Goal: Obtain resource: Download file/media

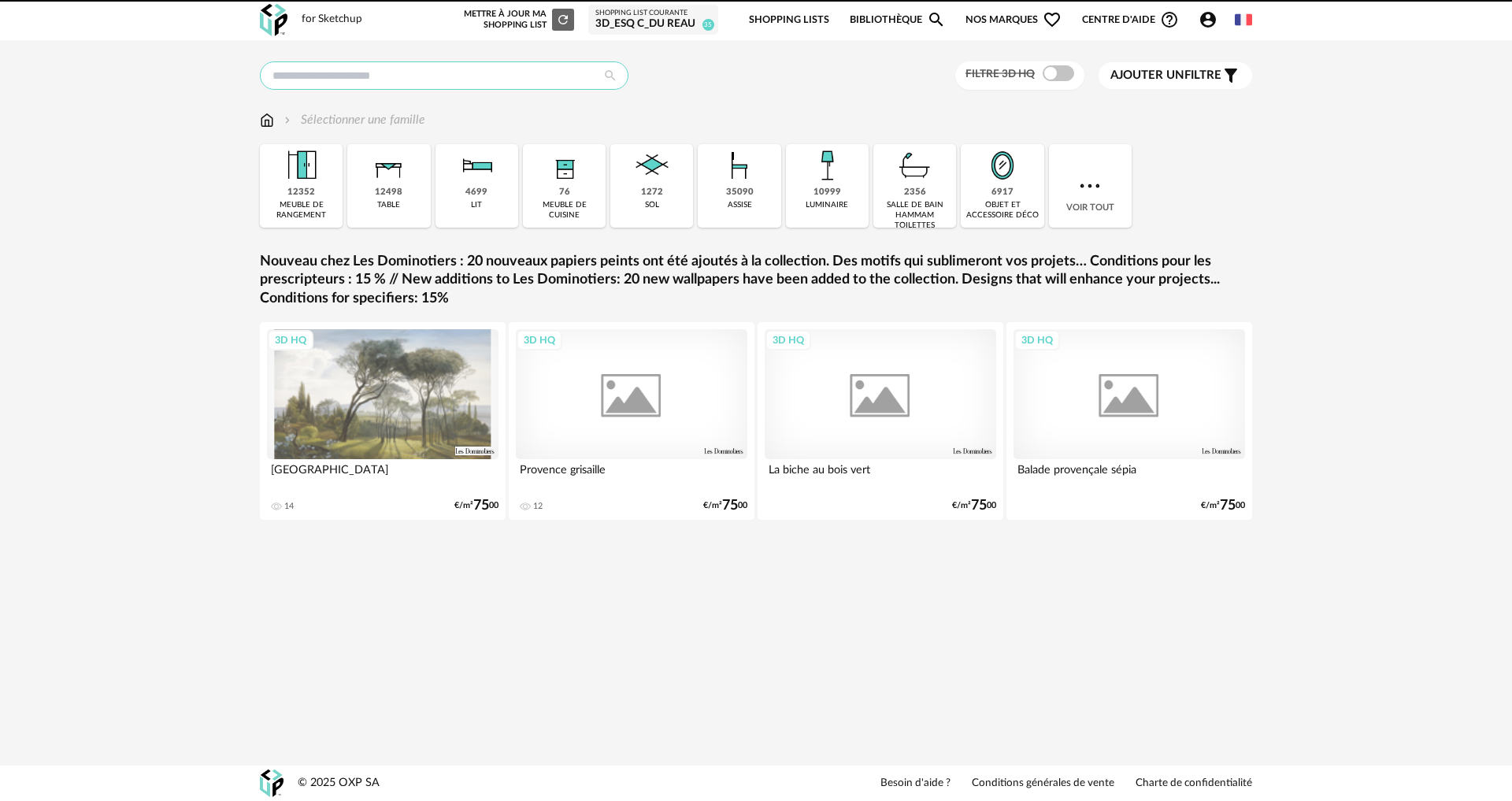
click at [358, 80] on input "text" at bounding box center [444, 76] width 368 height 28
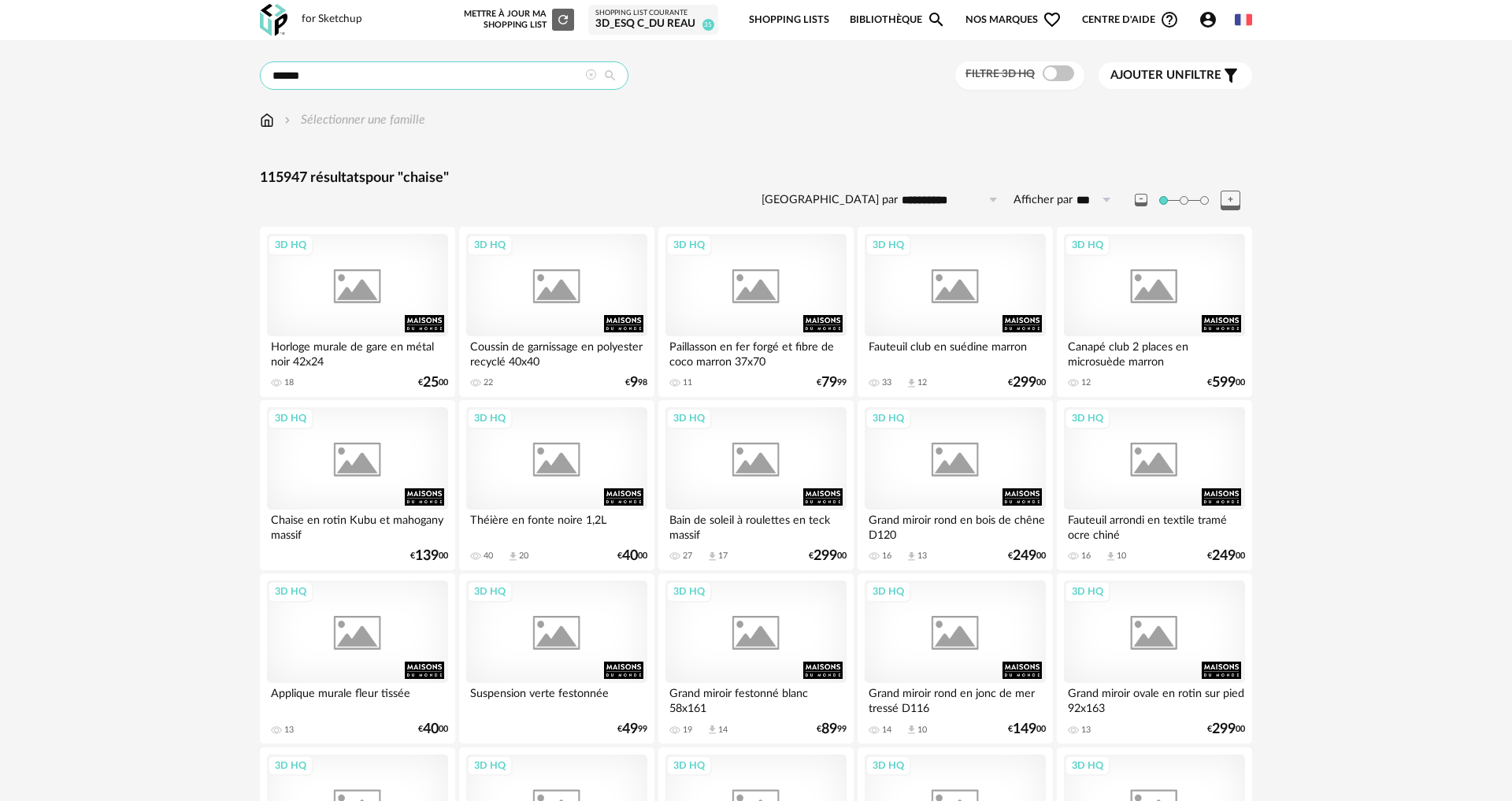
type input "******"
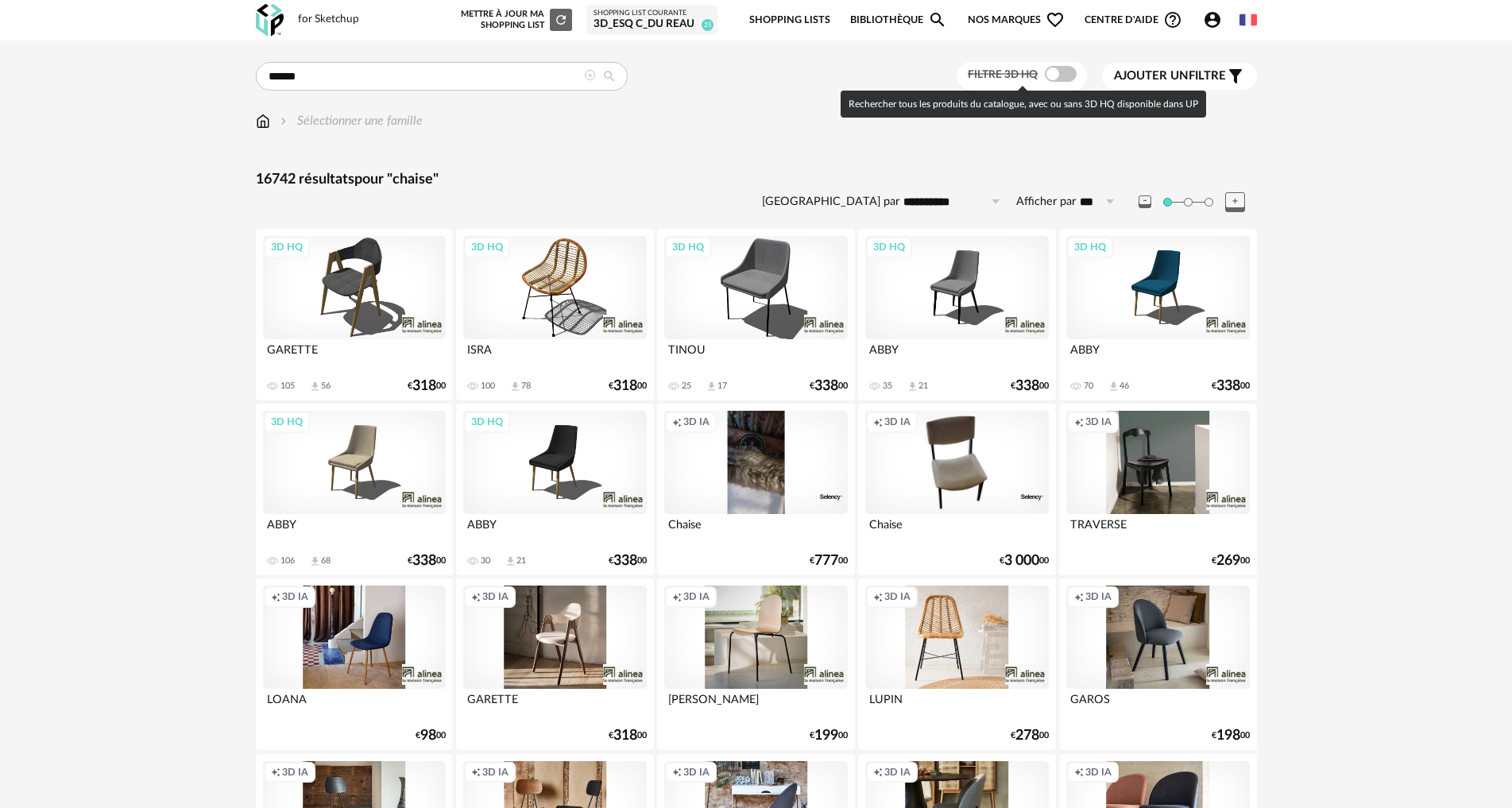
click at [1056, 73] on span at bounding box center [1061, 74] width 32 height 16
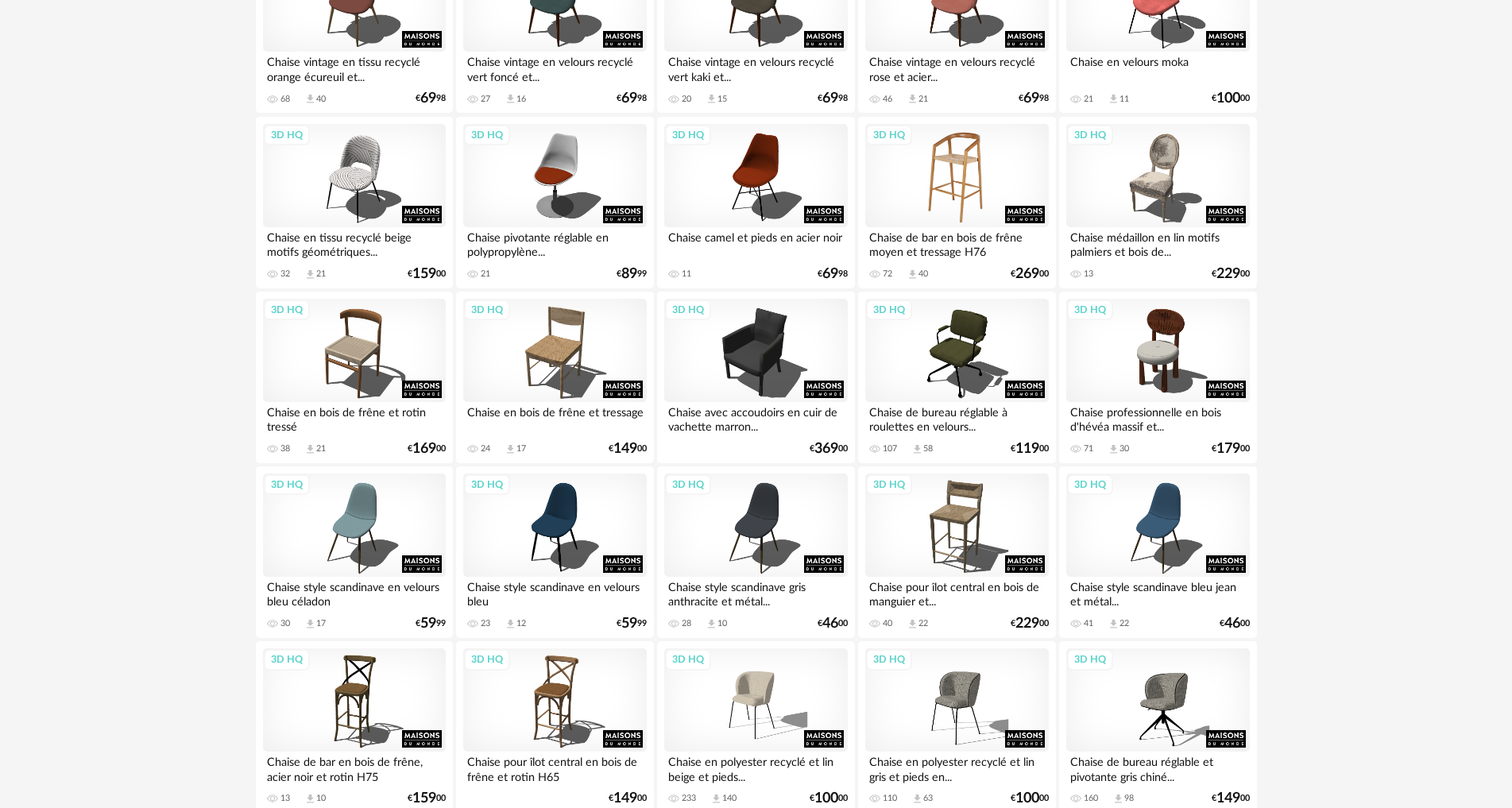
scroll to position [1350, 0]
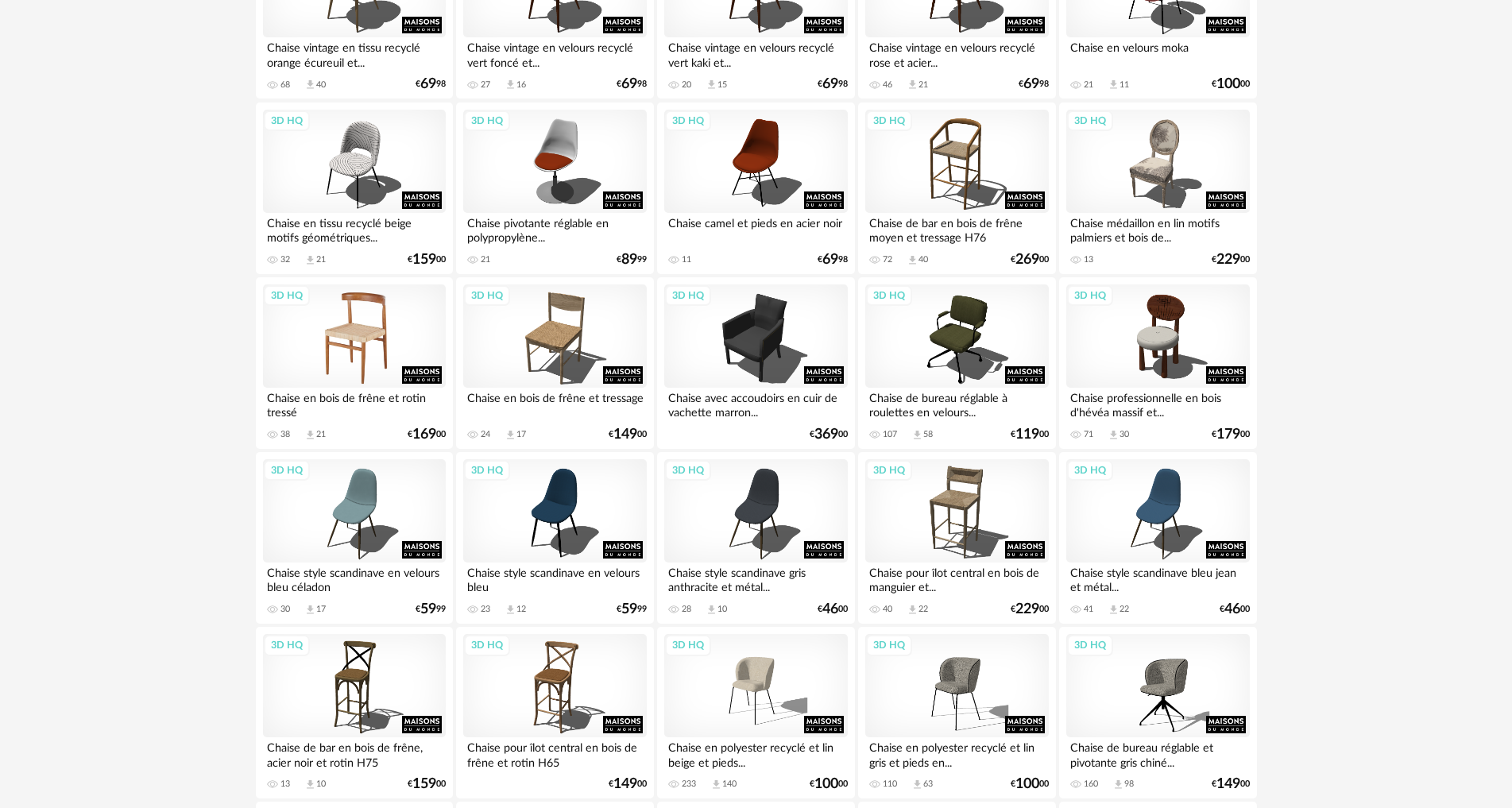
click at [375, 329] on div "3D HQ" at bounding box center [354, 335] width 183 height 103
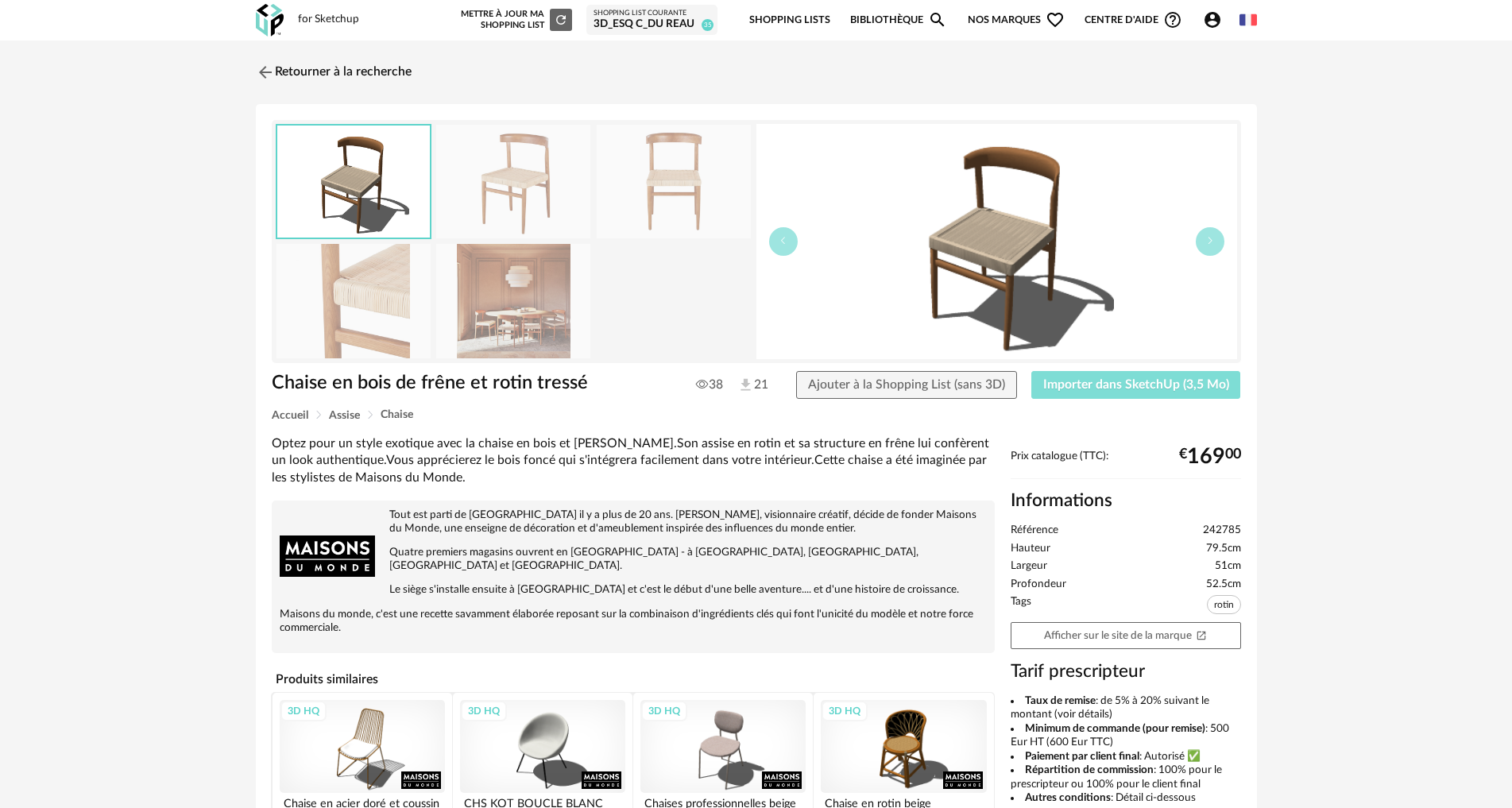
click at [1080, 379] on span "Importer dans SketchUp (3,5 Mo)" at bounding box center [1136, 385] width 186 height 13
click at [272, 72] on img at bounding box center [263, 72] width 23 height 23
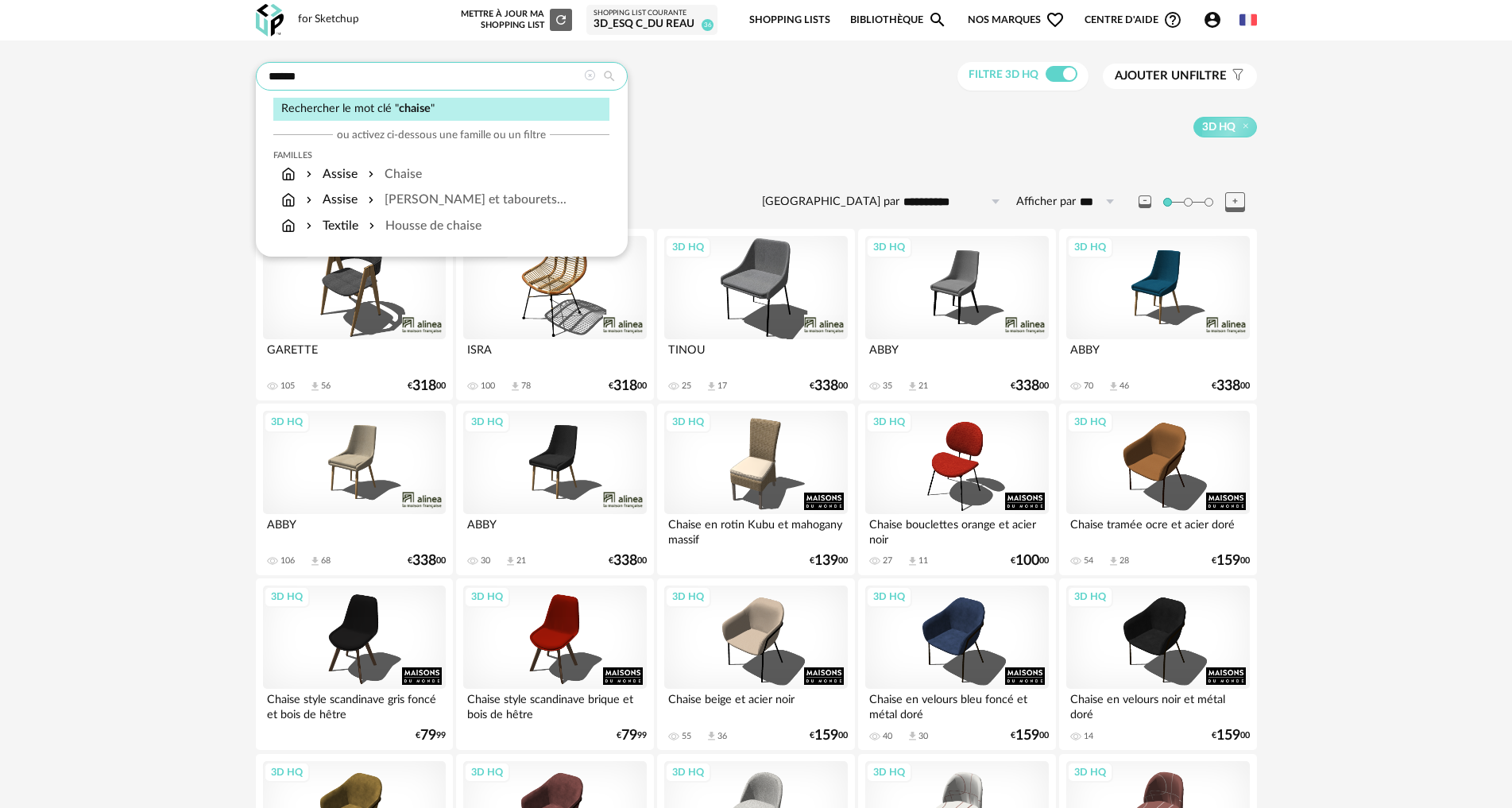
drag, startPoint x: 324, startPoint y: 74, endPoint x: 261, endPoint y: 74, distance: 63.0
click at [261, 74] on input "******" at bounding box center [441, 76] width 372 height 29
type input "******"
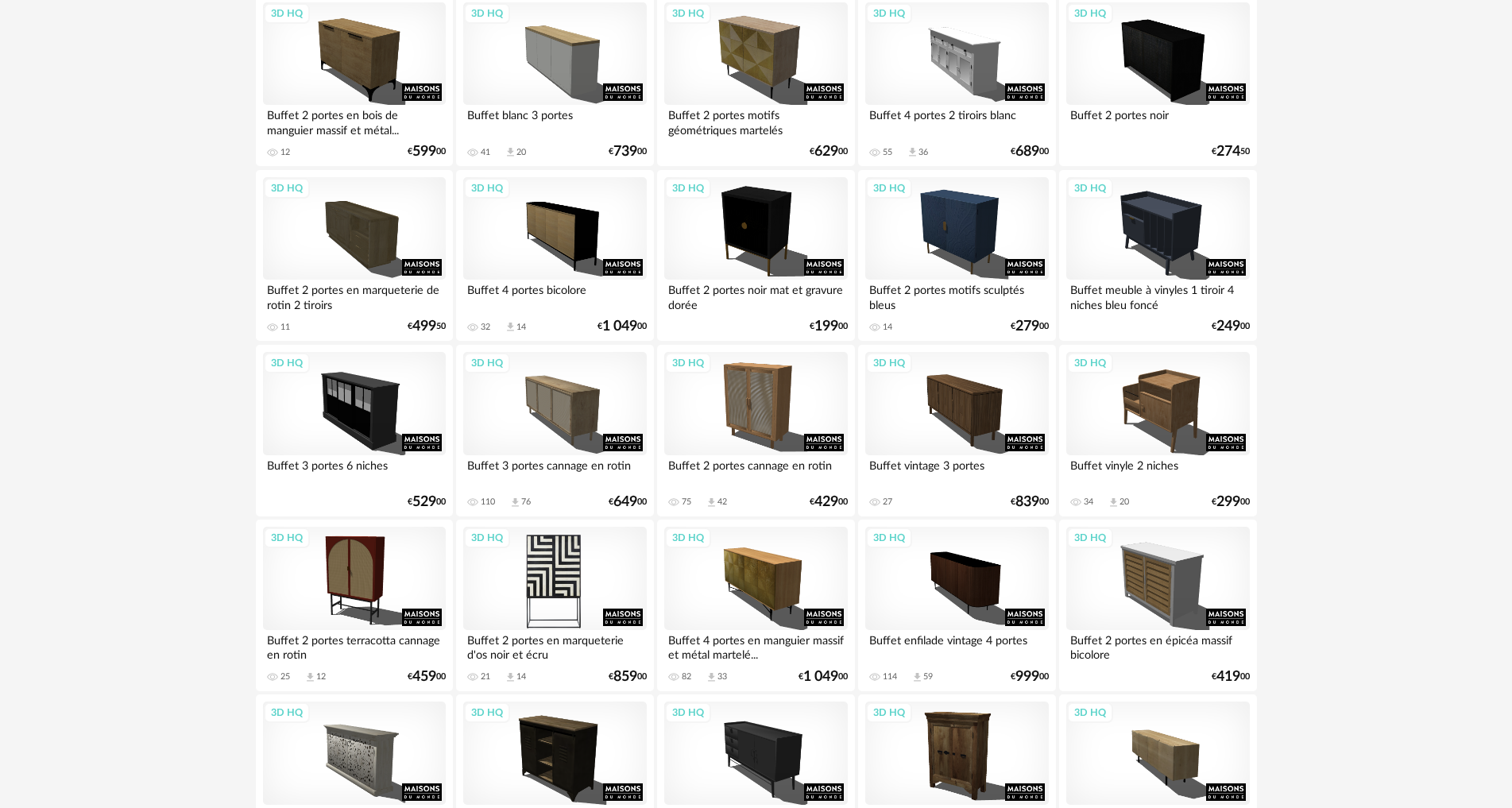
scroll to position [1112, 0]
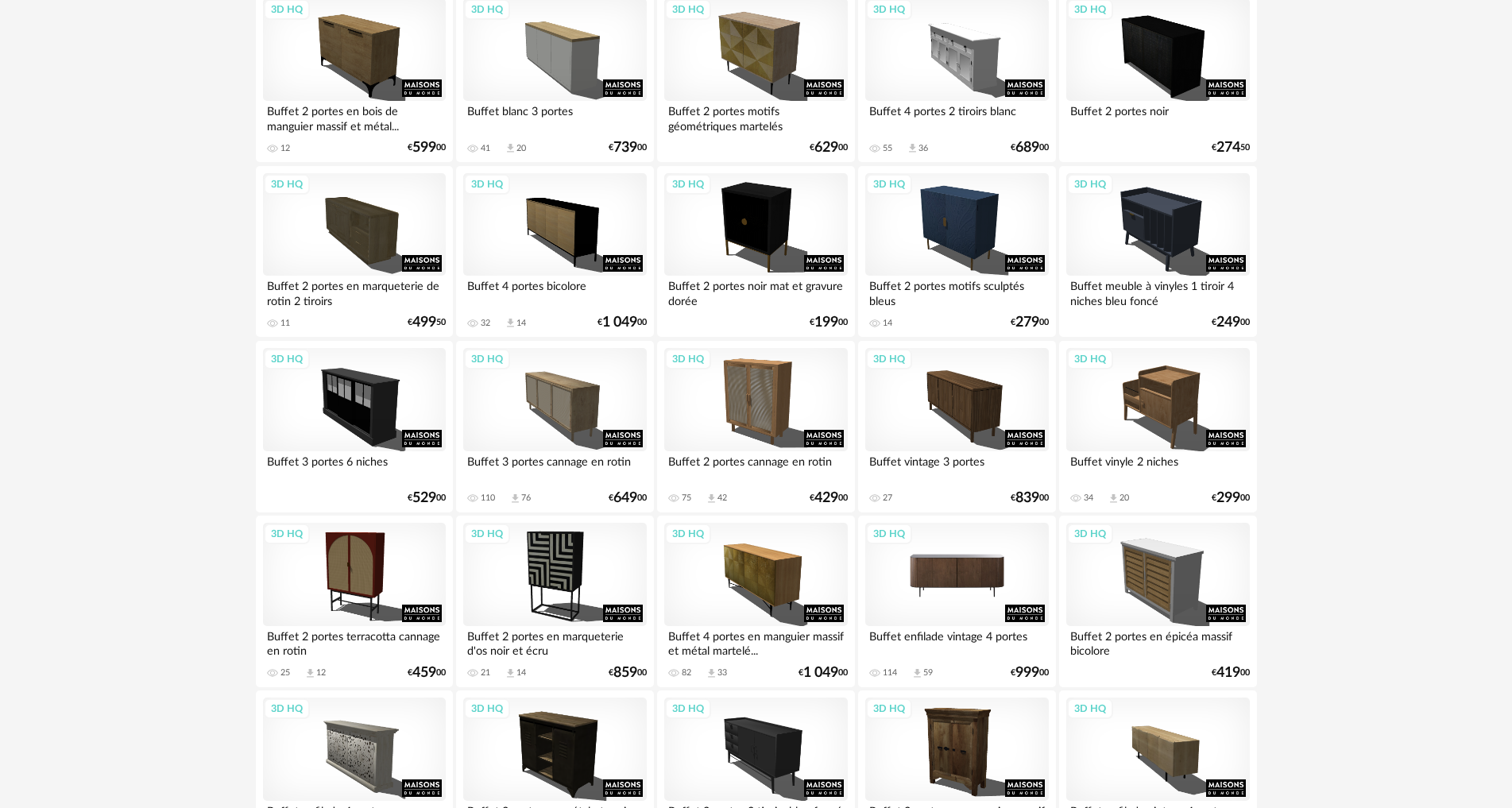
click at [956, 570] on div "3D HQ" at bounding box center [957, 573] width 183 height 103
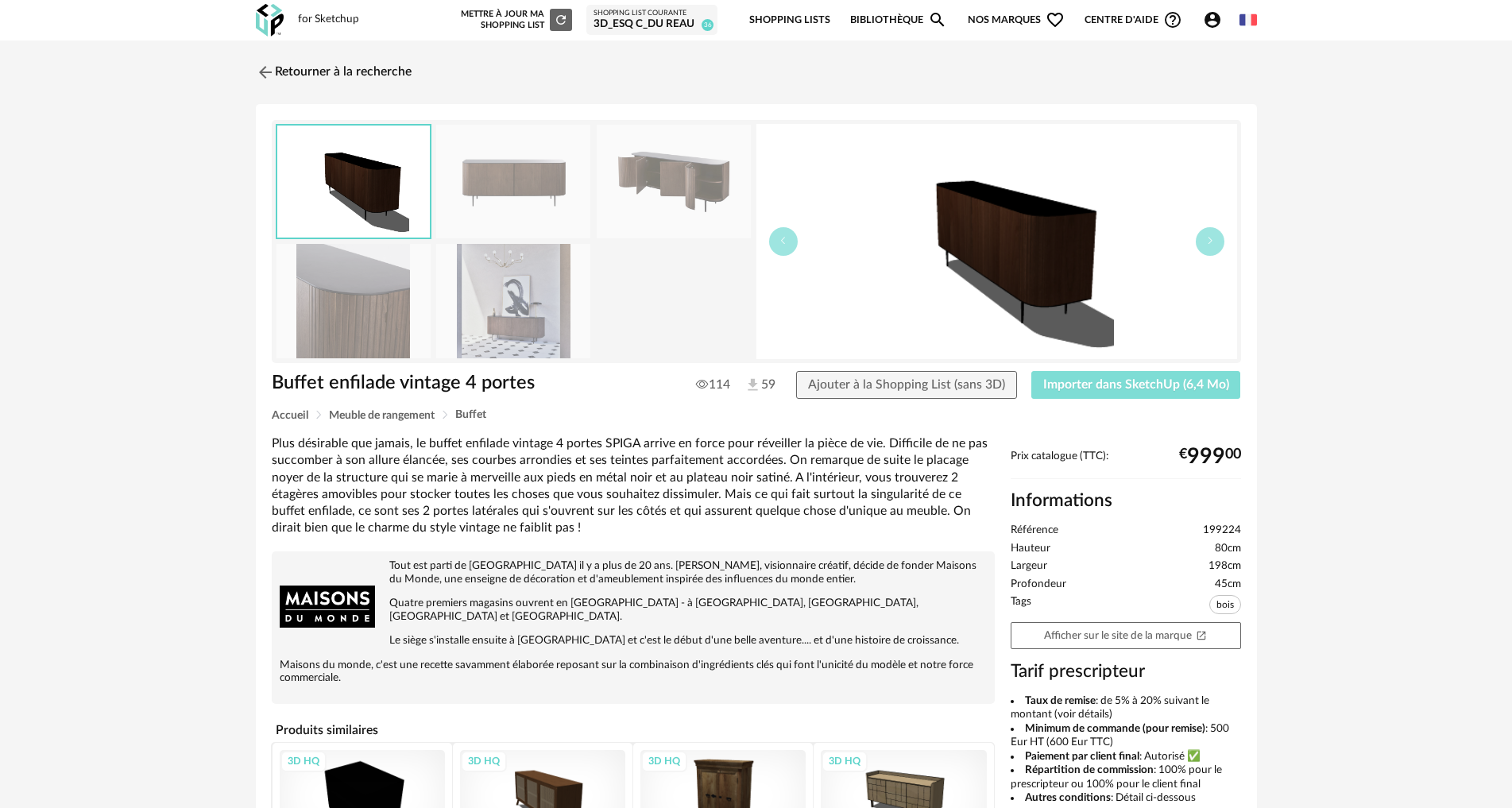
click at [1107, 384] on span "Importer dans SketchUp (6,4 Mo)" at bounding box center [1136, 385] width 186 height 13
click at [266, 81] on img at bounding box center [263, 72] width 23 height 23
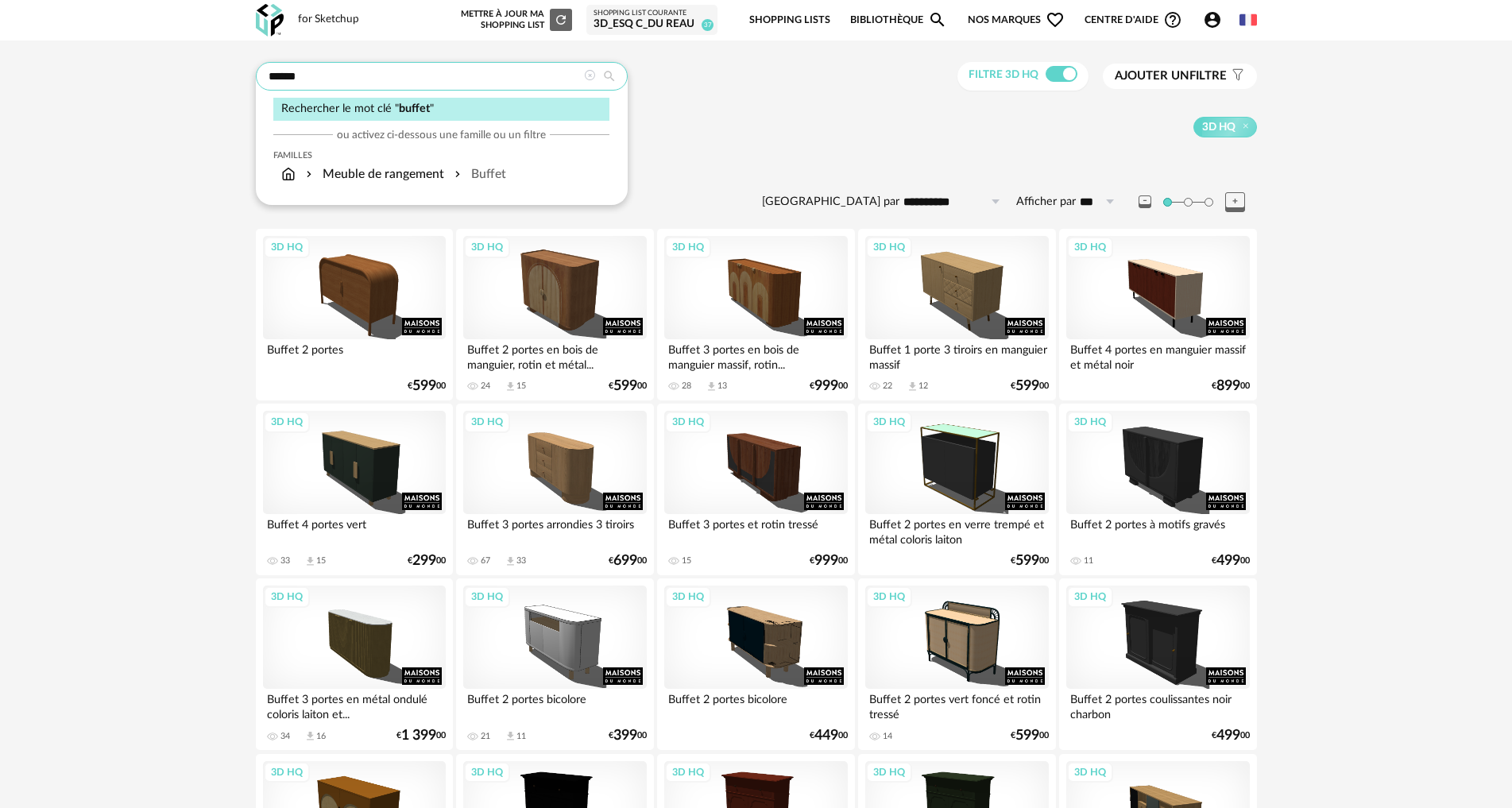
drag, startPoint x: 314, startPoint y: 78, endPoint x: 172, endPoint y: 81, distance: 142.0
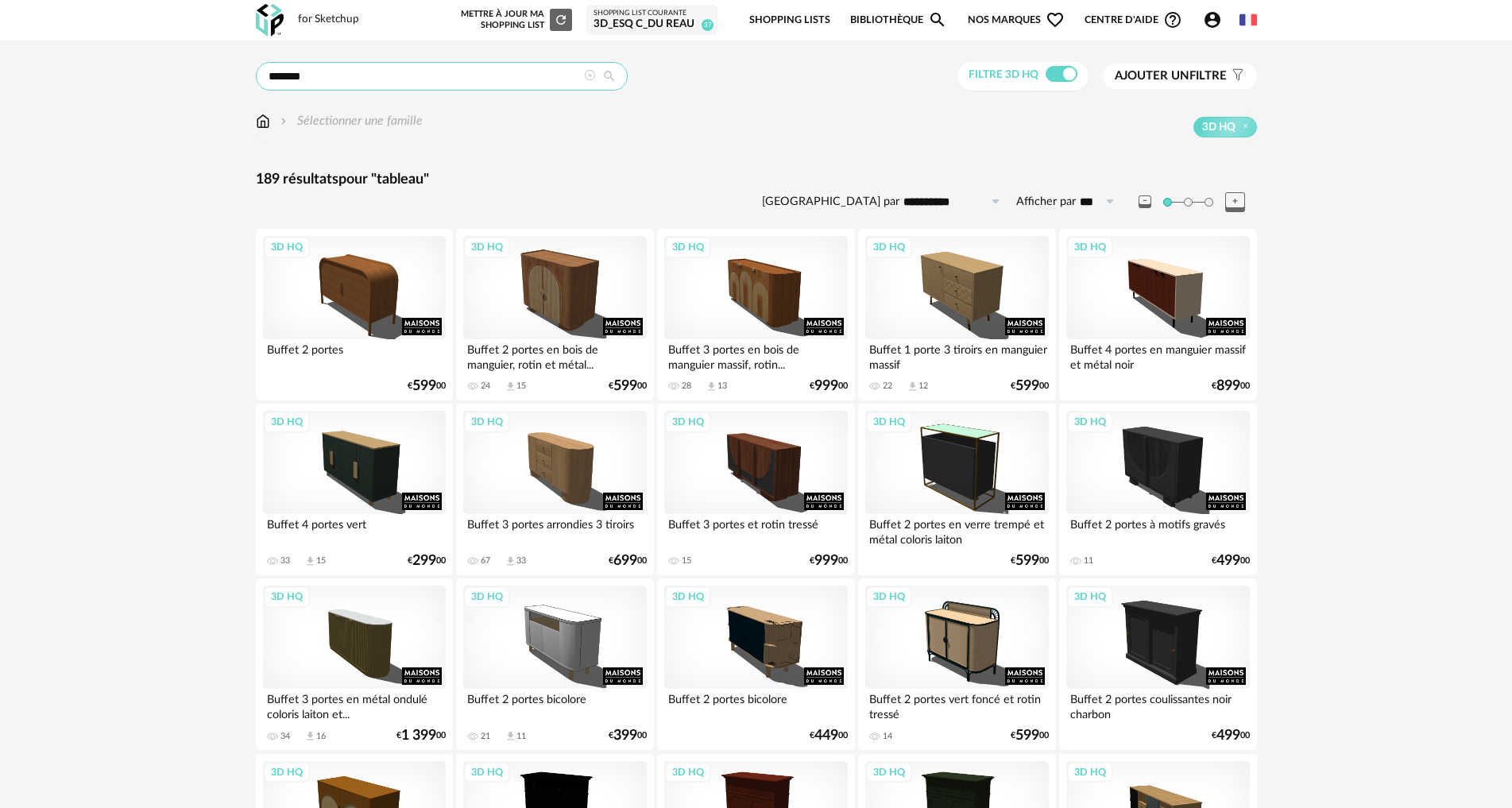
type input "*******"
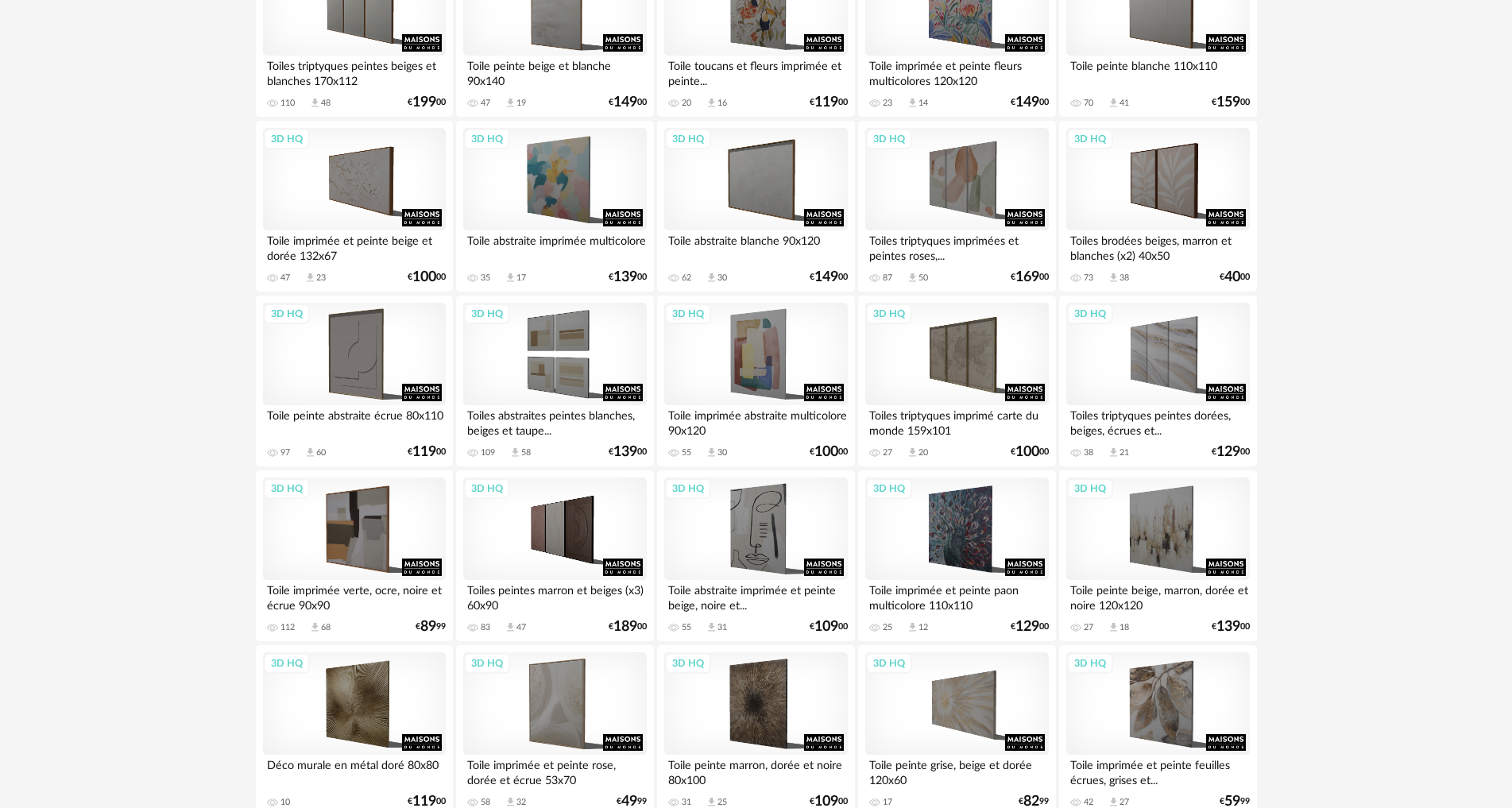
scroll to position [636, 0]
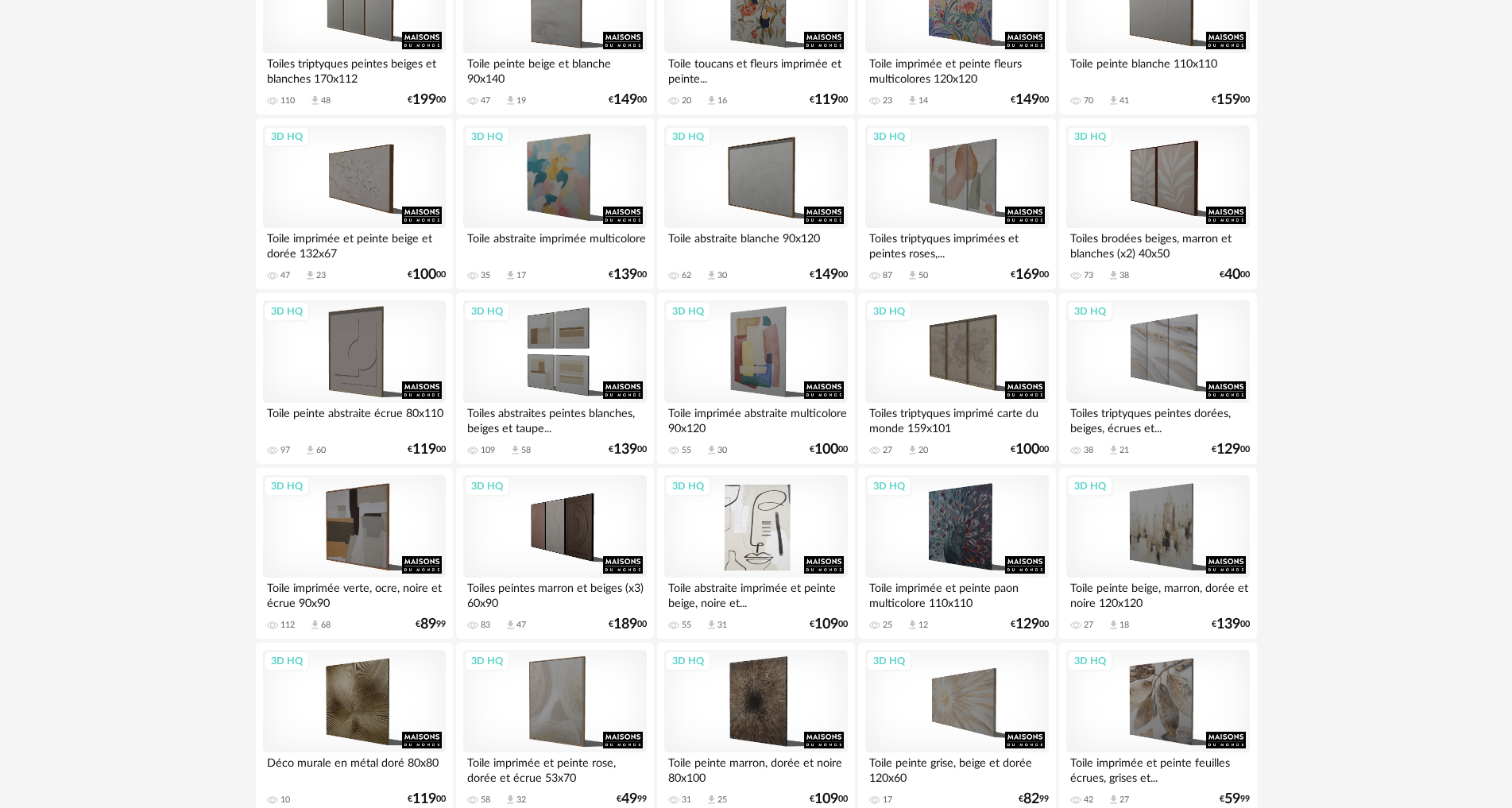
click at [748, 553] on div "3D HQ" at bounding box center [756, 526] width 183 height 103
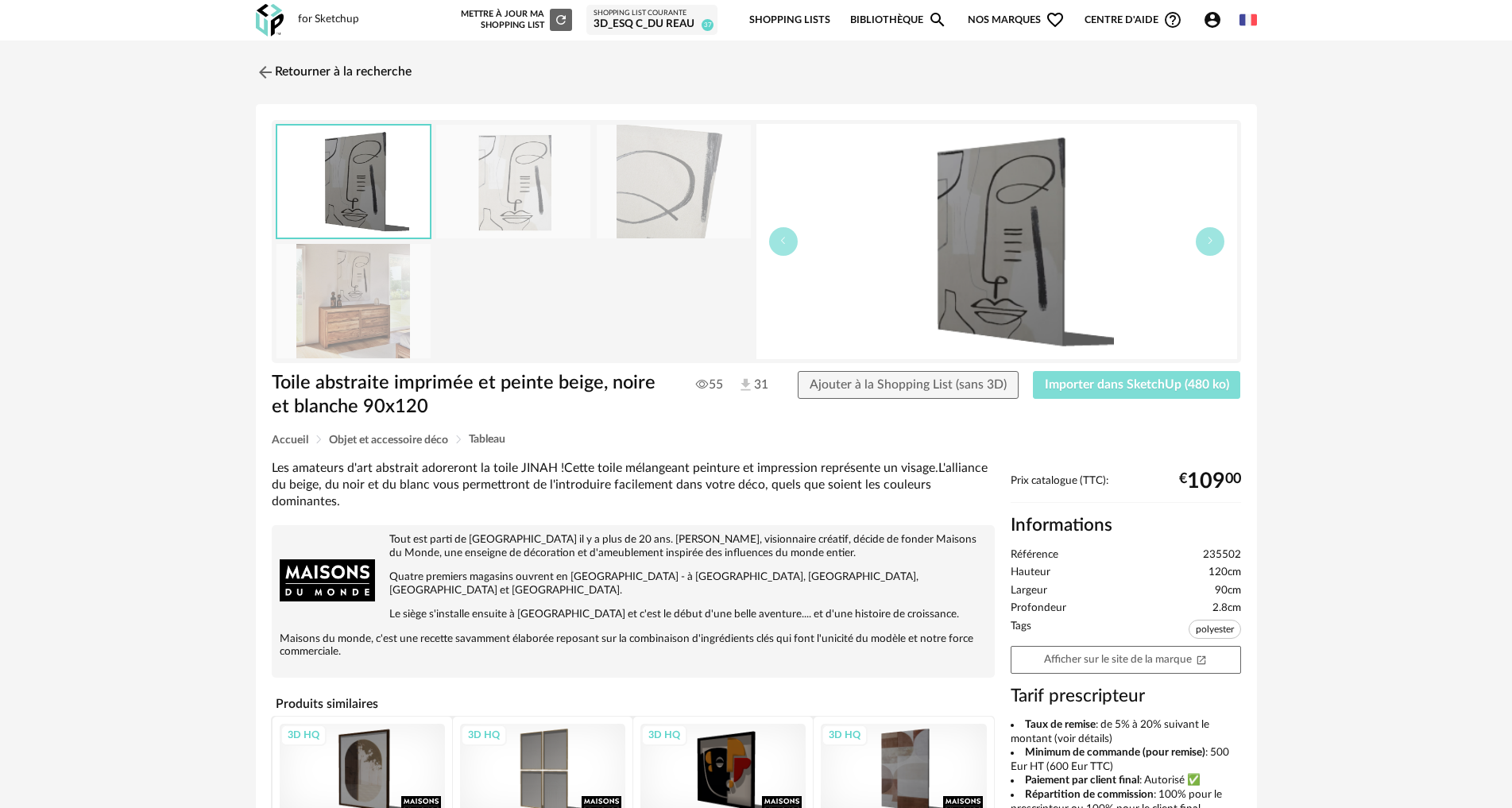
click at [1097, 388] on span "Importer dans SketchUp (480 ko)" at bounding box center [1137, 385] width 185 height 13
click at [267, 64] on img at bounding box center [263, 72] width 23 height 23
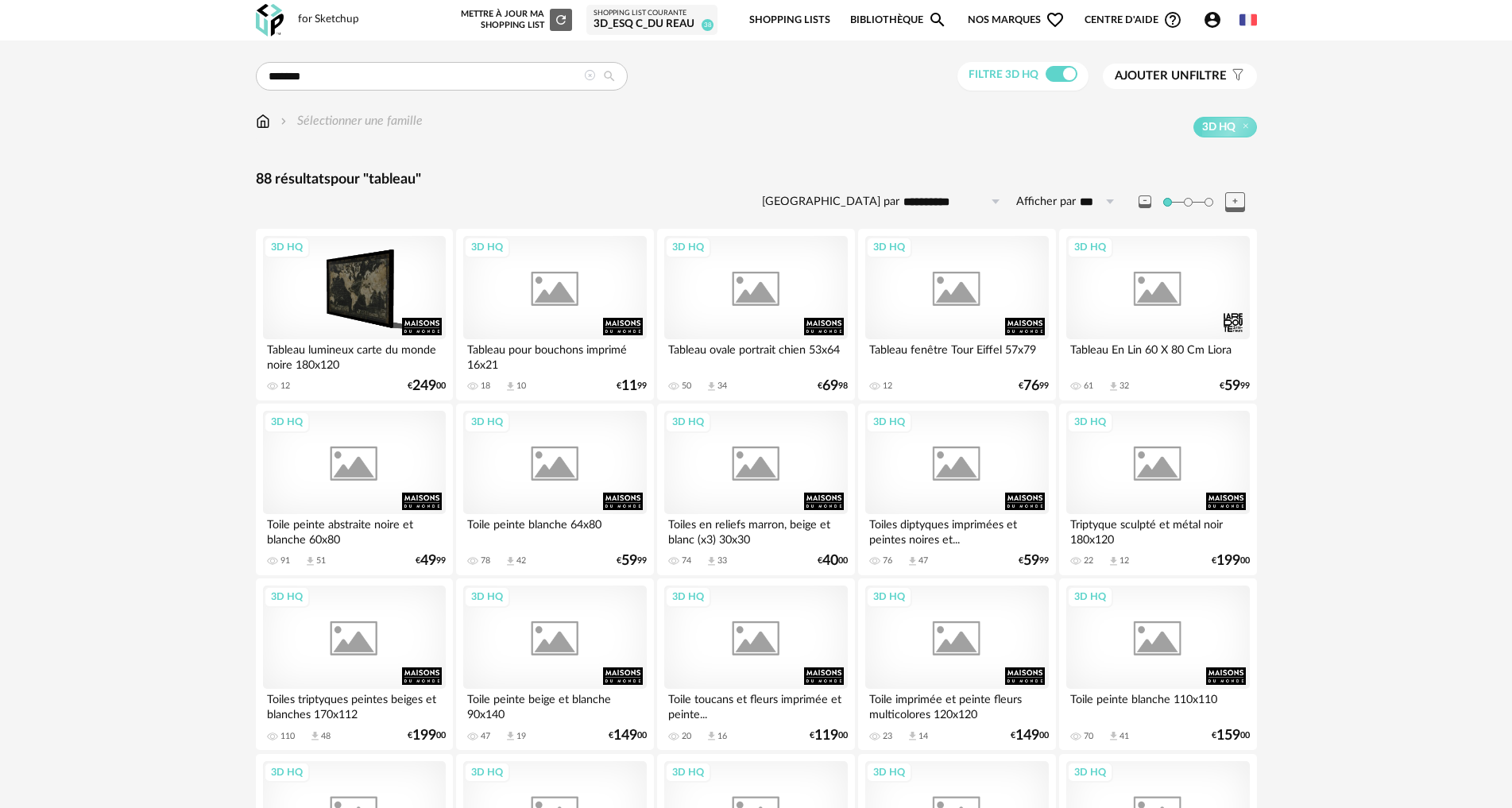
scroll to position [636, 0]
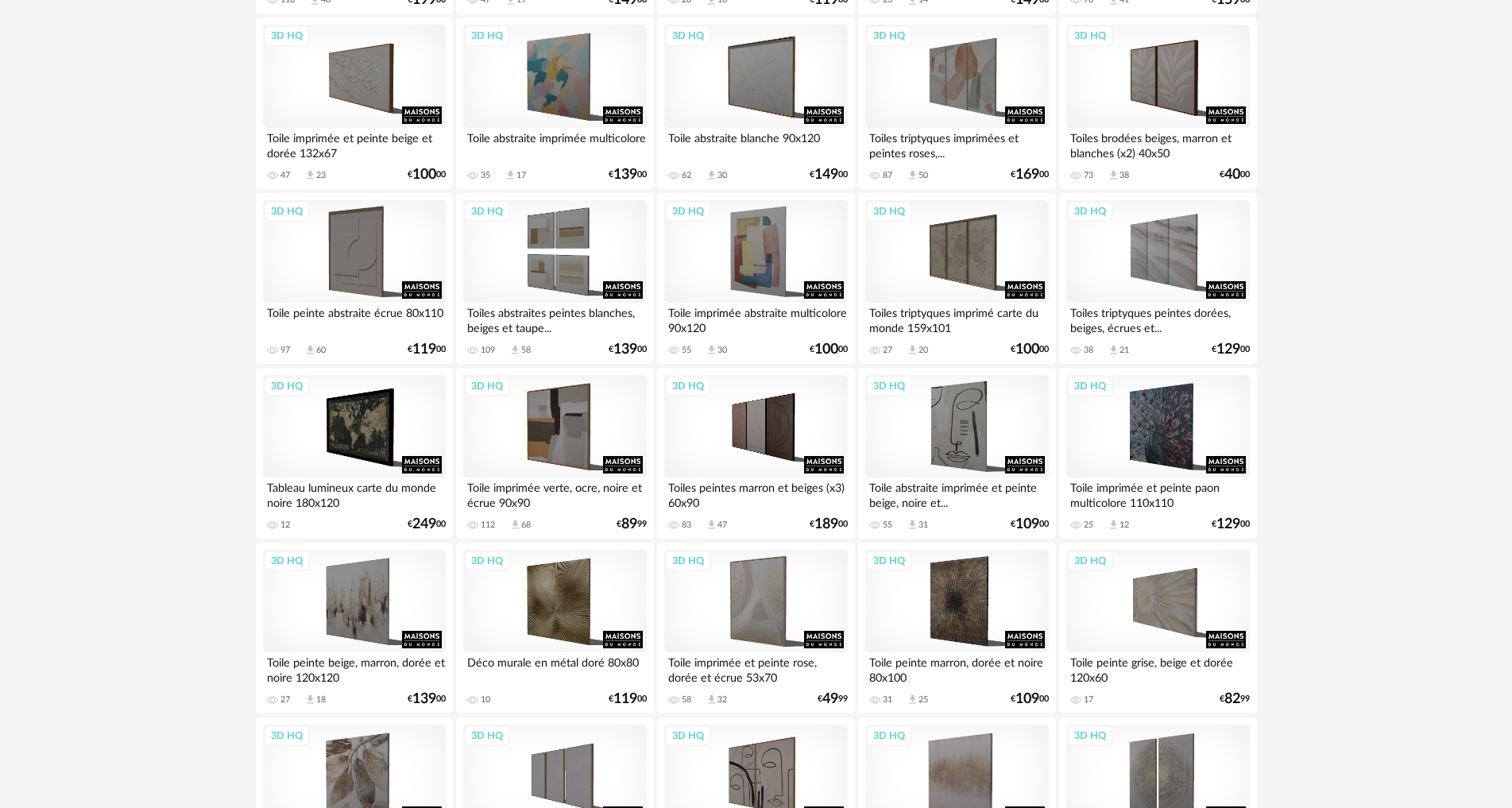
scroll to position [556, 0]
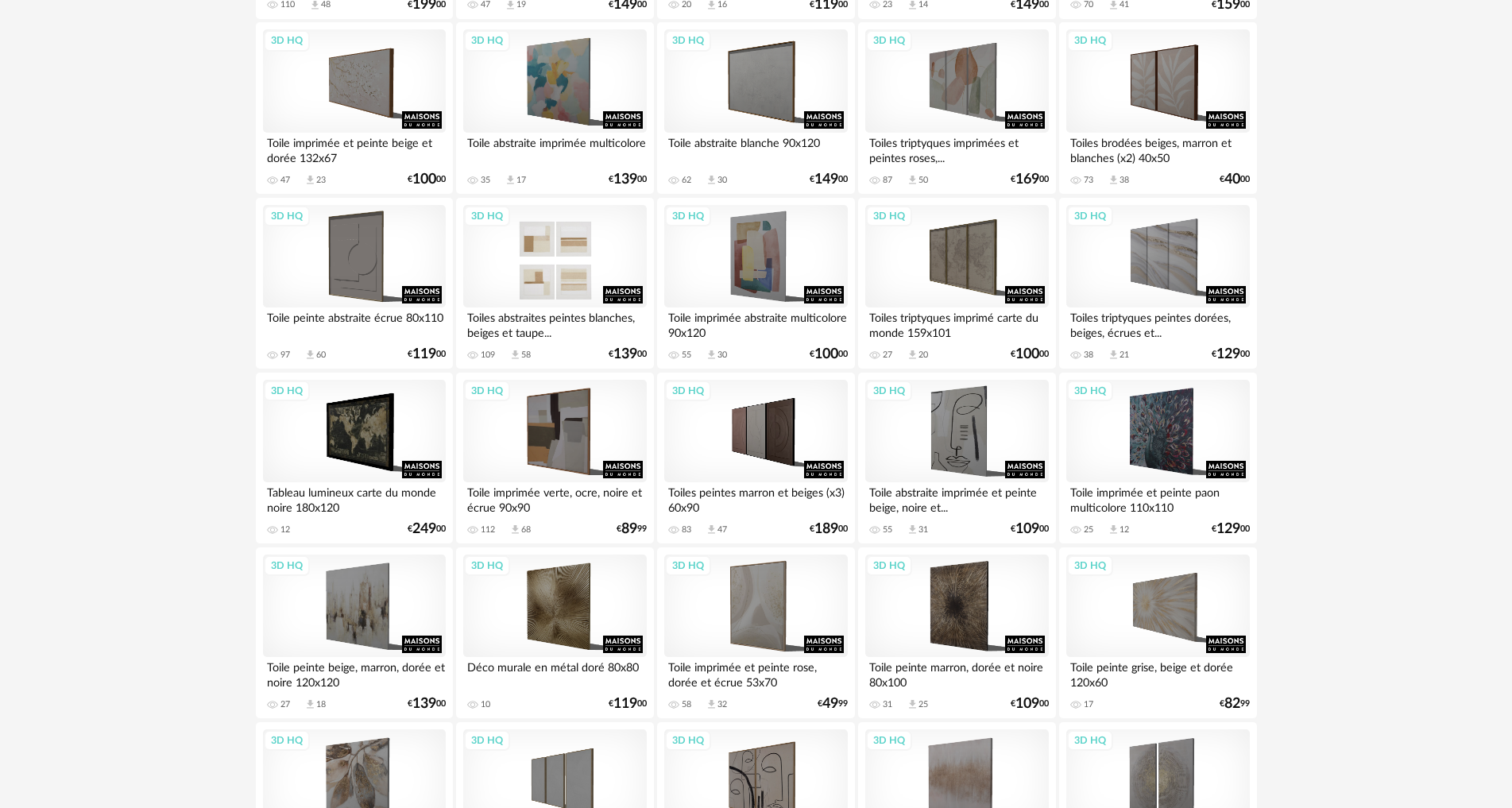
click at [509, 258] on div "3D HQ" at bounding box center [555, 256] width 183 height 103
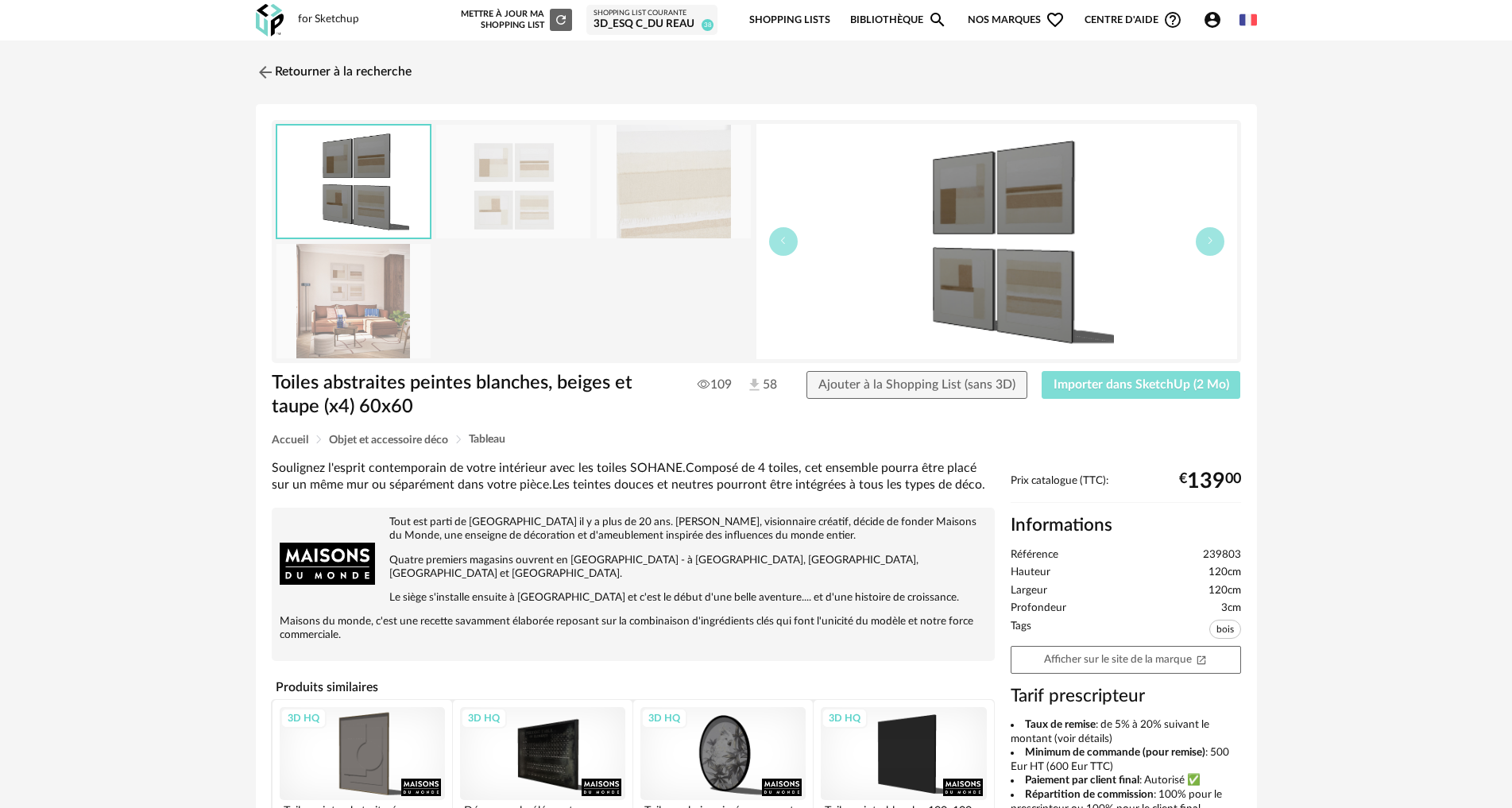
click at [1131, 388] on span "Importer dans SketchUp (2 Mo)" at bounding box center [1141, 385] width 176 height 13
click at [709, 715] on div "3D HQ" at bounding box center [723, 753] width 165 height 93
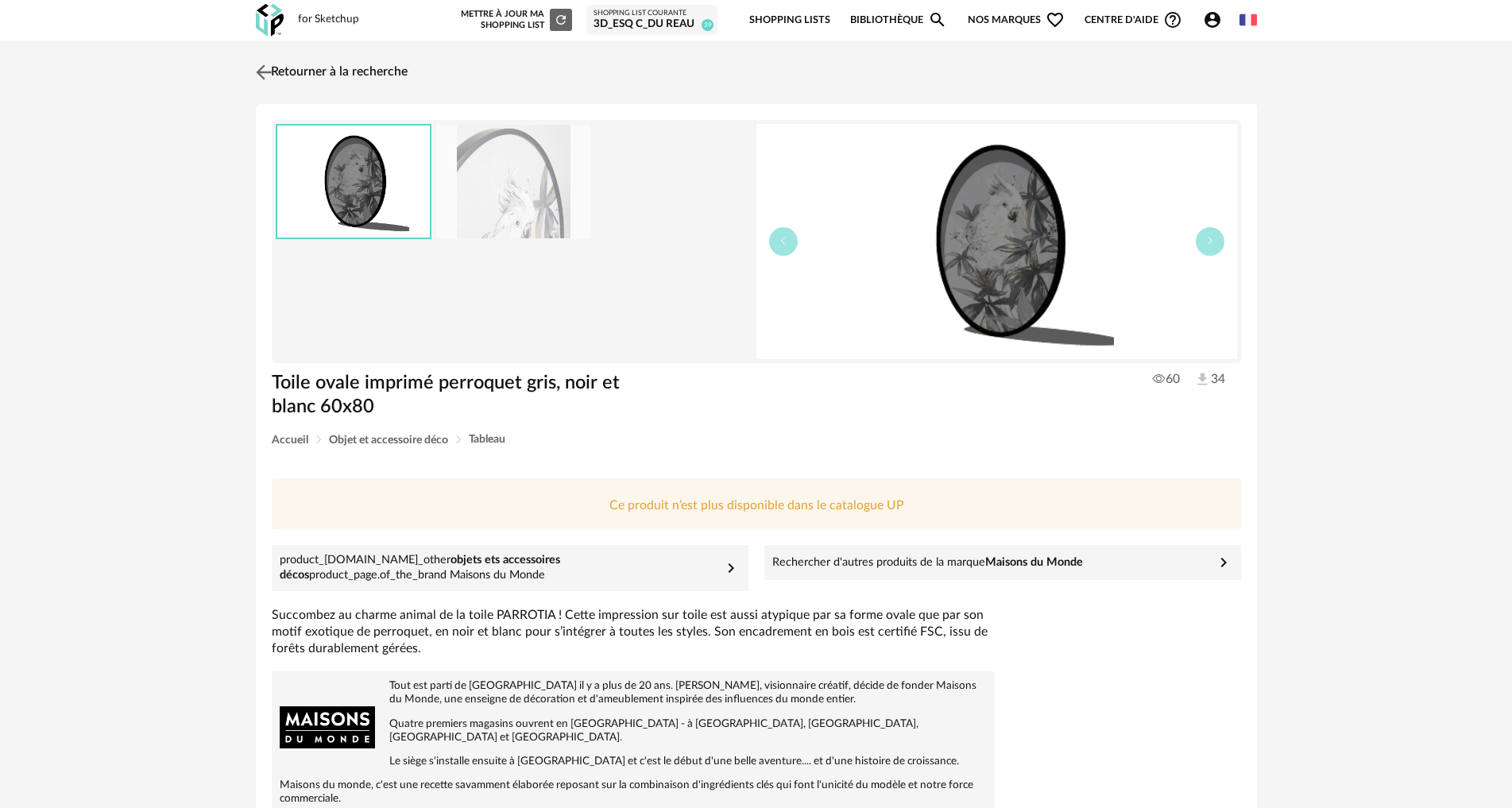
click at [259, 67] on img at bounding box center [263, 72] width 23 height 23
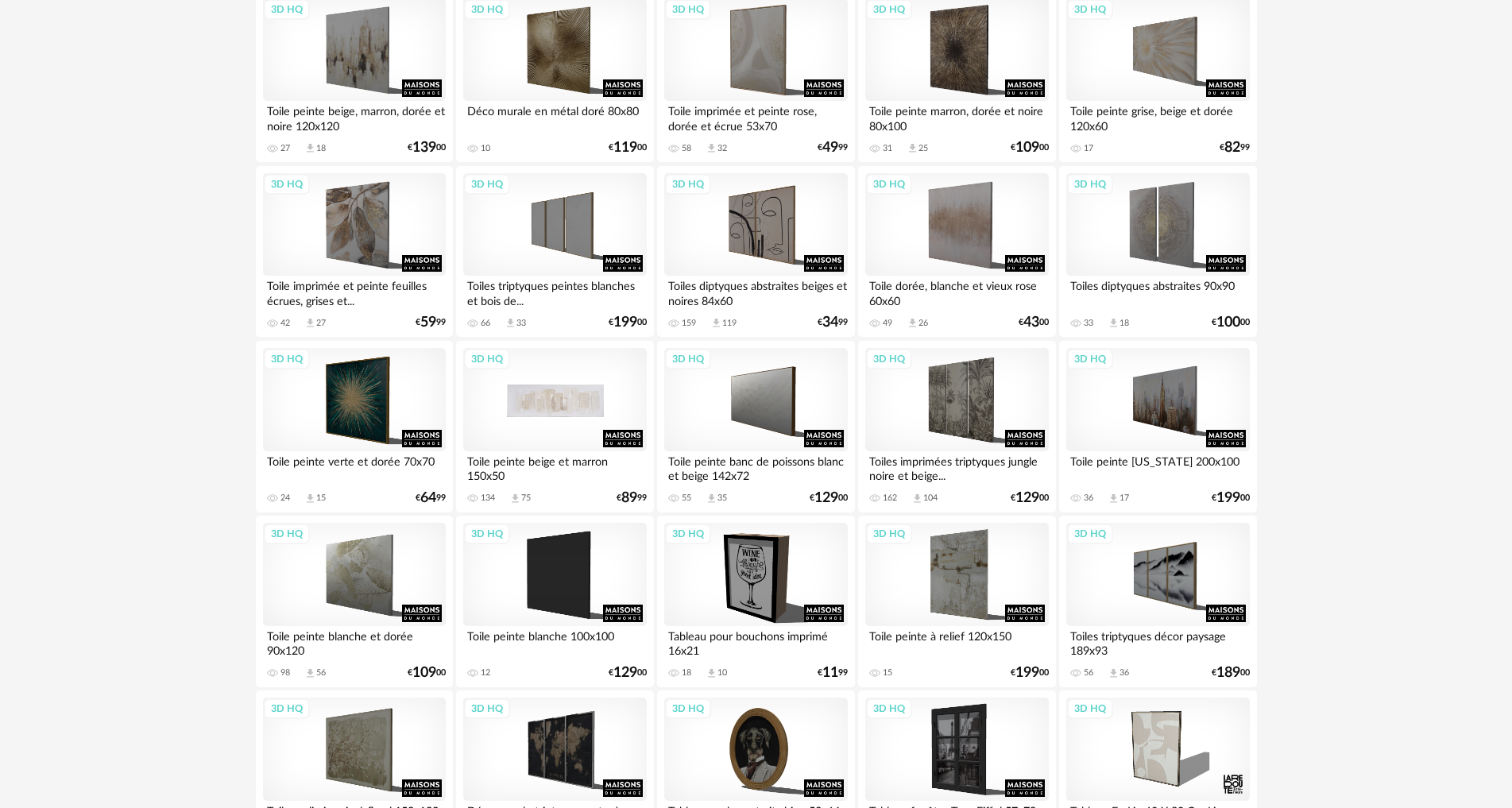
scroll to position [1350, 0]
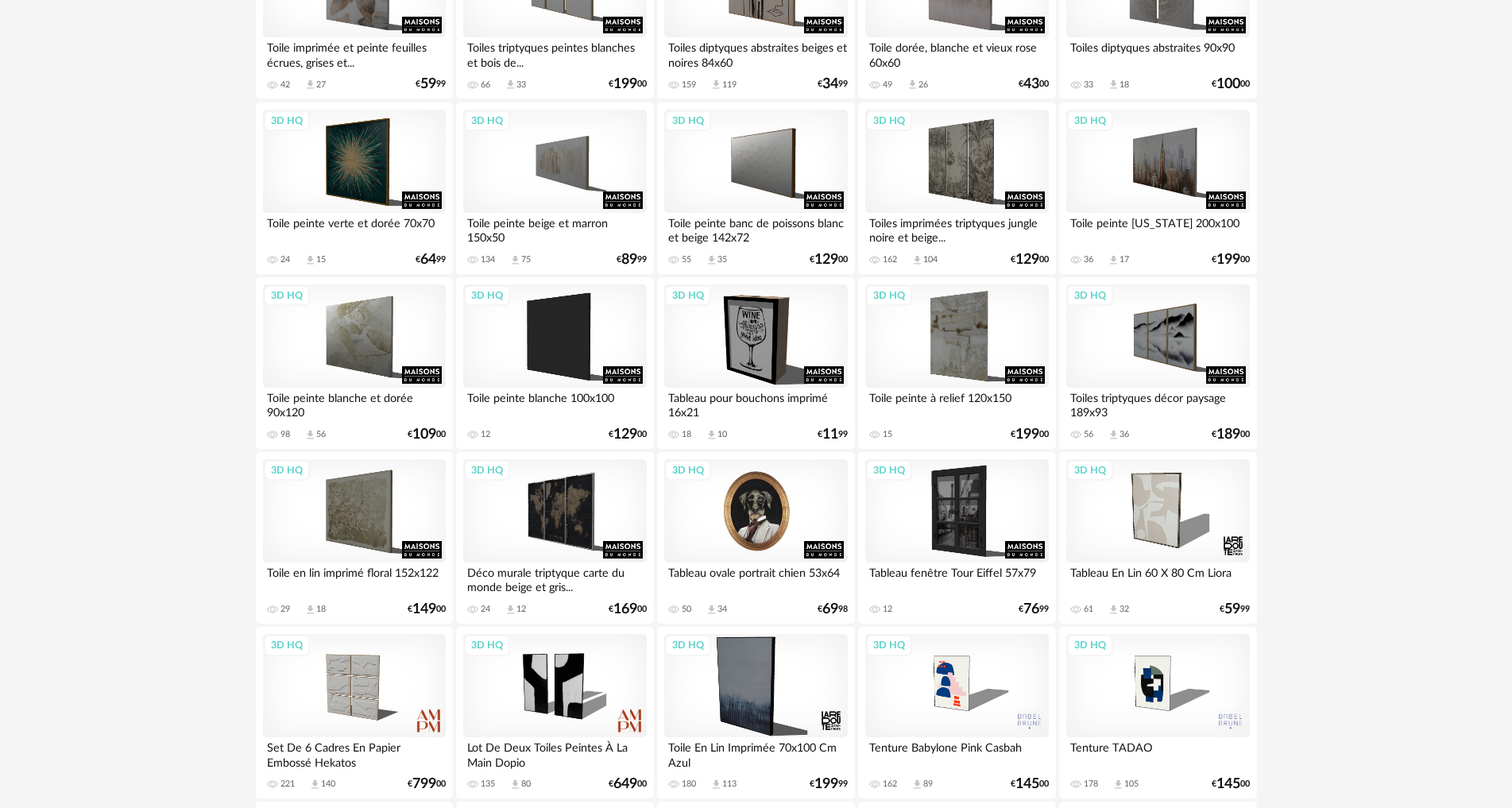
click at [783, 524] on div "3D HQ" at bounding box center [756, 510] width 183 height 103
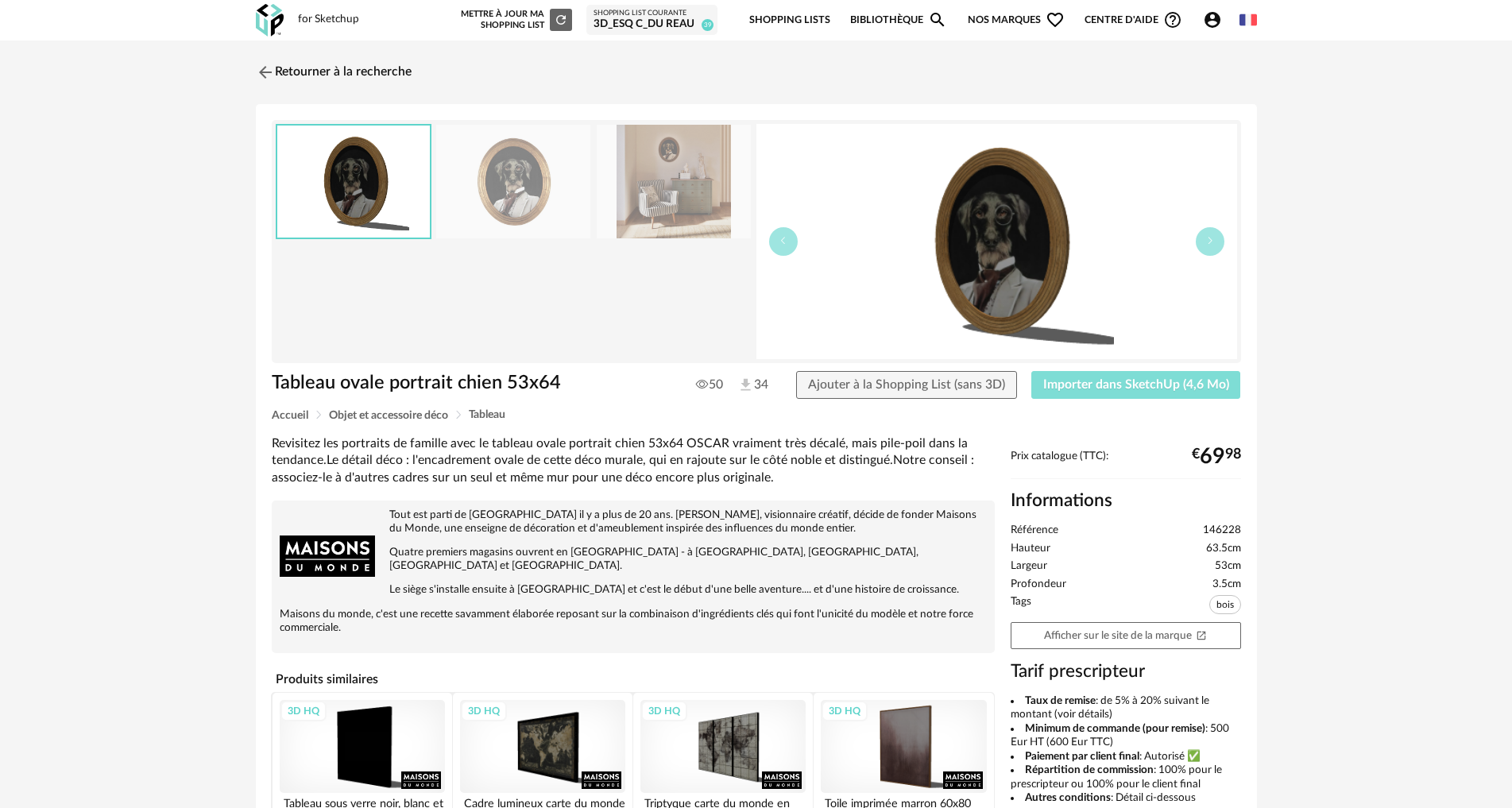
click at [1109, 383] on span "Importer dans SketchUp (4,6 Mo)" at bounding box center [1136, 385] width 186 height 13
click at [261, 68] on img at bounding box center [263, 72] width 23 height 23
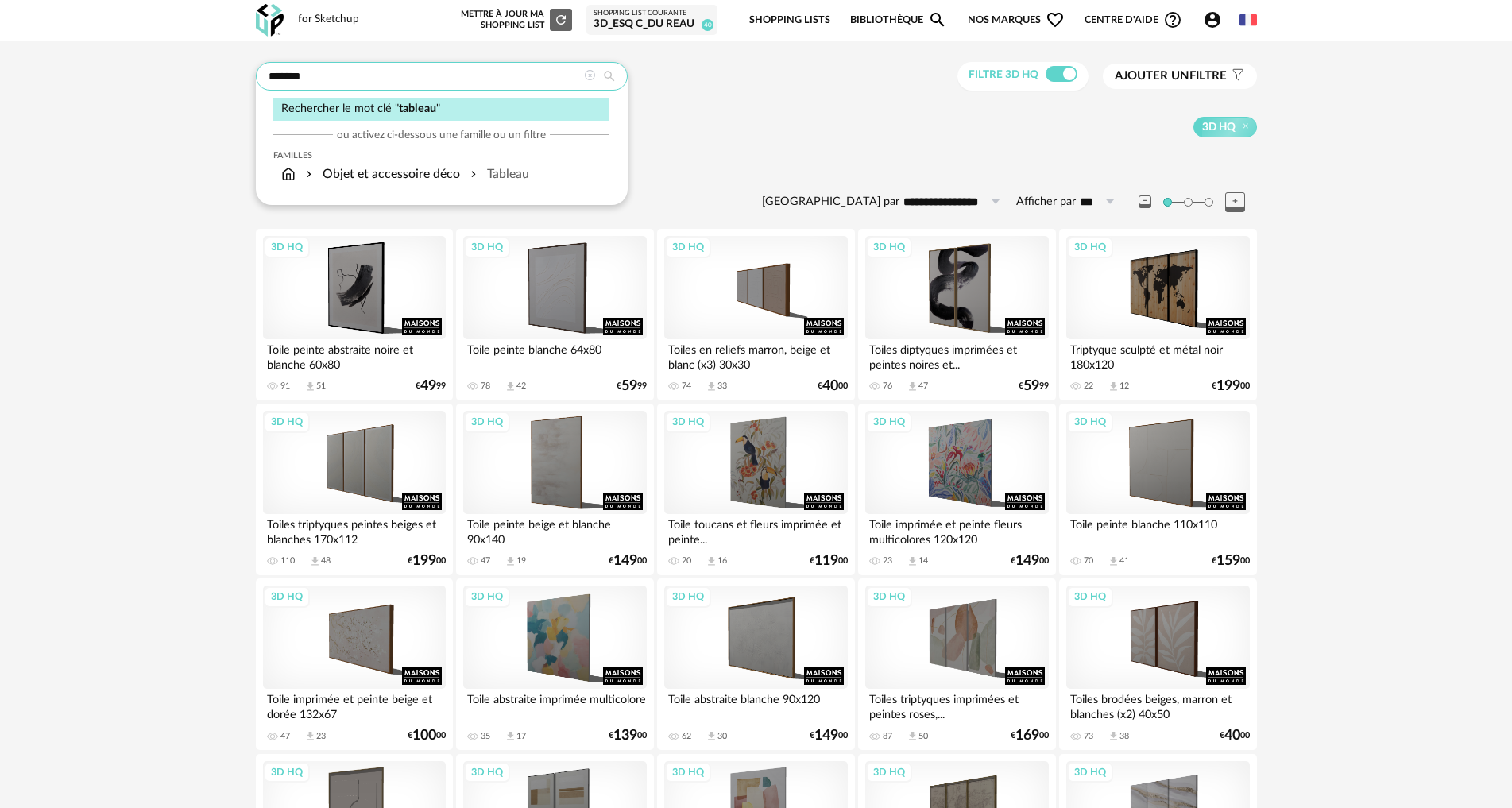
drag, startPoint x: 342, startPoint y: 76, endPoint x: 137, endPoint y: 61, distance: 205.5
type input "**********"
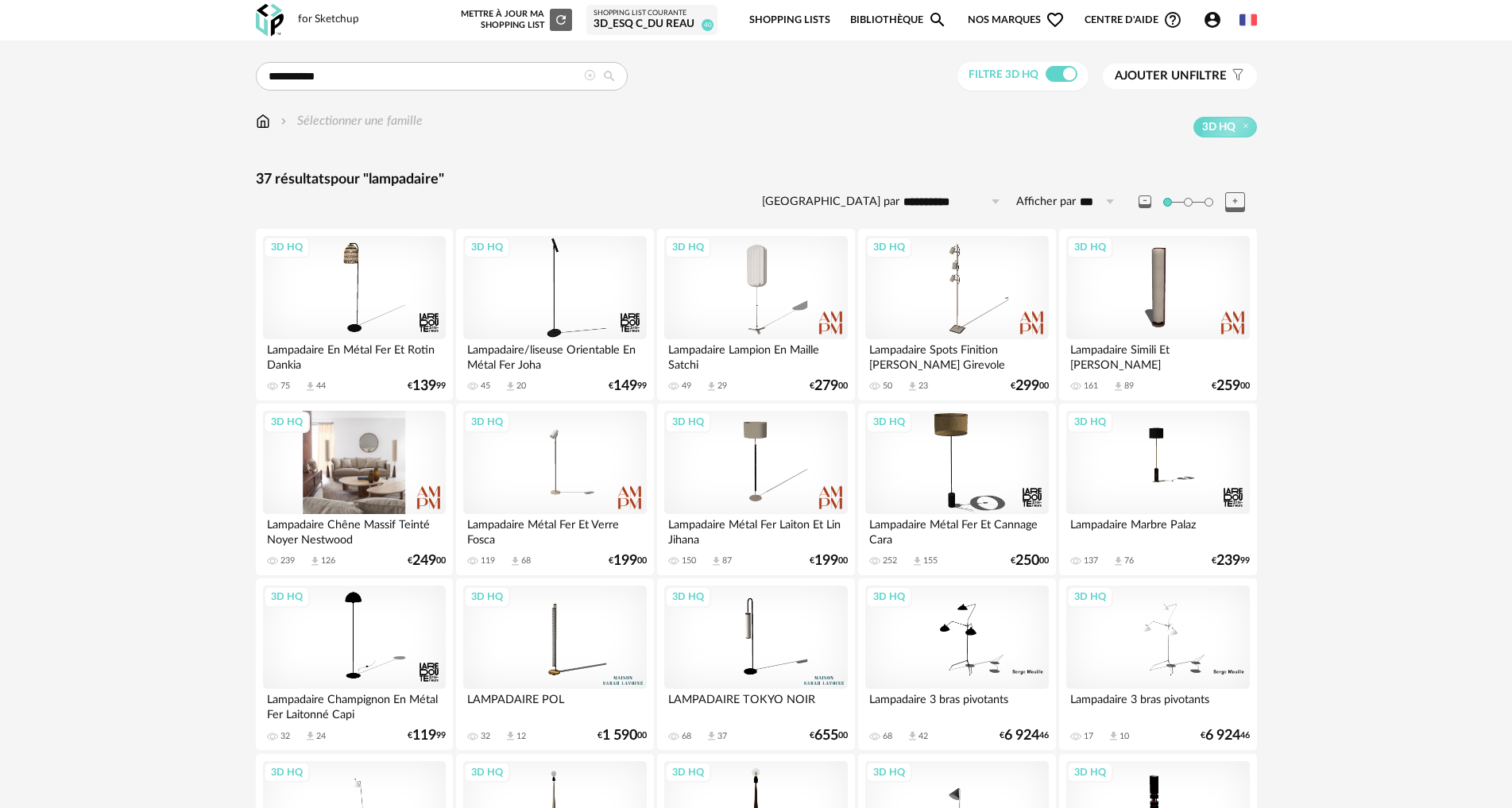
click at [359, 481] on div "3D HQ" at bounding box center [354, 462] width 183 height 103
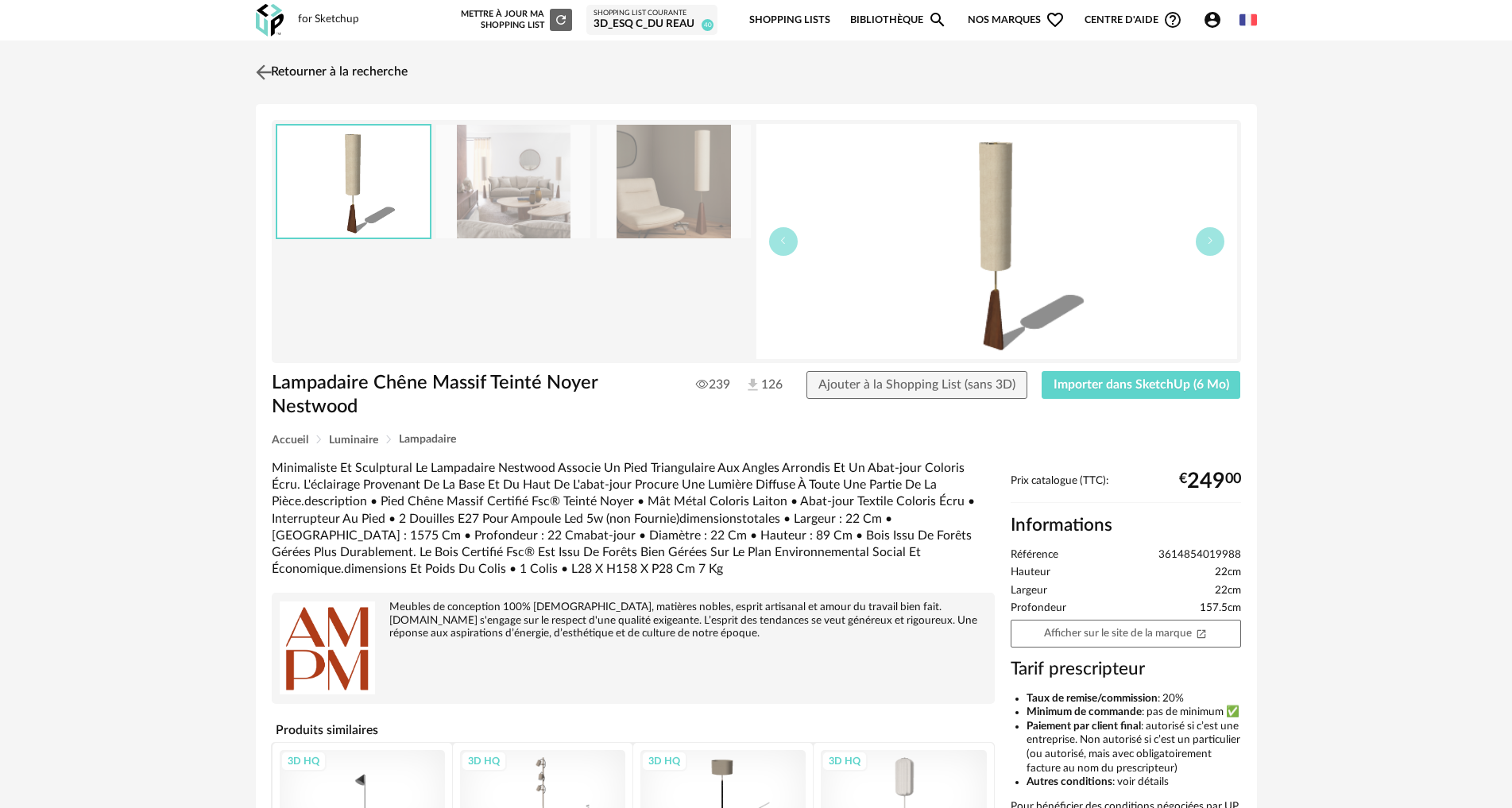
click at [263, 71] on img at bounding box center [263, 72] width 23 height 23
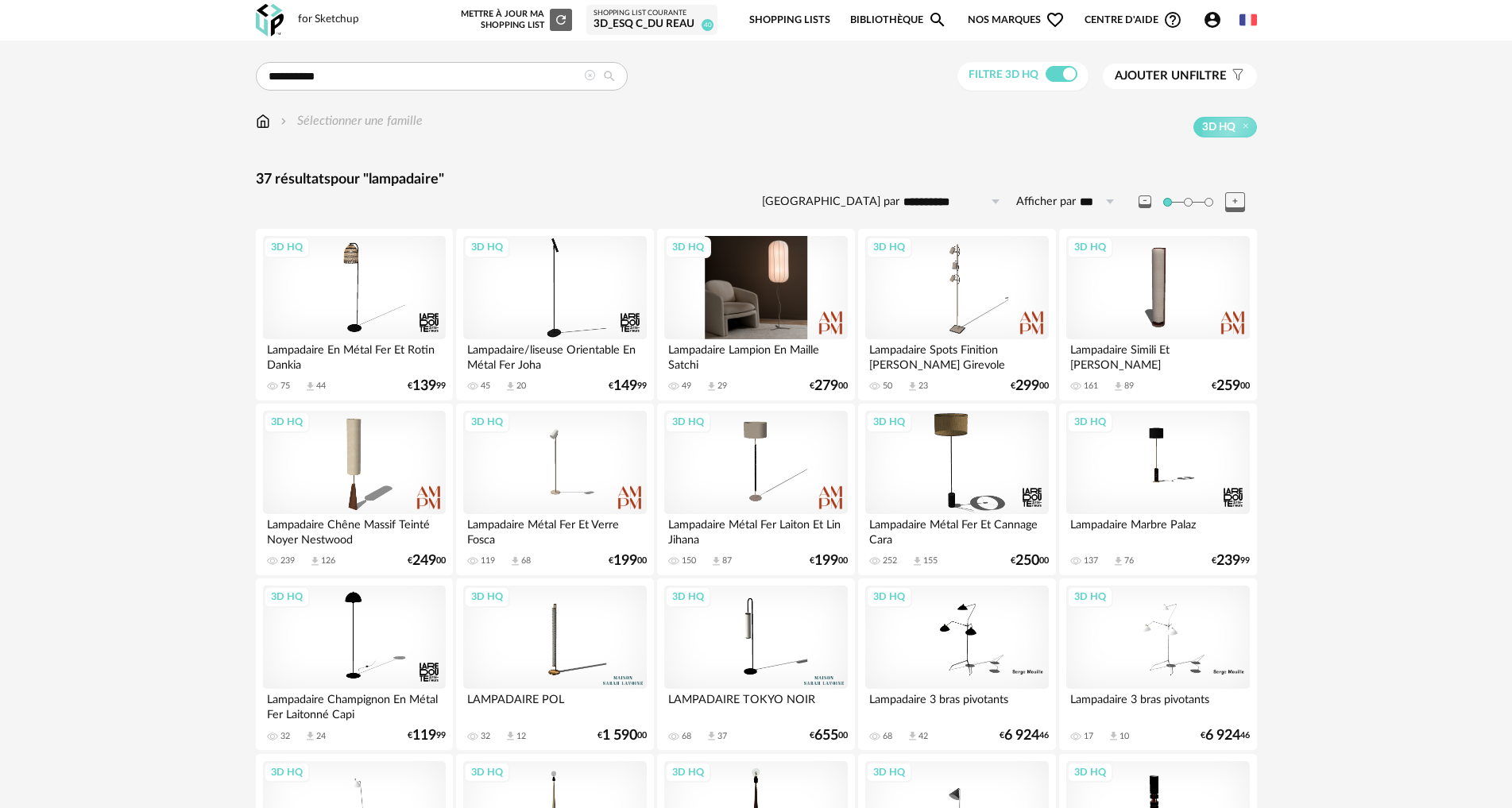
click at [785, 306] on div "3D HQ" at bounding box center [756, 287] width 183 height 103
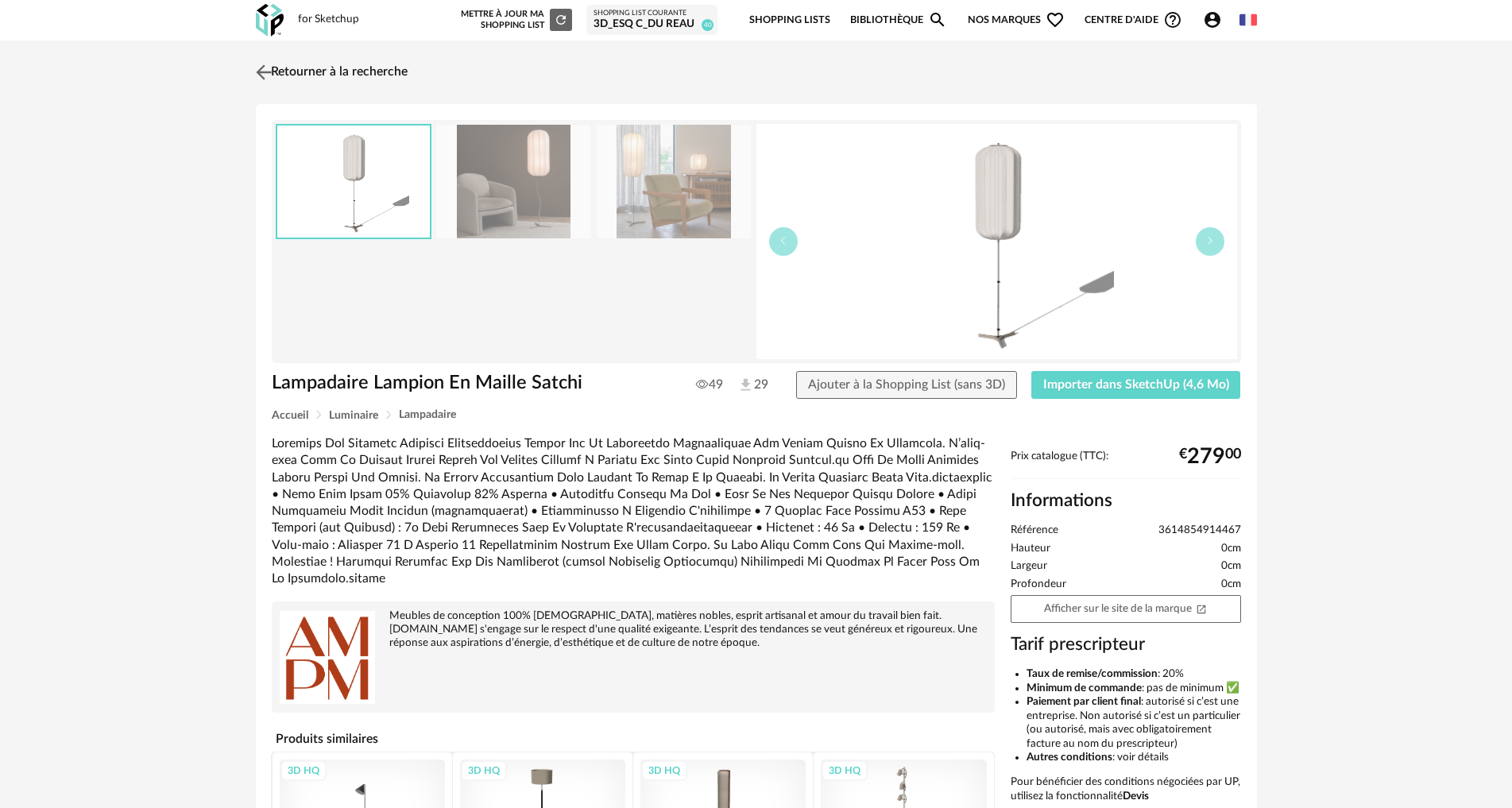
click at [266, 69] on img at bounding box center [263, 72] width 23 height 23
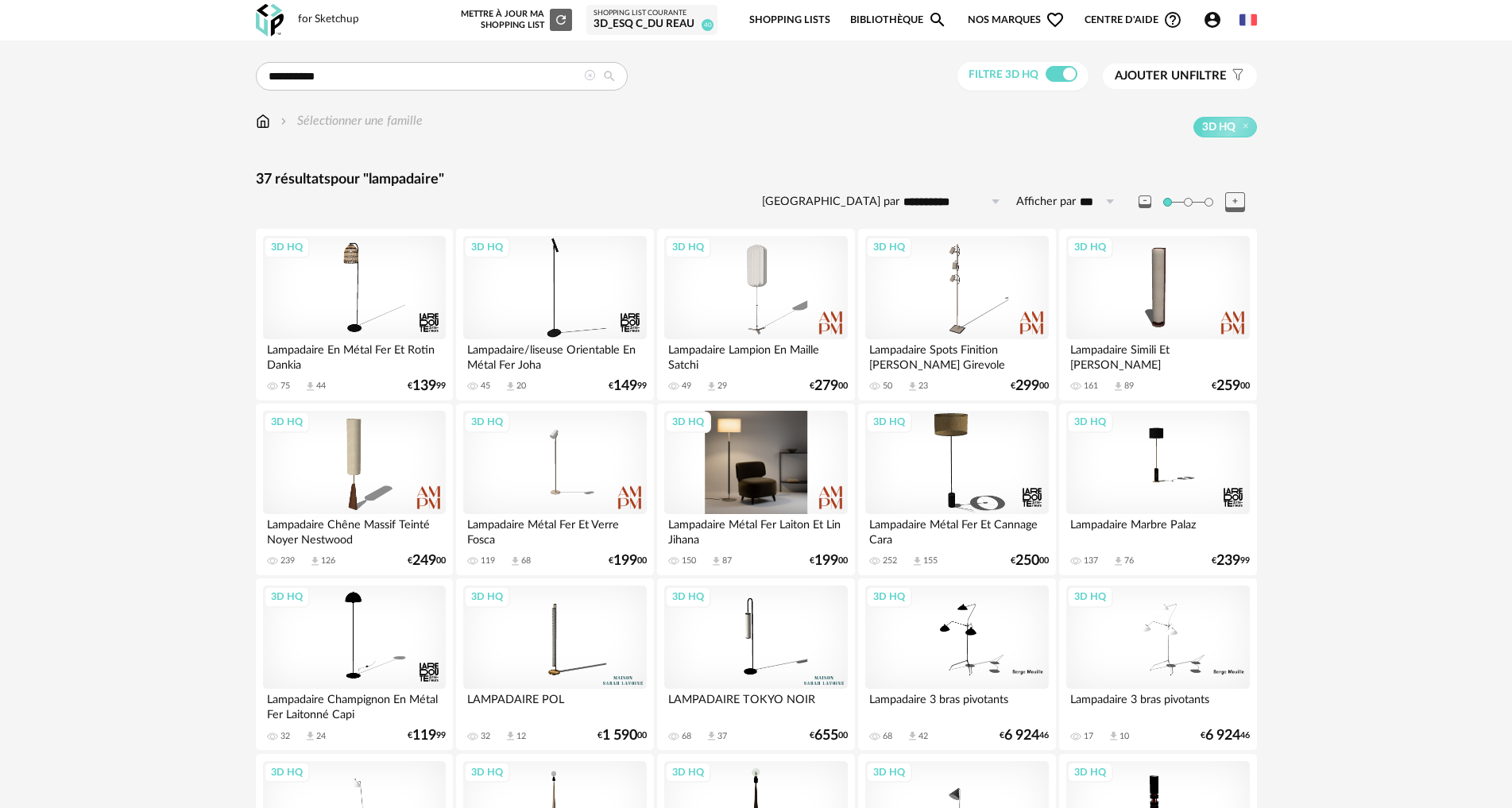
click at [757, 497] on div "3D HQ" at bounding box center [756, 462] width 183 height 103
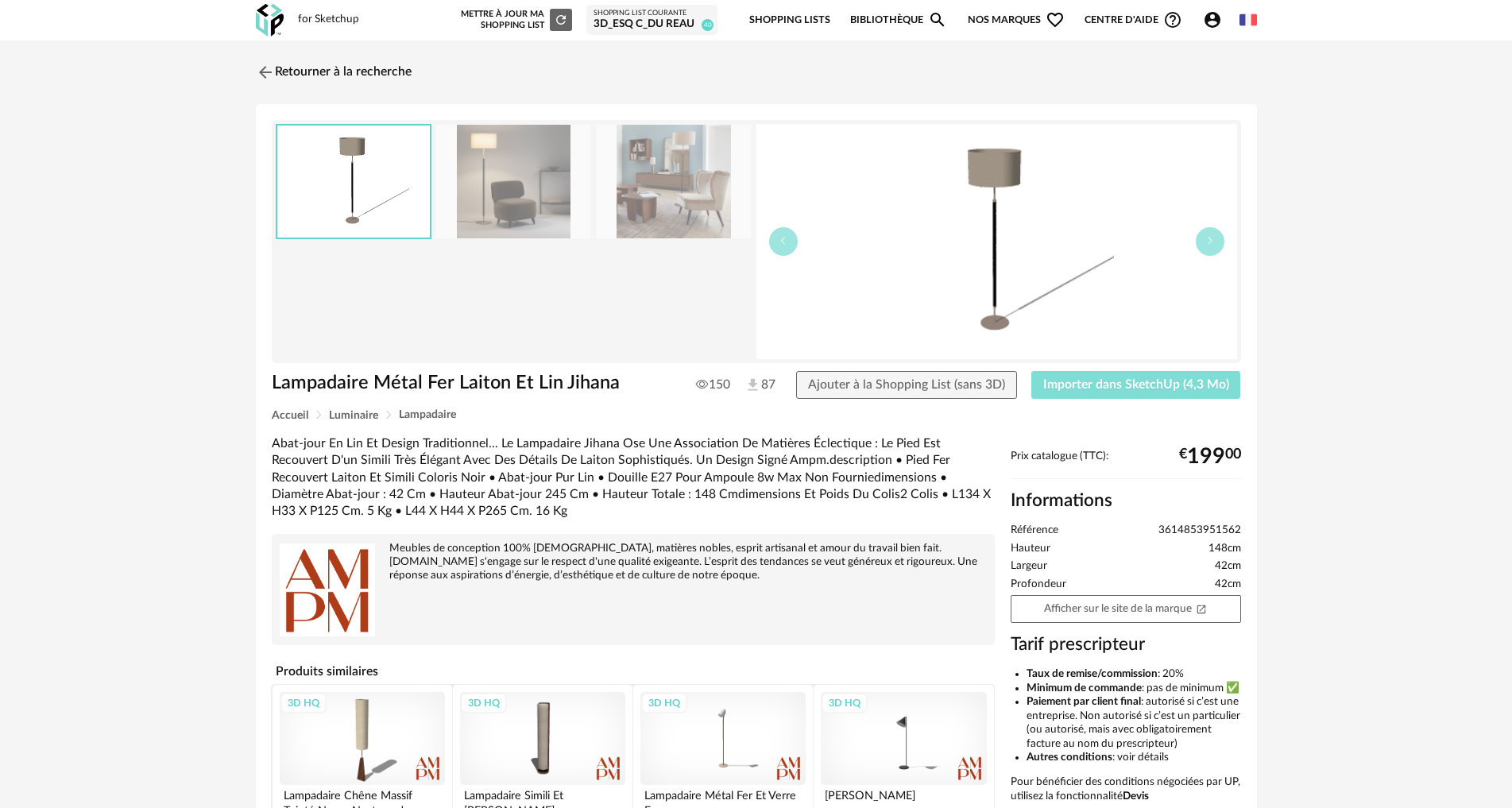
click at [1124, 385] on span "Importer dans SketchUp (4,3 Mo)" at bounding box center [1136, 385] width 186 height 13
click at [1097, 388] on span "Importer dans SketchUp (4,3 Mo)" at bounding box center [1136, 385] width 186 height 13
click at [1031, 371] on button "Importer dans SketchUp (4,3 Mo)" at bounding box center [1136, 385] width 210 height 29
click at [254, 72] on div "Retourner à la recherche Lampadaire Métal Fer Laiton Et Lin Jihana Lampadaire M…" at bounding box center [756, 523] width 1030 height 937
click at [268, 68] on img at bounding box center [263, 72] width 23 height 23
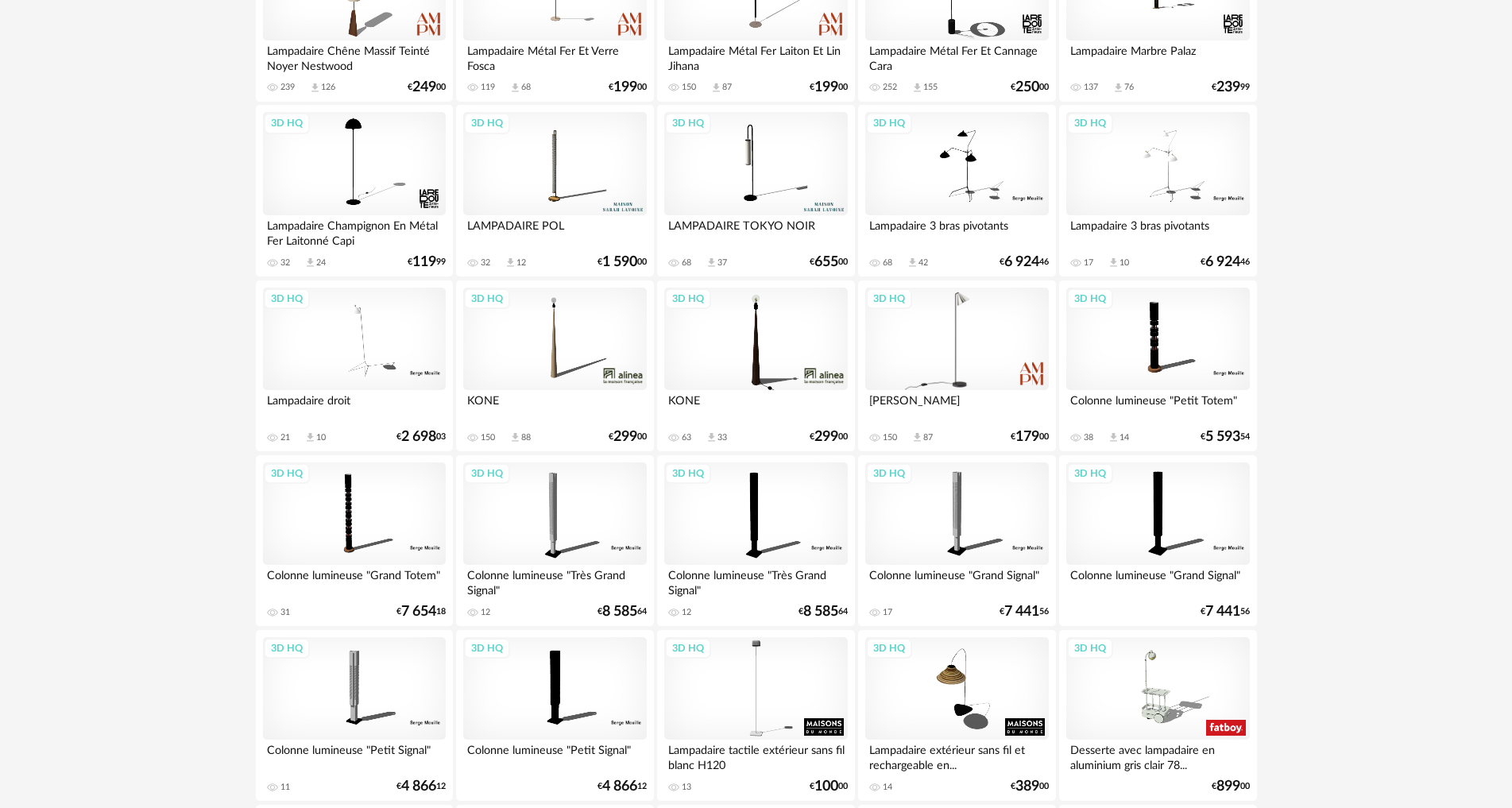
scroll to position [476, 0]
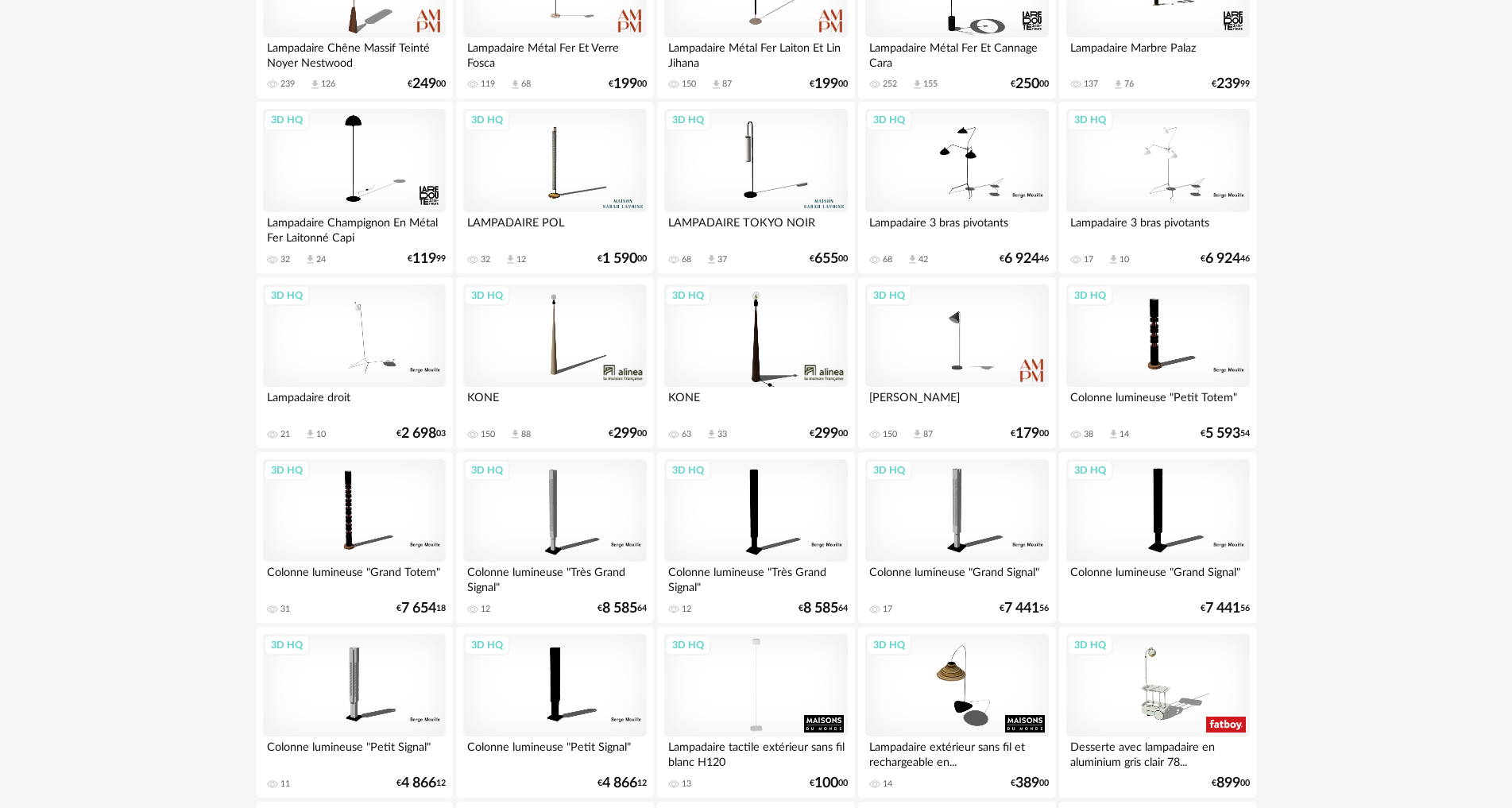
click at [769, 665] on div "3D HQ" at bounding box center [756, 685] width 183 height 103
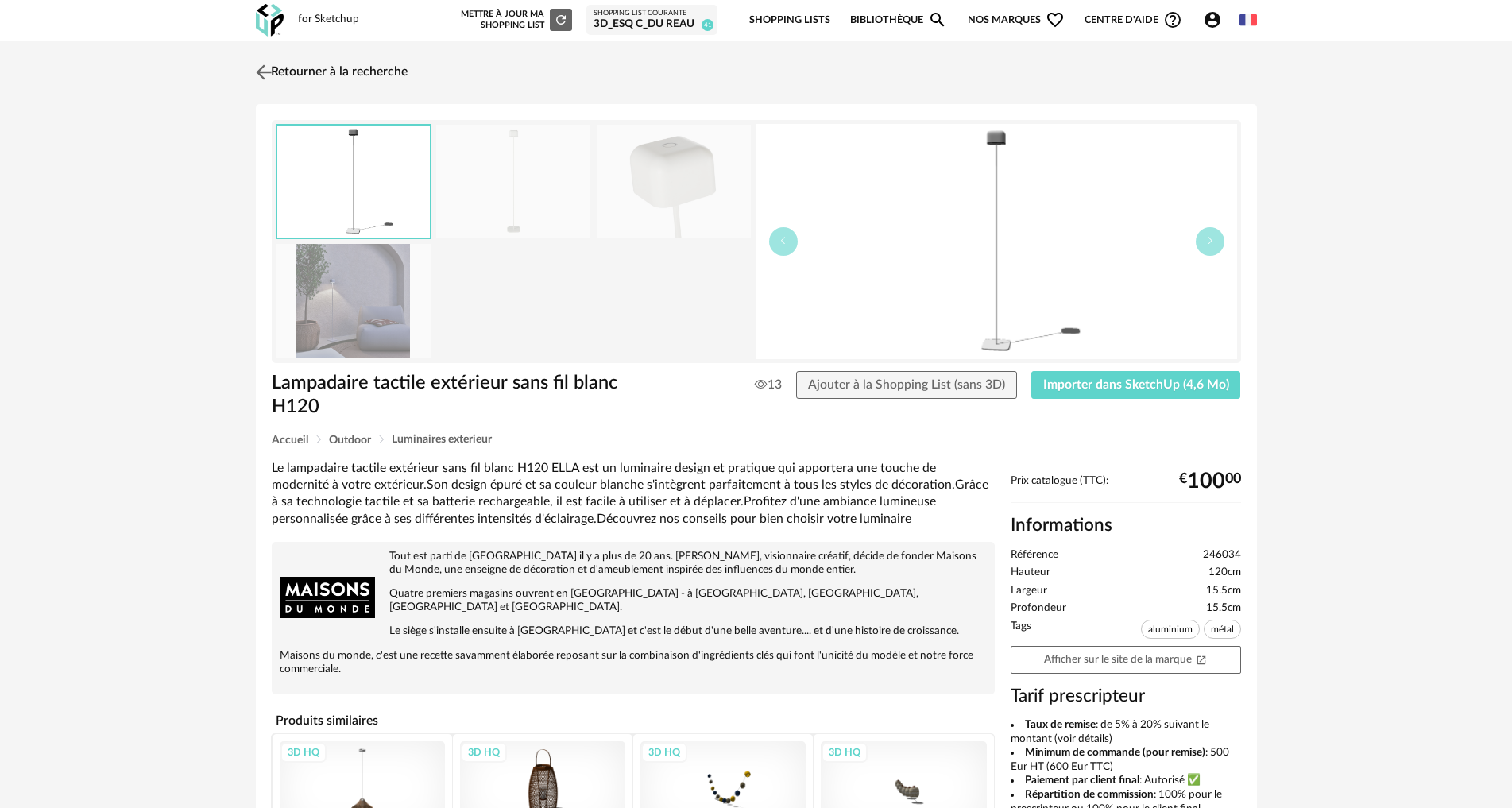
click at [263, 67] on img at bounding box center [263, 72] width 23 height 23
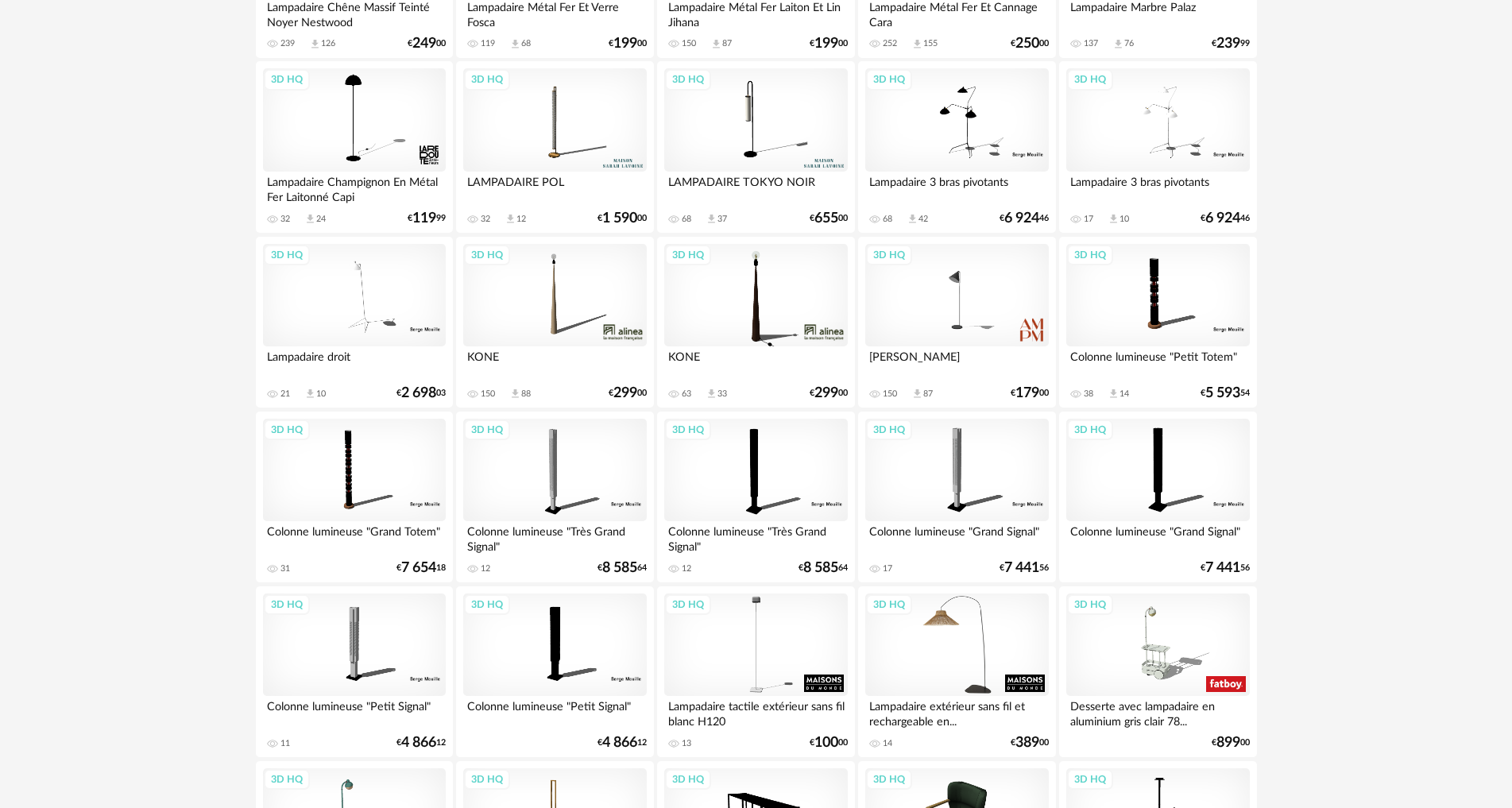
scroll to position [556, 0]
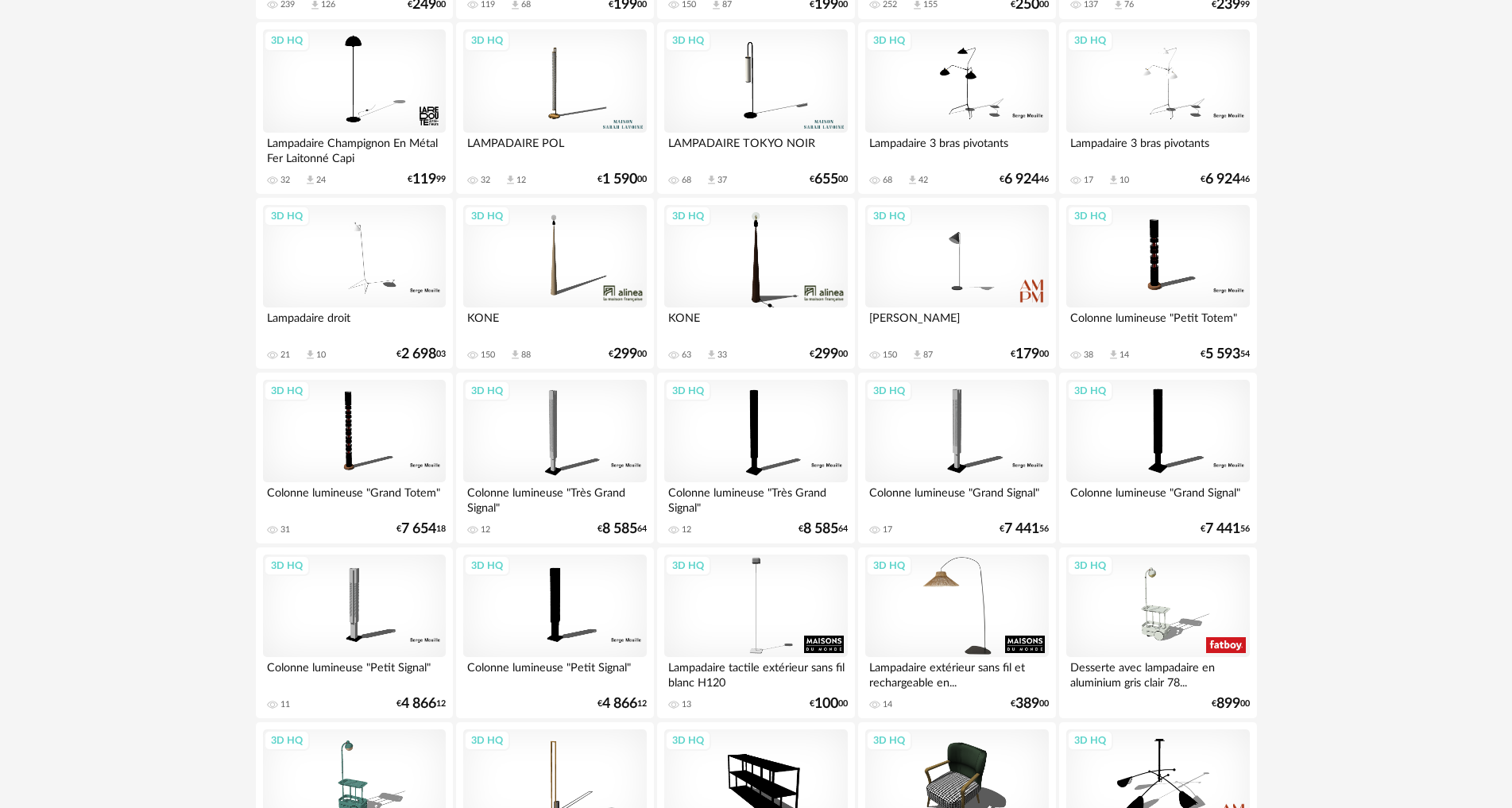
click at [974, 625] on div "3D HQ" at bounding box center [957, 605] width 183 height 103
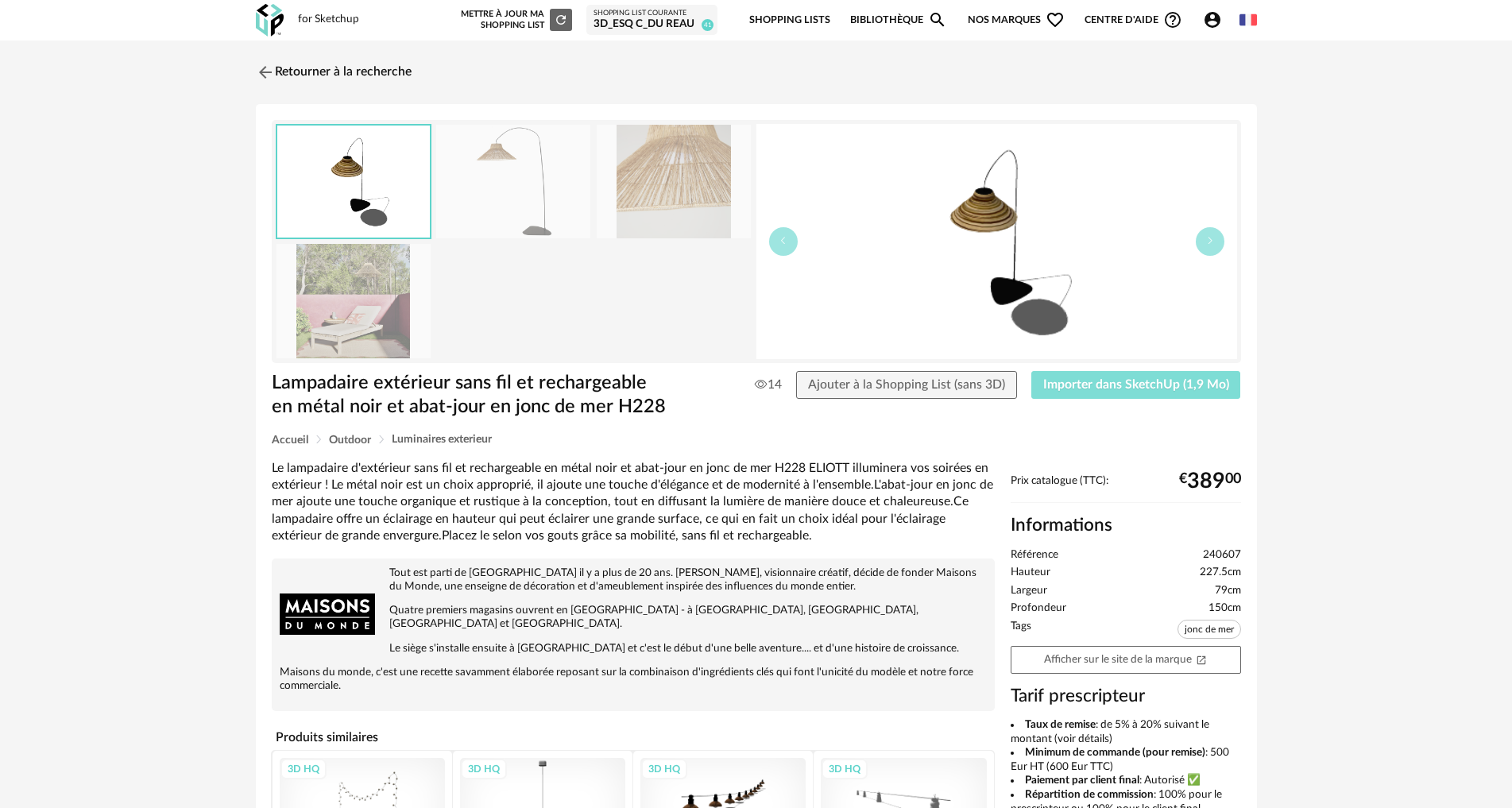
click at [1055, 386] on span "Importer dans SketchUp (1,9 Mo)" at bounding box center [1136, 385] width 186 height 13
click at [253, 70] on img at bounding box center [263, 72] width 23 height 23
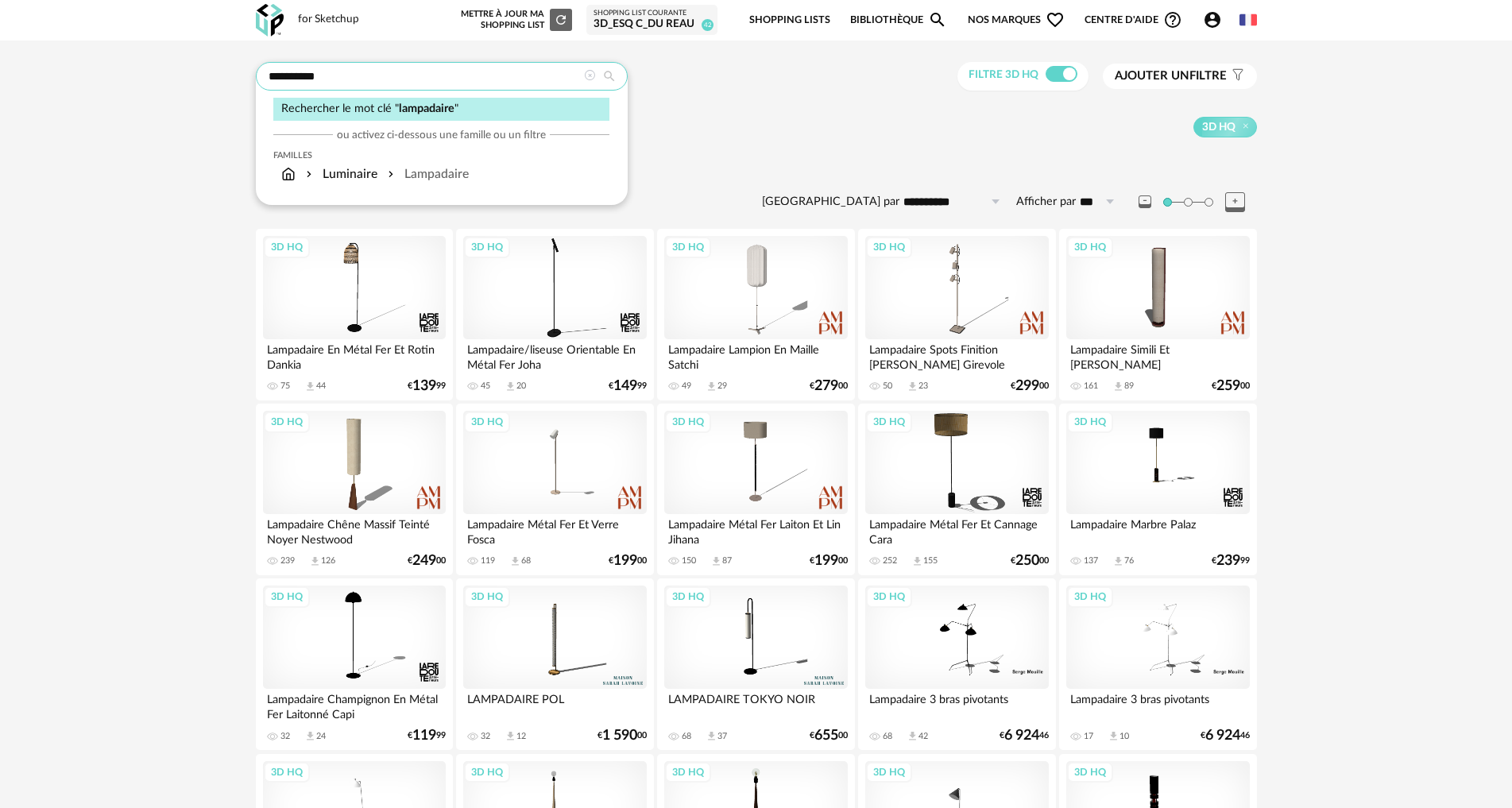
drag, startPoint x: 398, startPoint y: 88, endPoint x: 71, endPoint y: 81, distance: 327.1
click at [308, 78] on input "*****" at bounding box center [441, 76] width 372 height 29
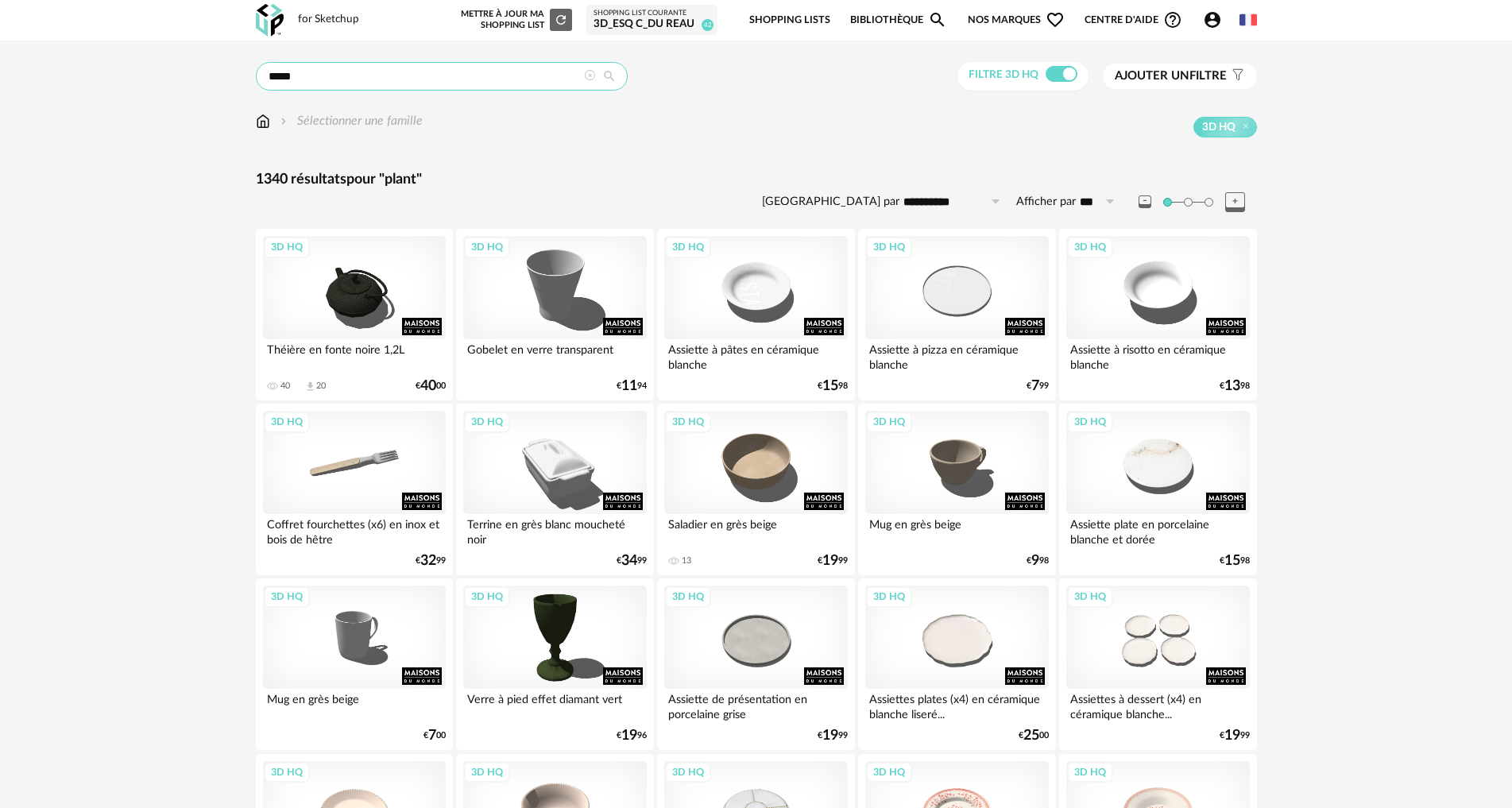
click at [317, 73] on input "*****" at bounding box center [441, 76] width 372 height 29
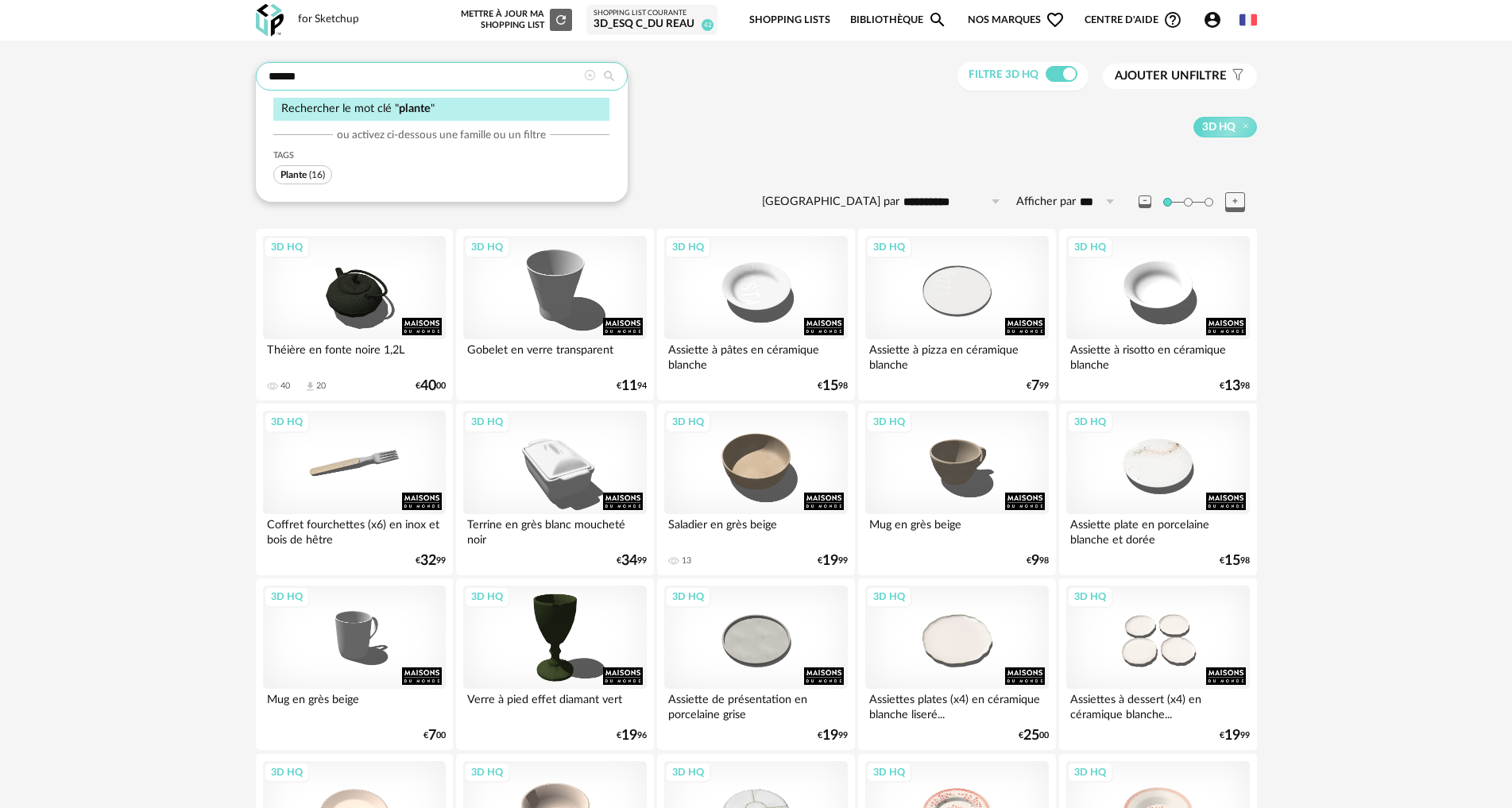
type input "******"
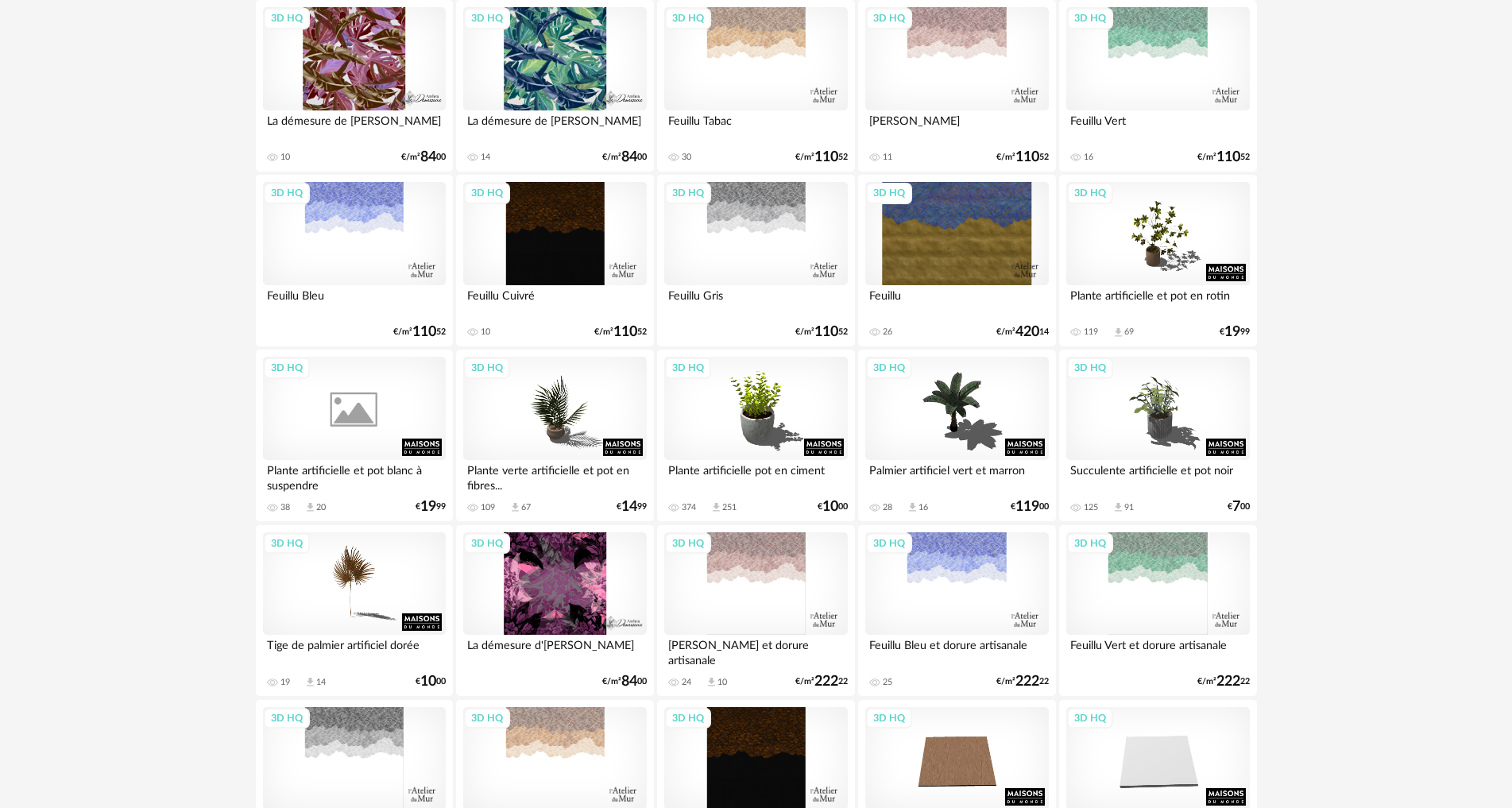
scroll to position [238, 0]
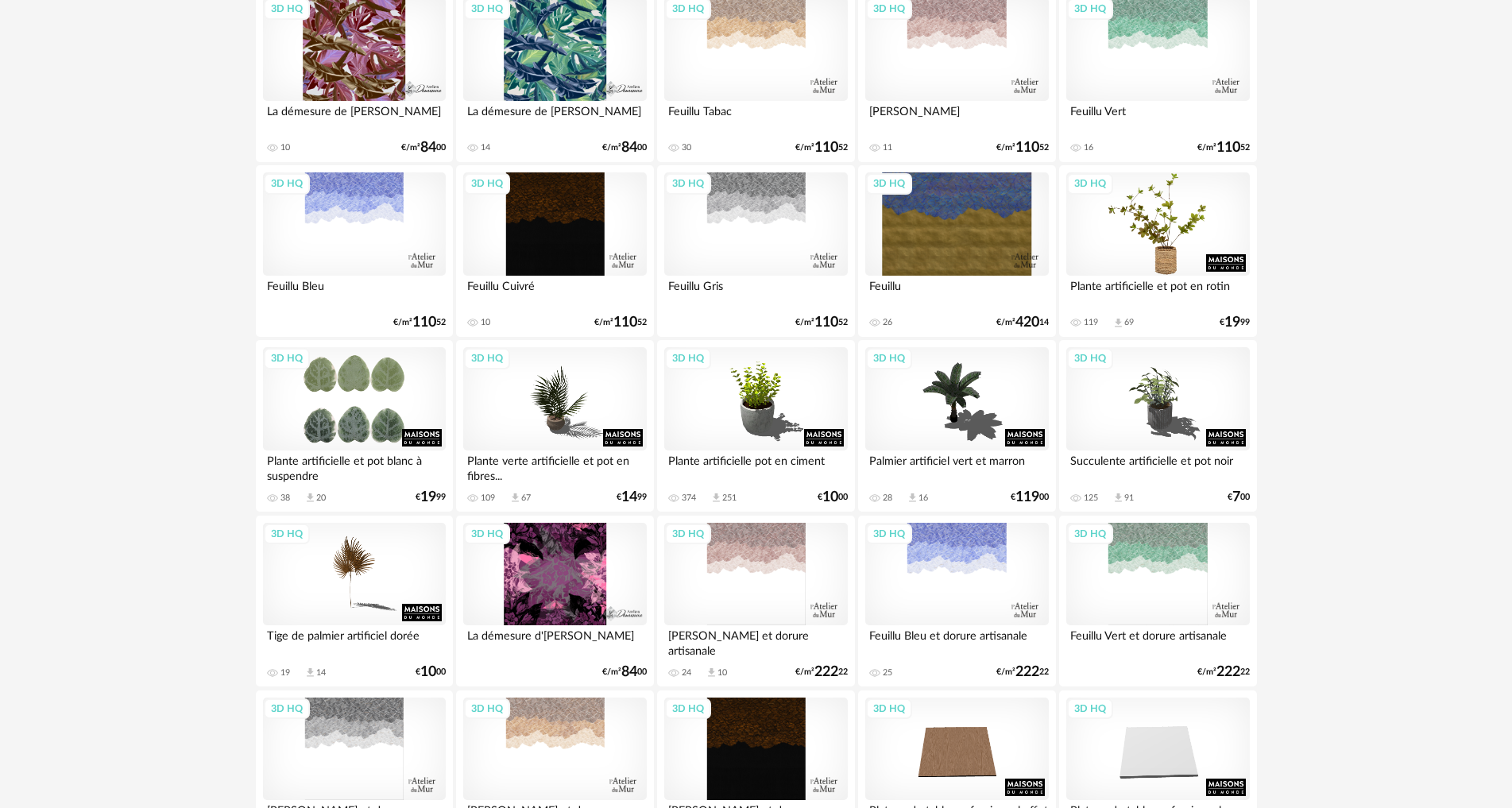
click at [1136, 210] on div "3D HQ" at bounding box center [1158, 223] width 183 height 103
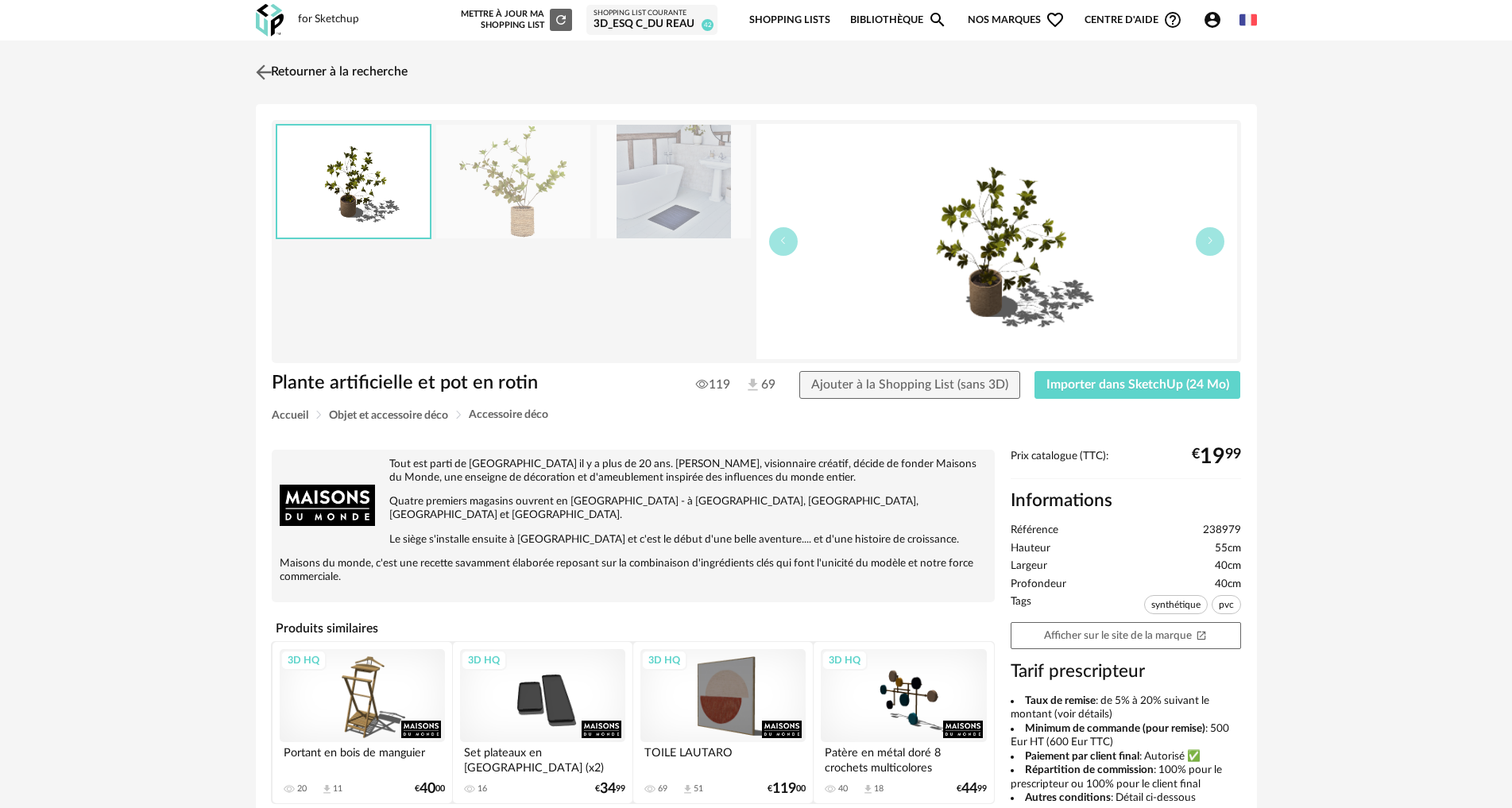
click at [263, 72] on img at bounding box center [263, 72] width 23 height 23
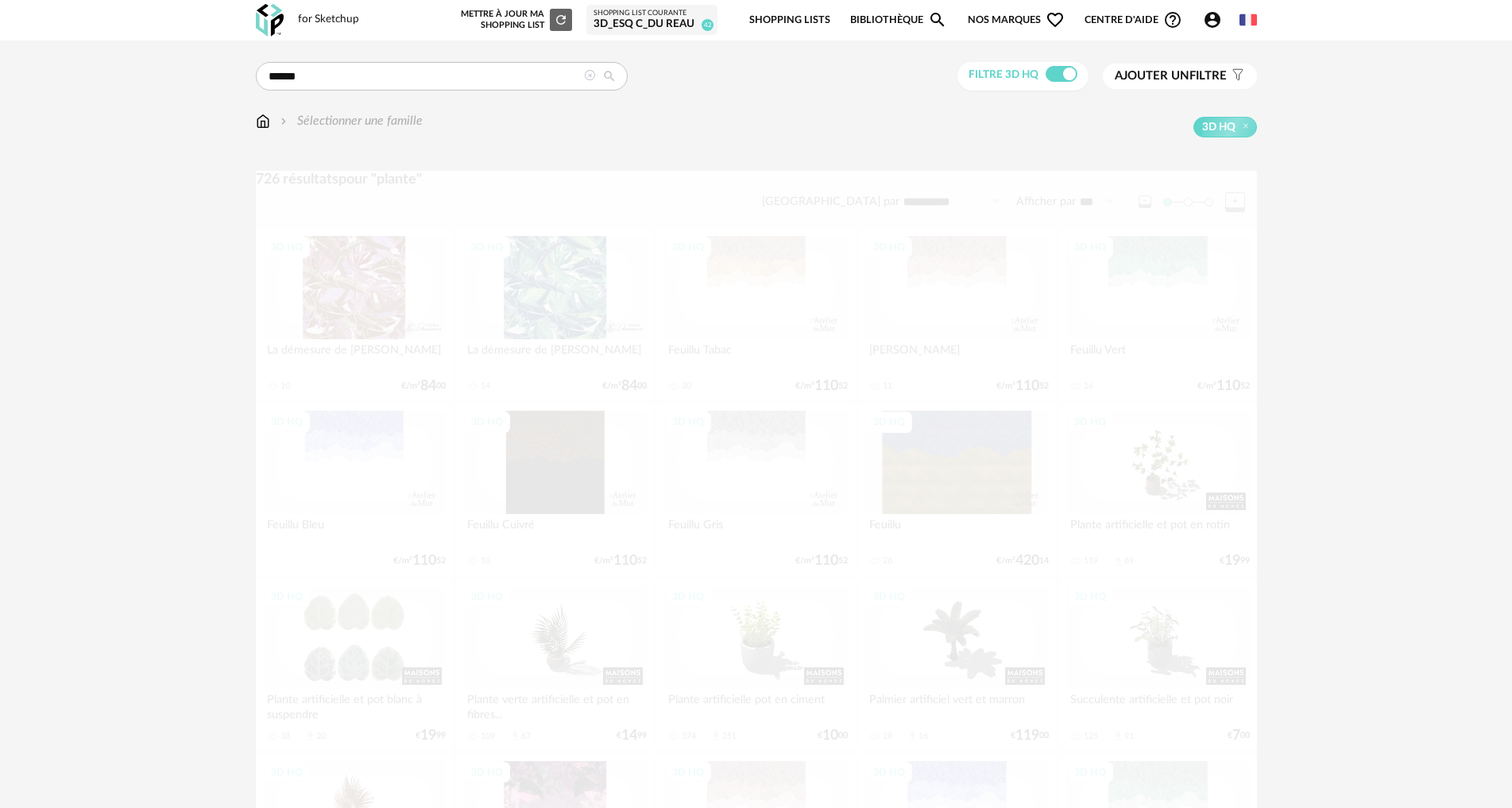
scroll to position [238, 0]
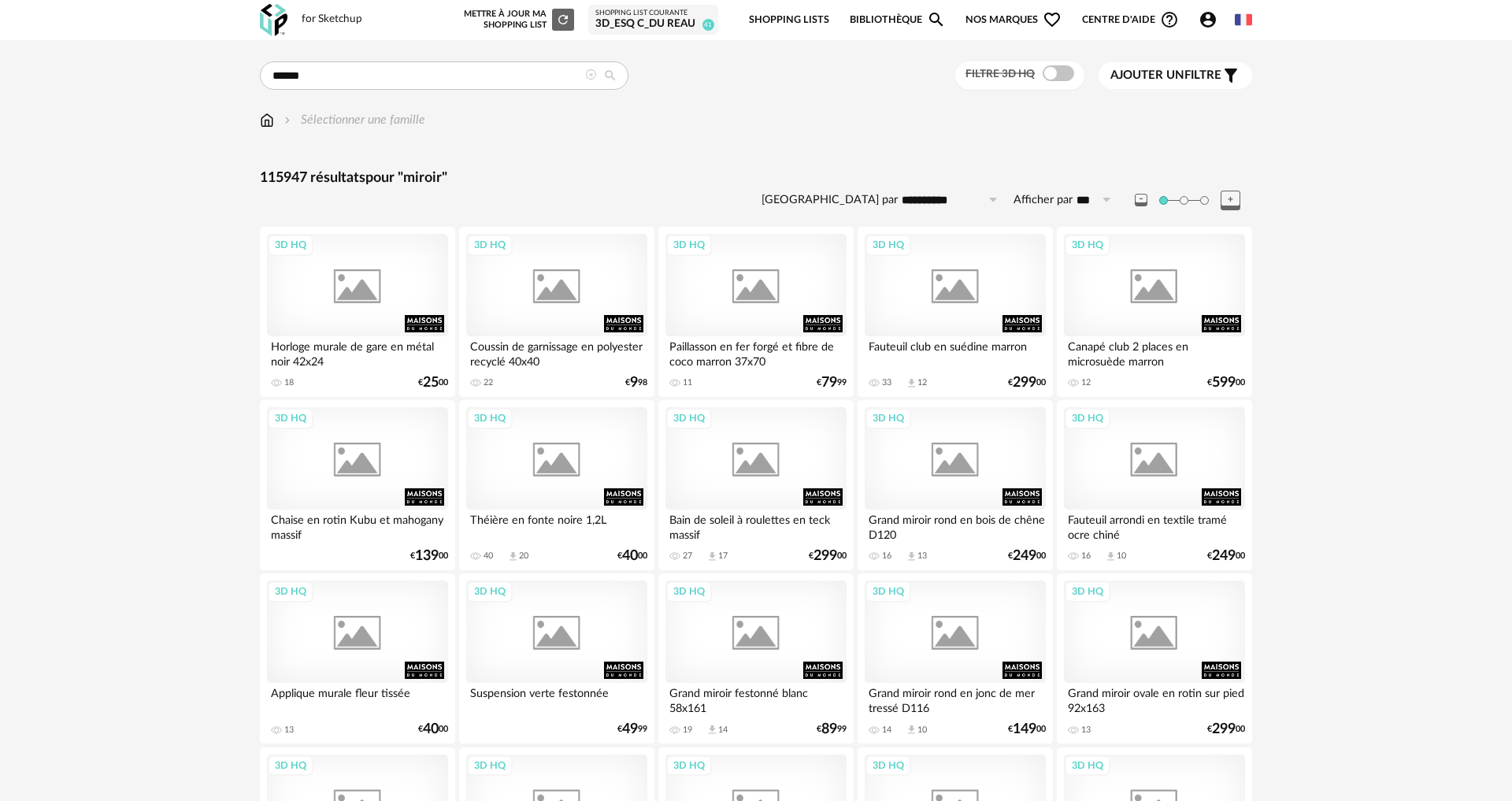
type input "******"
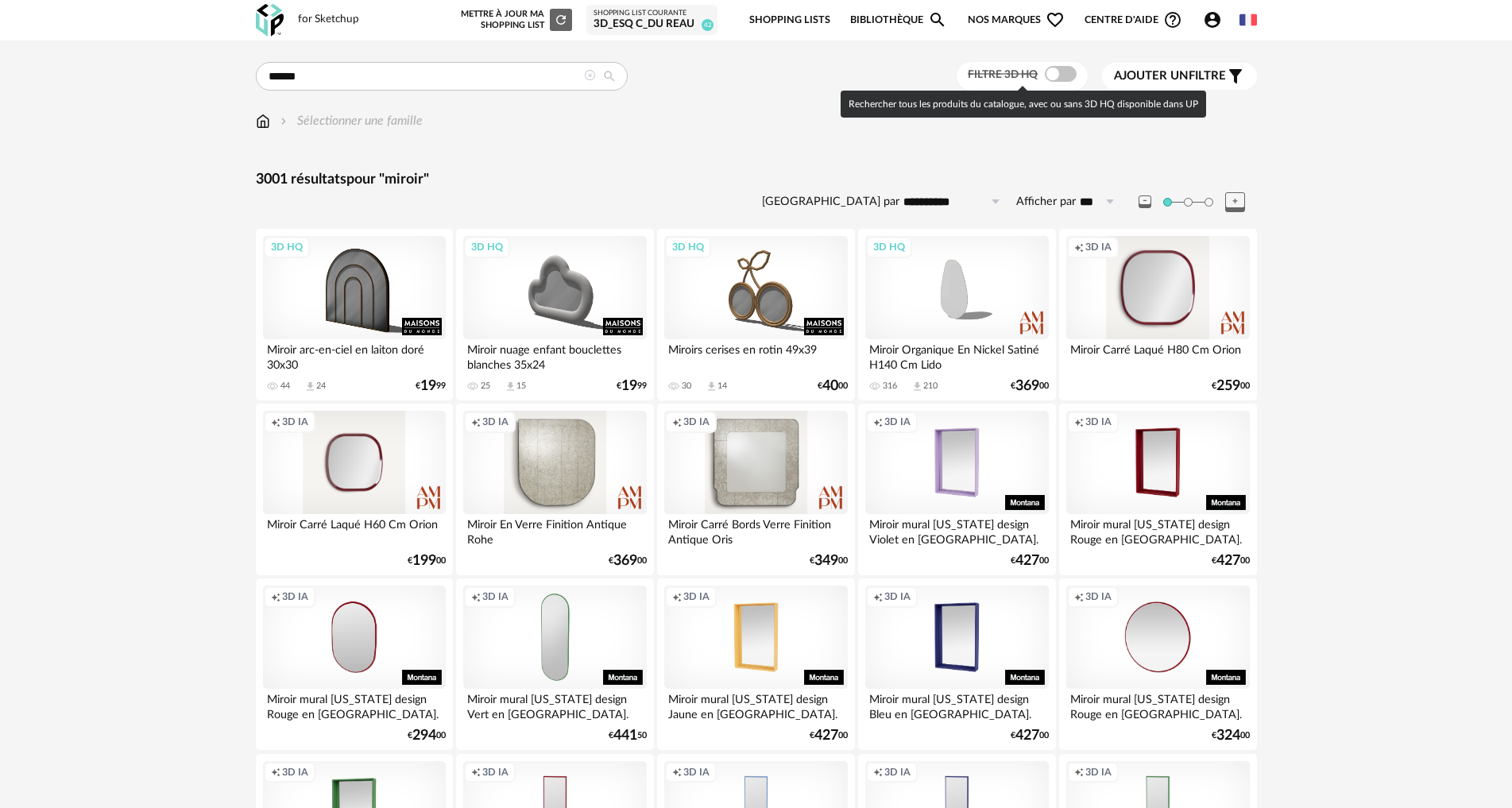
click at [1050, 71] on span at bounding box center [1061, 74] width 32 height 16
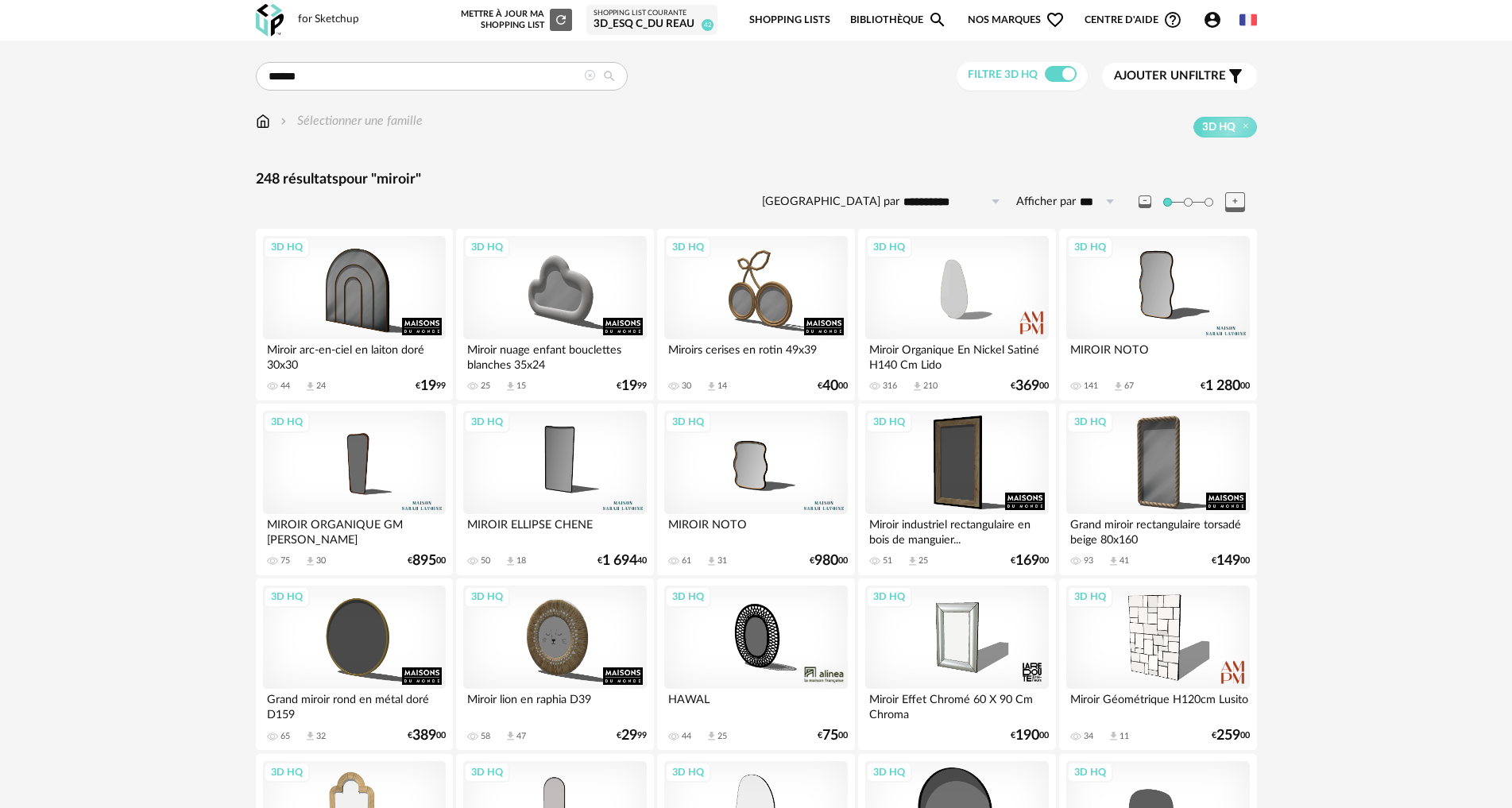
click at [1116, 293] on div "3D HQ" at bounding box center [1158, 287] width 183 height 103
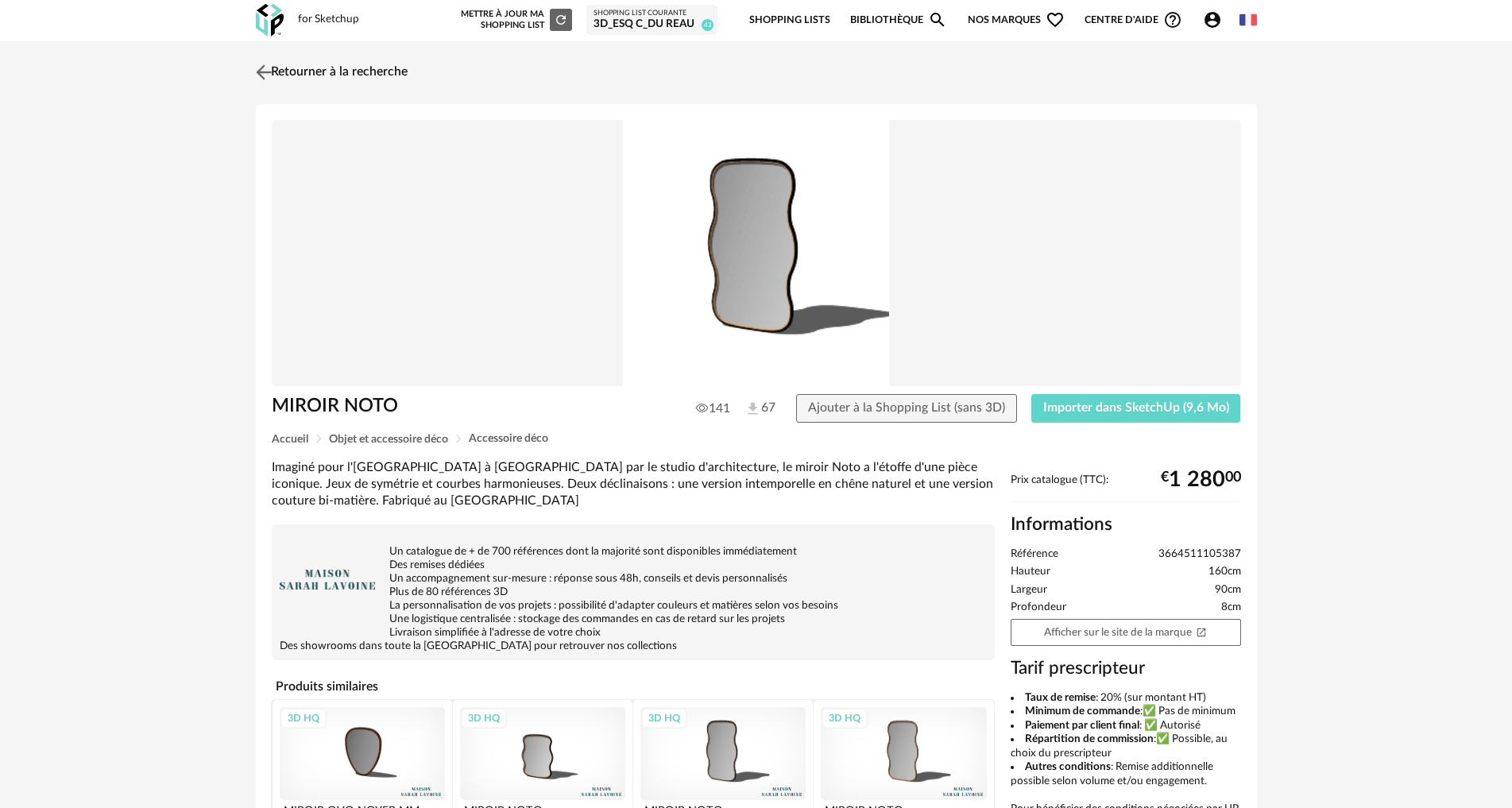
click at [256, 70] on img at bounding box center [263, 72] width 23 height 23
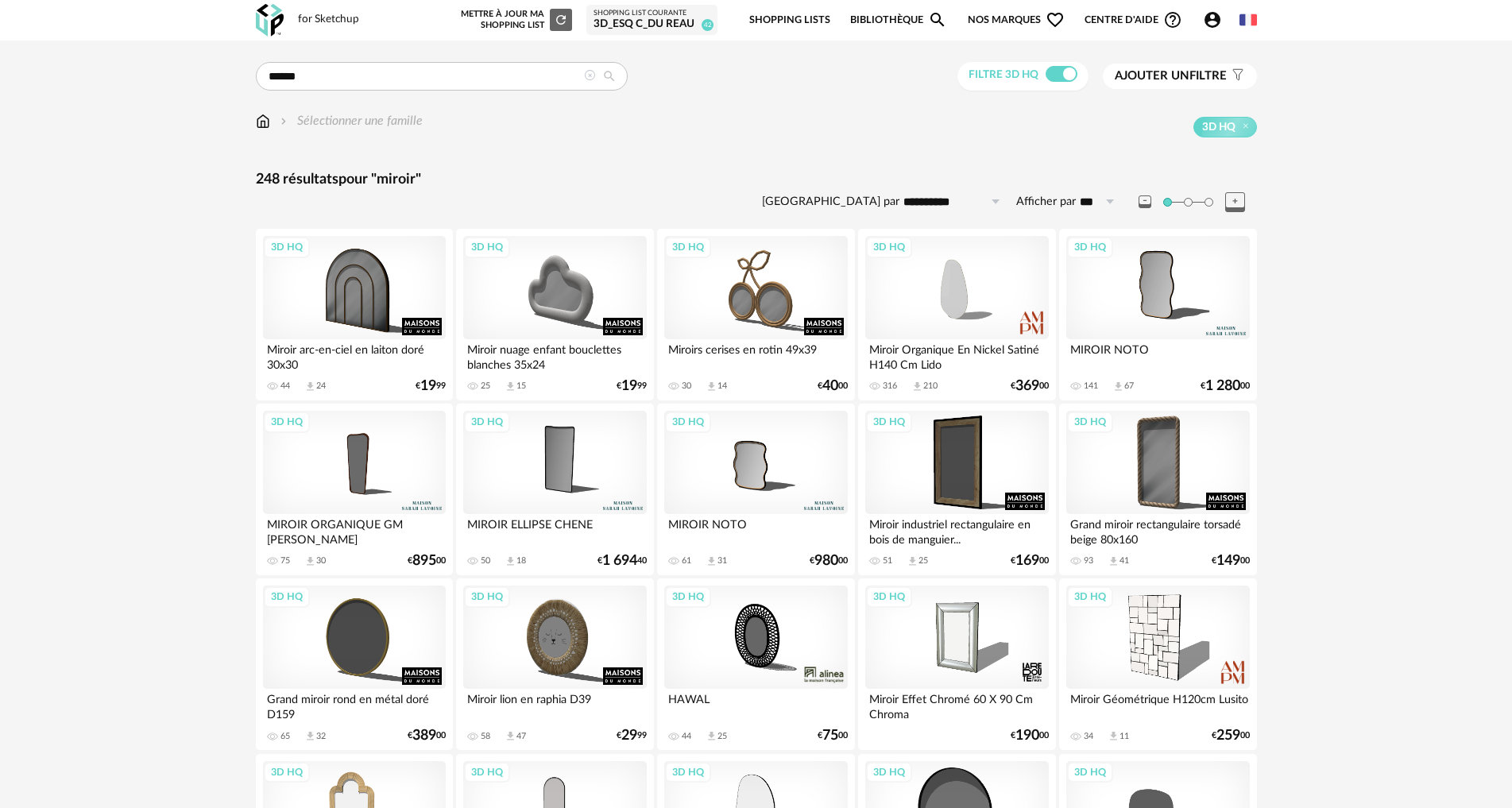
click at [570, 477] on div "3D HQ" at bounding box center [555, 462] width 183 height 103
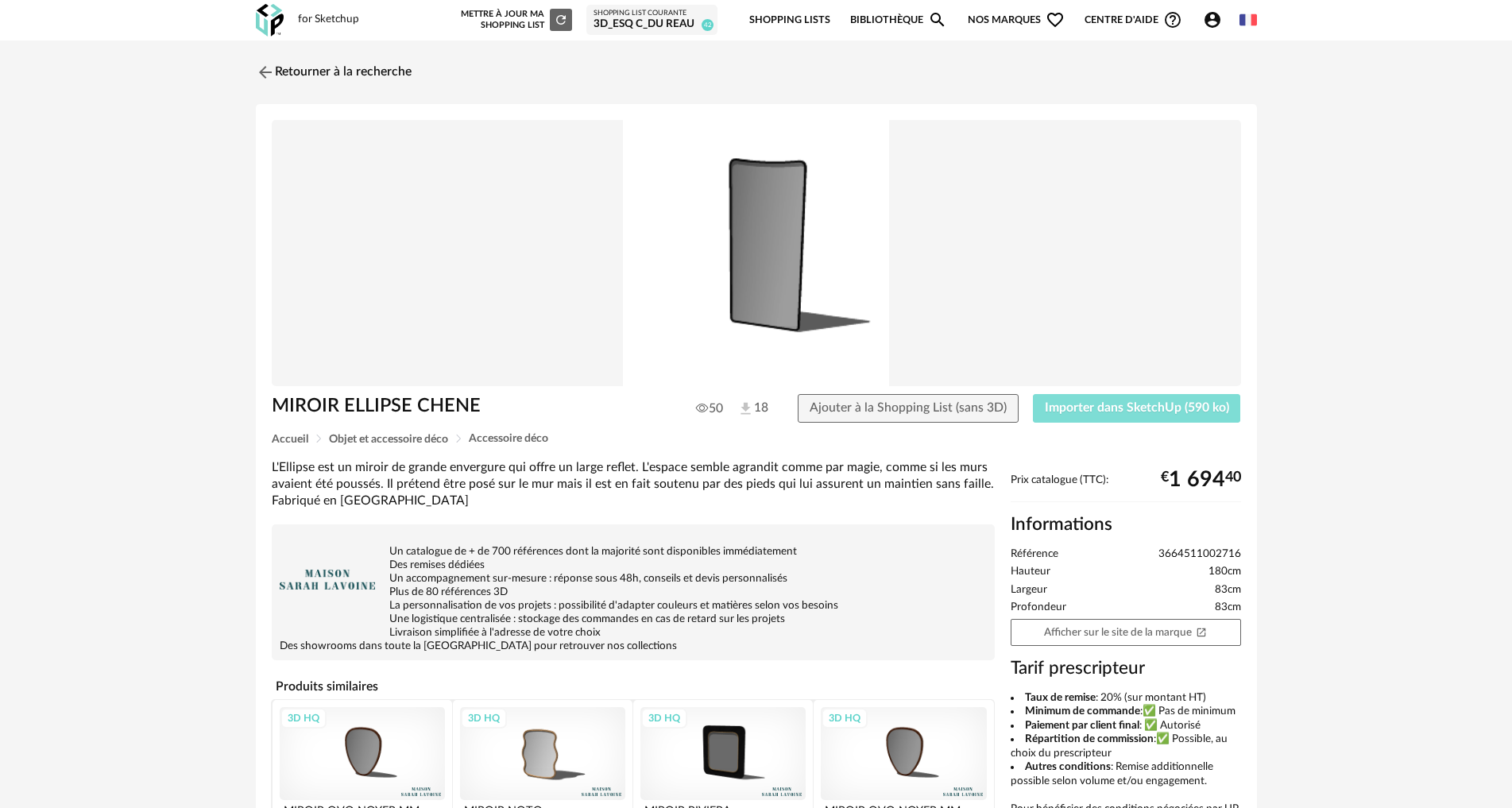
click at [1141, 401] on span "Importer dans SketchUp (590 ko)" at bounding box center [1137, 407] width 185 height 13
click at [269, 73] on img at bounding box center [263, 72] width 23 height 23
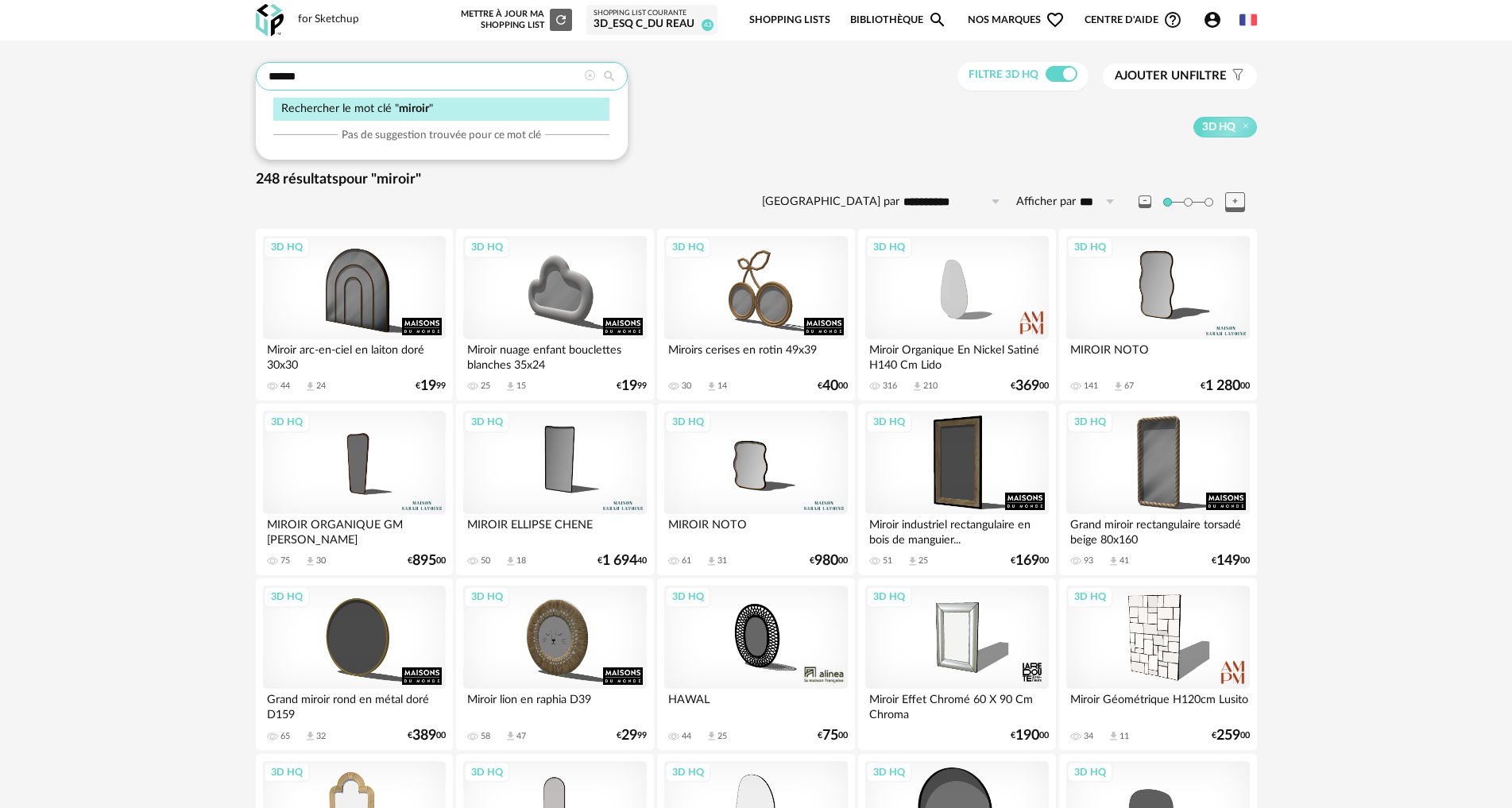
drag, startPoint x: 302, startPoint y: 71, endPoint x: 202, endPoint y: 74, distance: 100.0
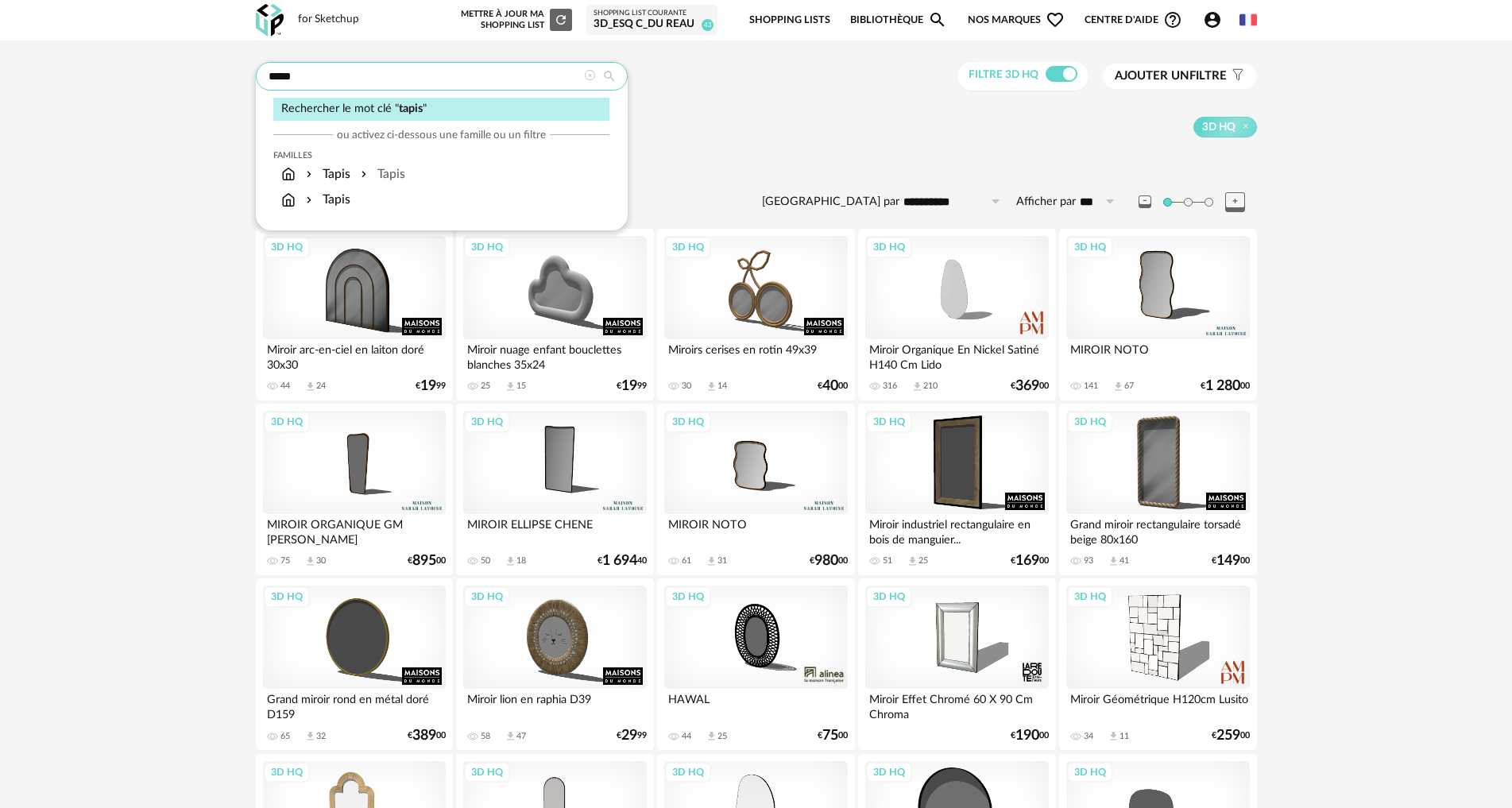
type input "*****"
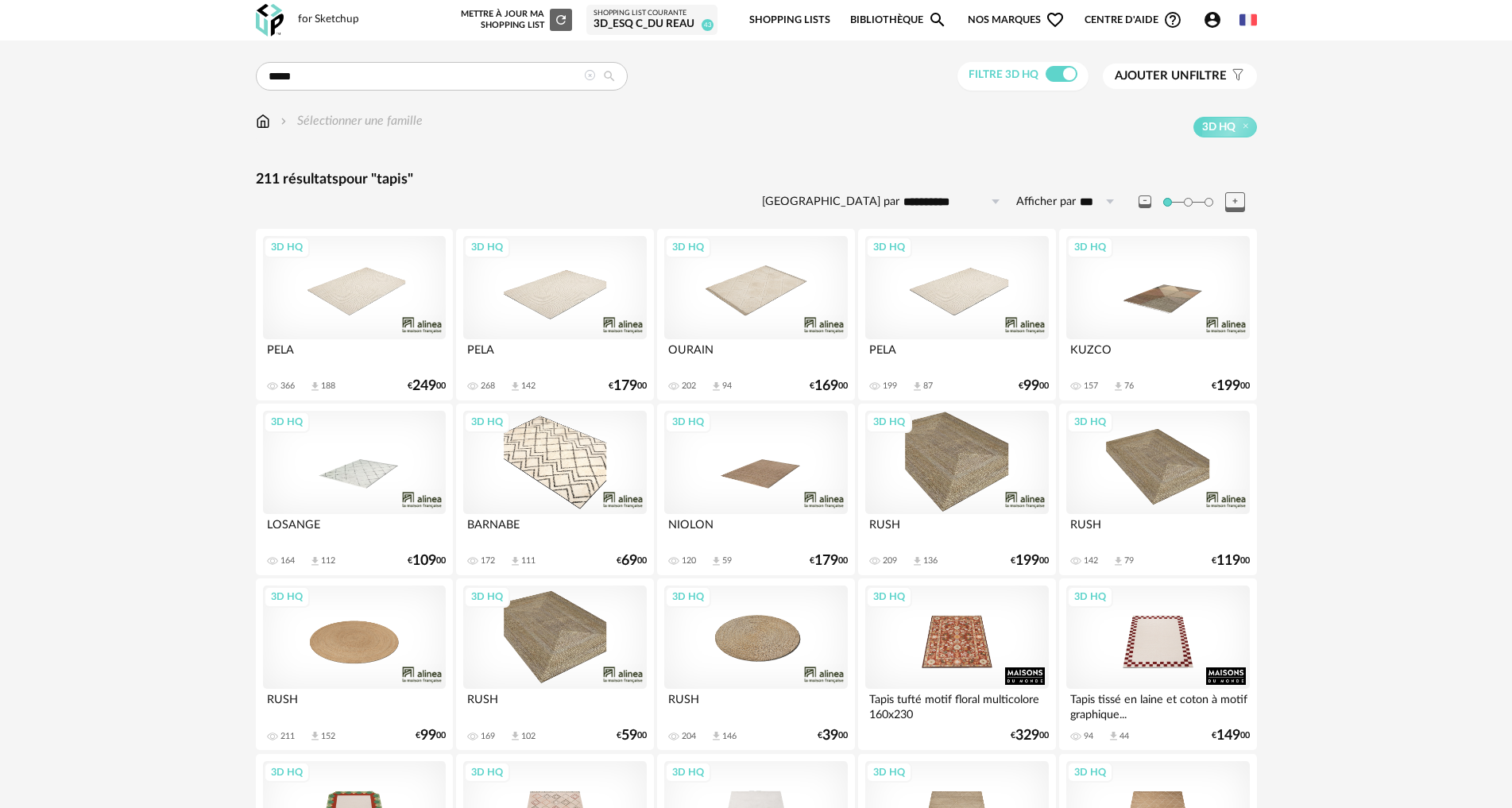
click at [761, 648] on div "3D HQ" at bounding box center [756, 637] width 183 height 103
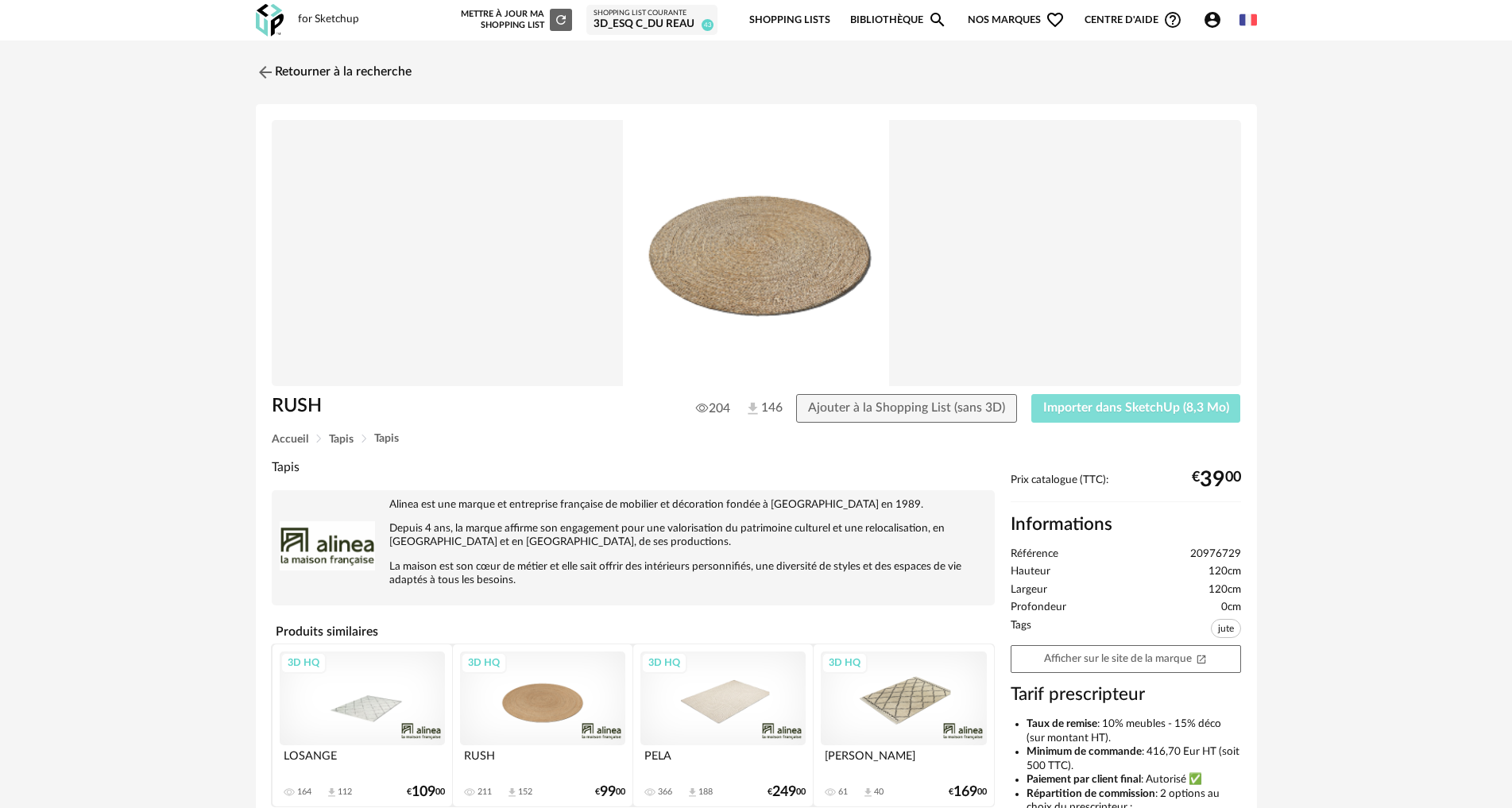
click at [1084, 405] on span "Importer dans SketchUp (8,3 Mo)" at bounding box center [1136, 407] width 186 height 13
click at [263, 62] on img at bounding box center [263, 72] width 23 height 23
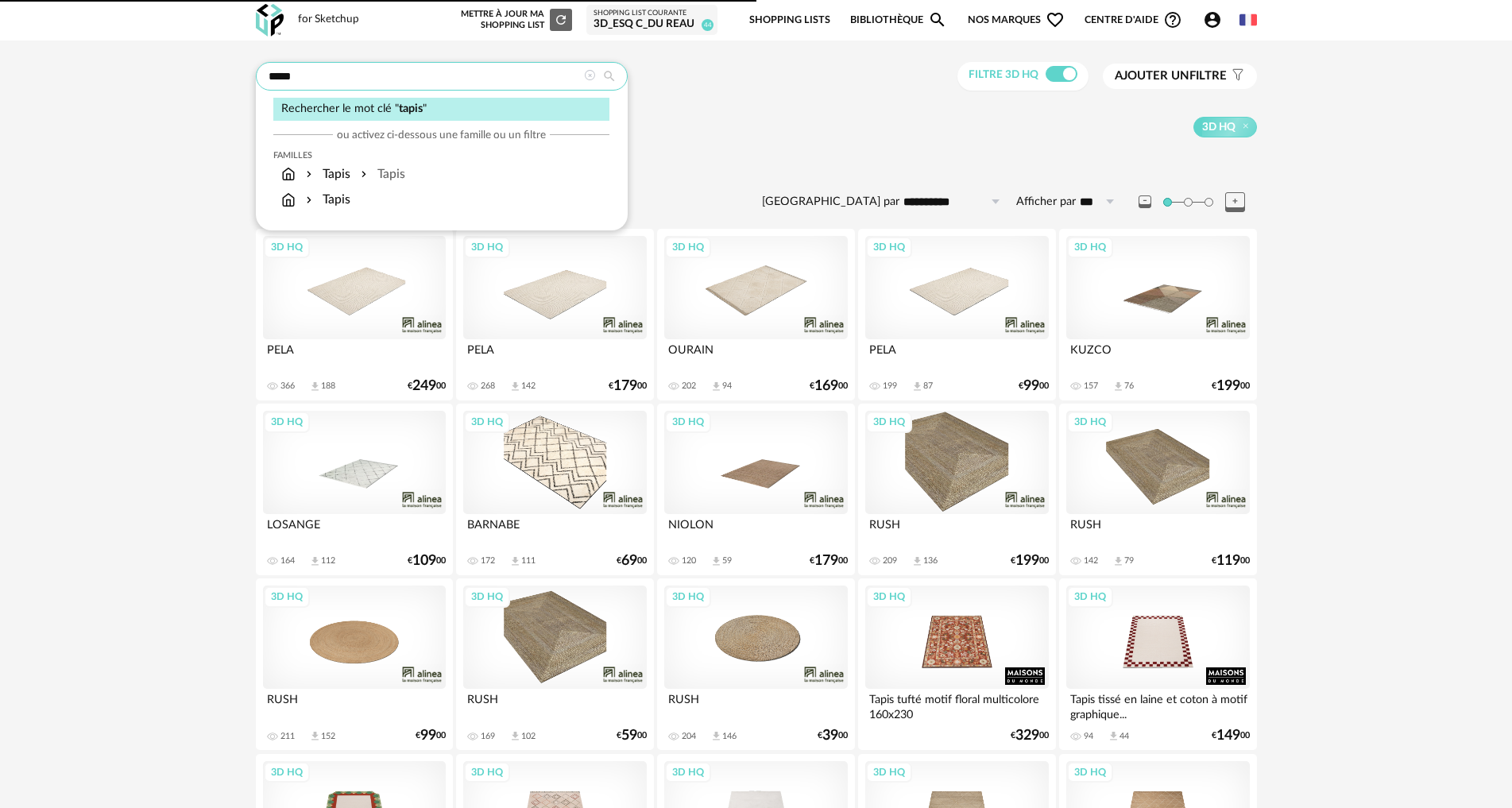
drag, startPoint x: 284, startPoint y: 80, endPoint x: 137, endPoint y: 80, distance: 147.0
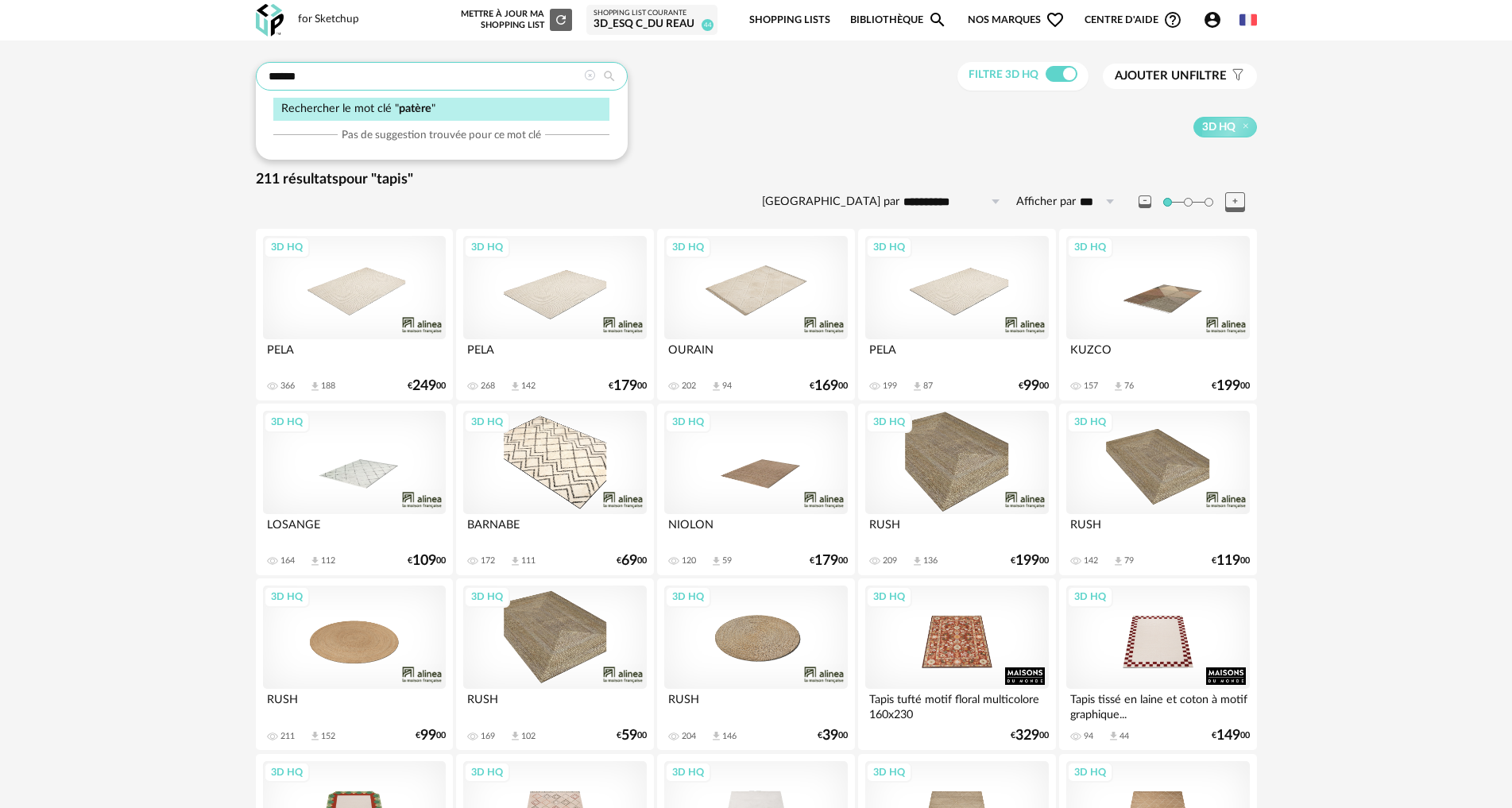
type input "******"
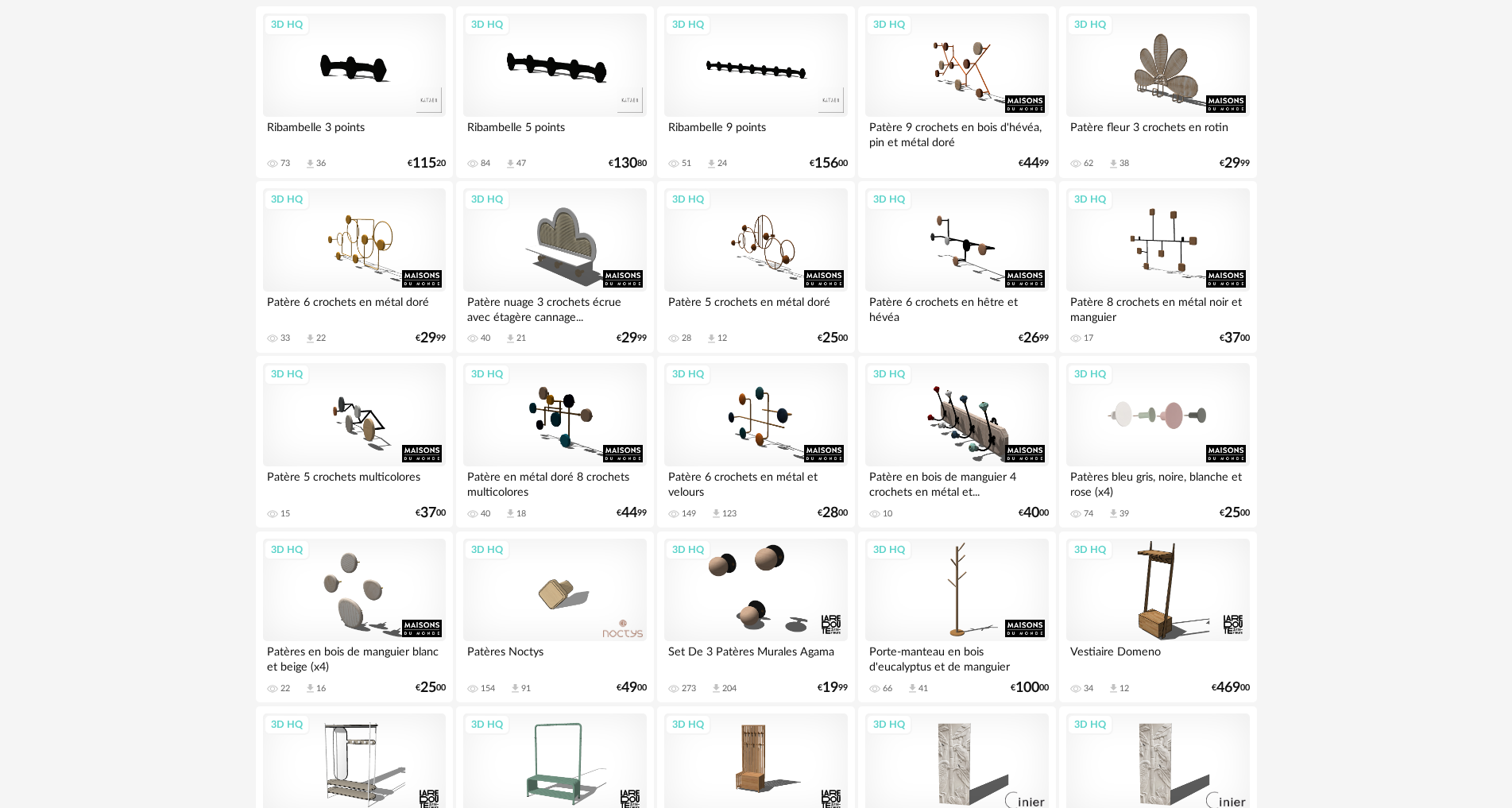
scroll to position [187, 0]
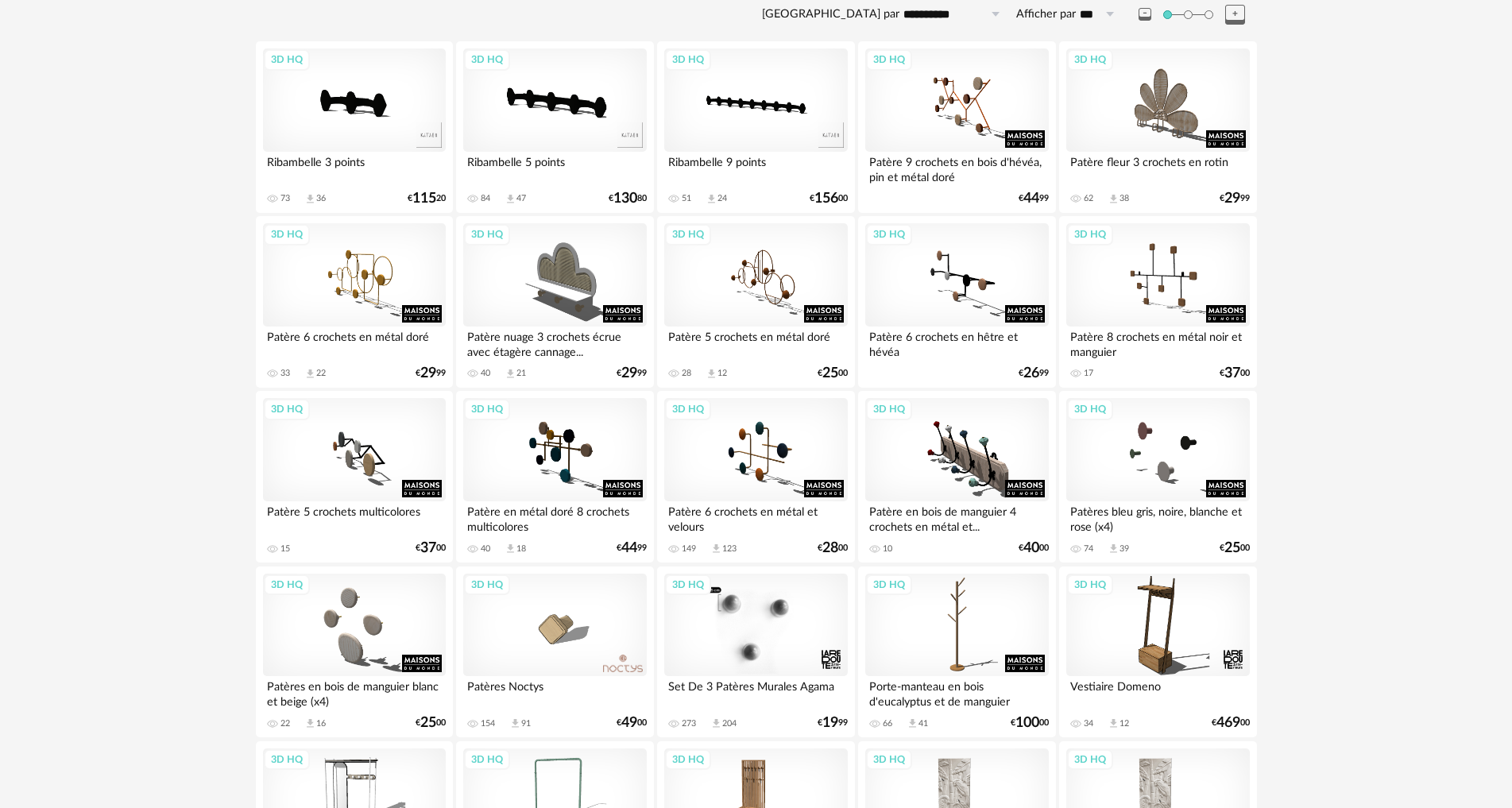
click at [771, 633] on div "3D HQ" at bounding box center [756, 624] width 183 height 103
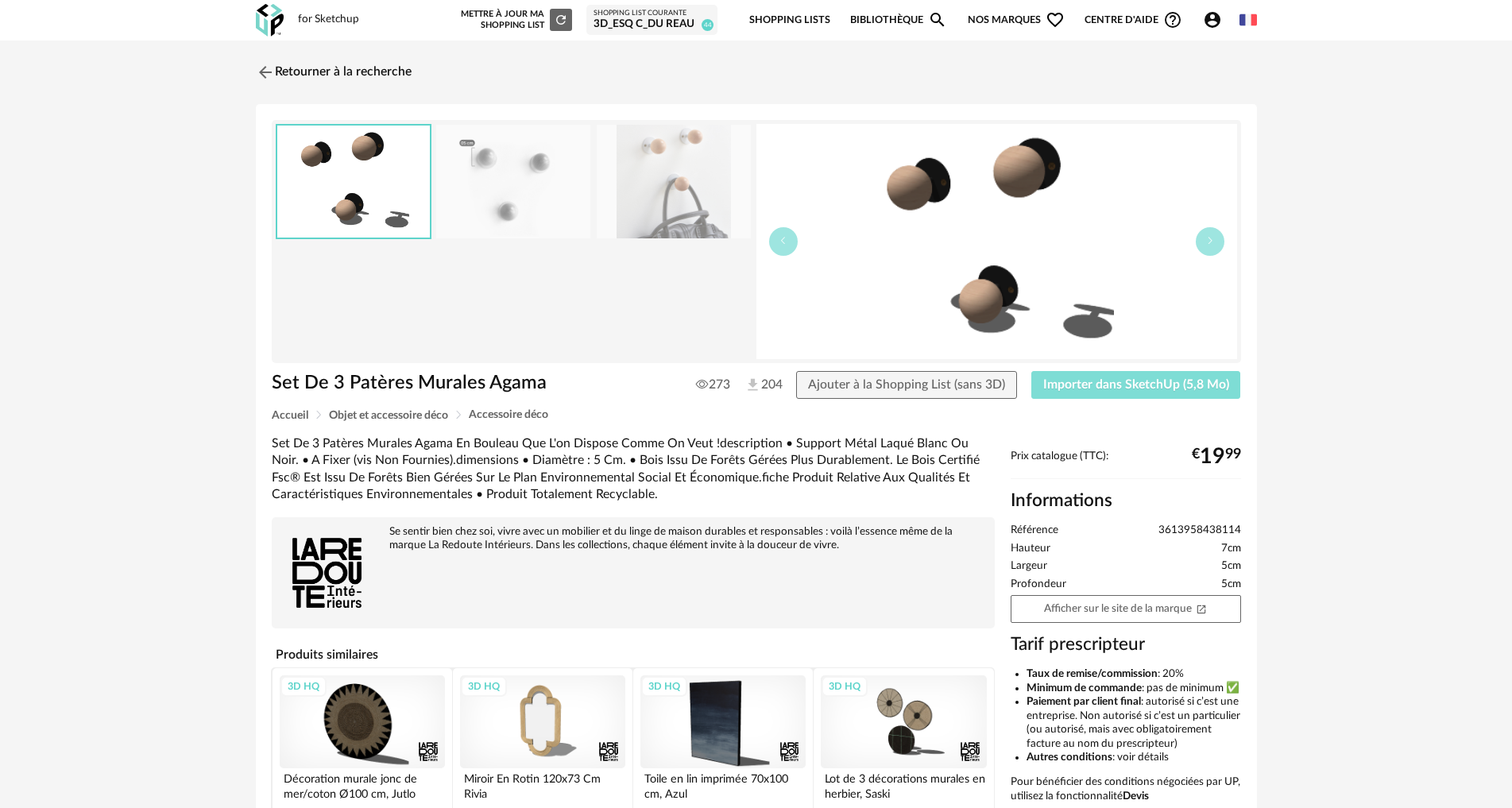
click at [1098, 388] on span "Importer dans SketchUp (5,8 Mo)" at bounding box center [1136, 385] width 186 height 13
click at [258, 70] on img at bounding box center [263, 72] width 23 height 23
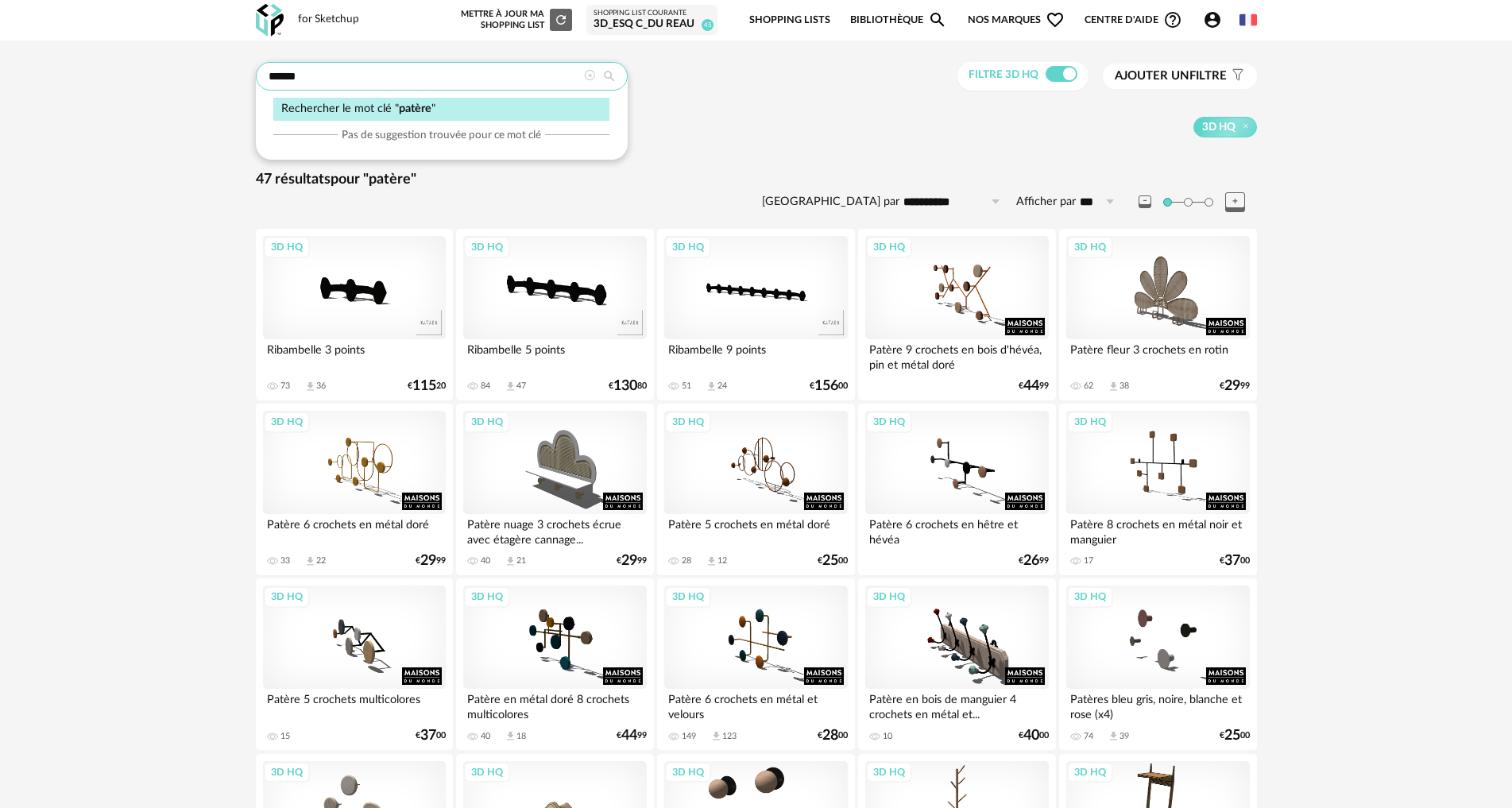
drag, startPoint x: 306, startPoint y: 82, endPoint x: 164, endPoint y: 81, distance: 142.0
drag, startPoint x: 309, startPoint y: 72, endPoint x: 150, endPoint y: 62, distance: 159.3
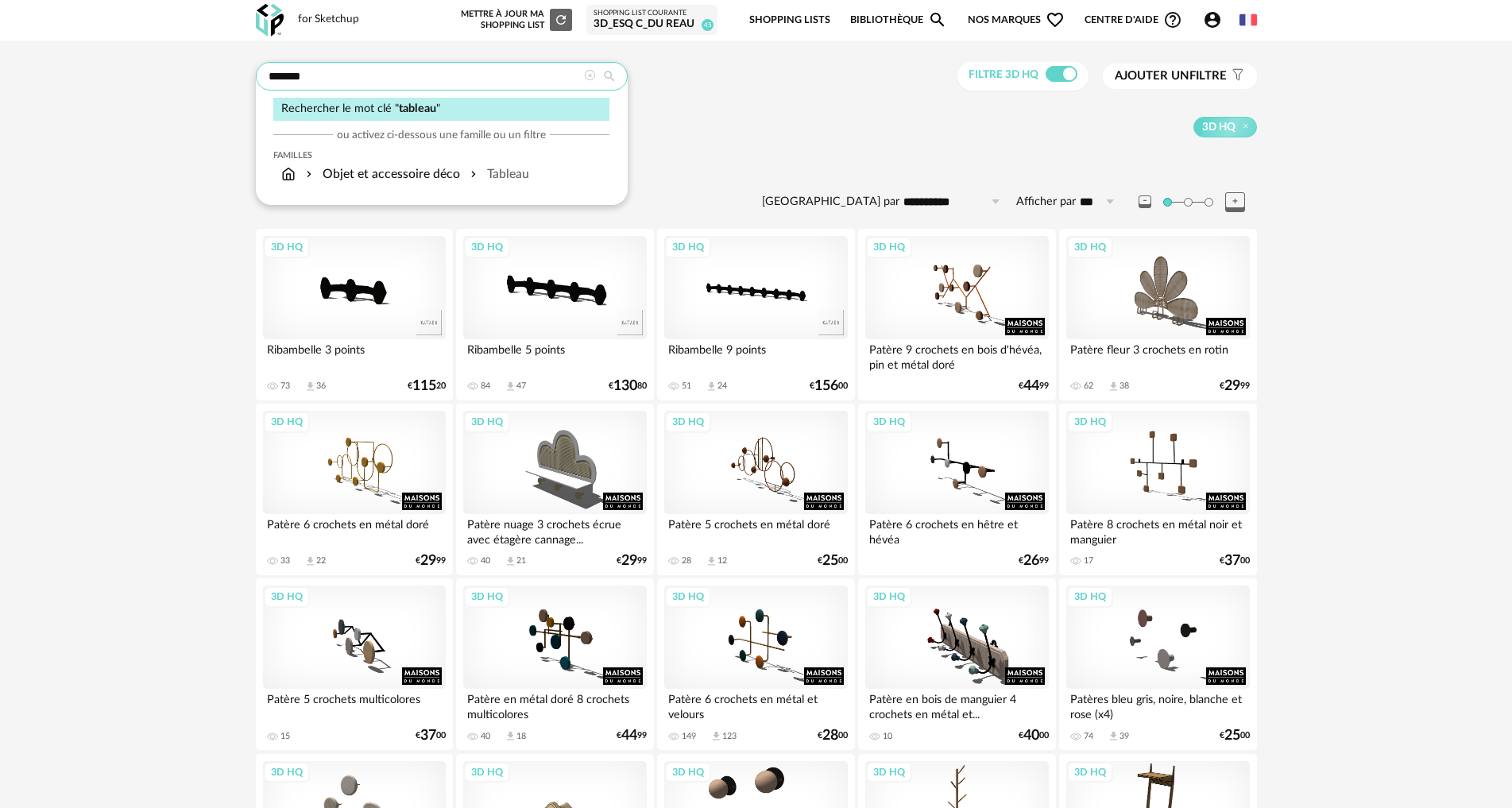
type input "*******"
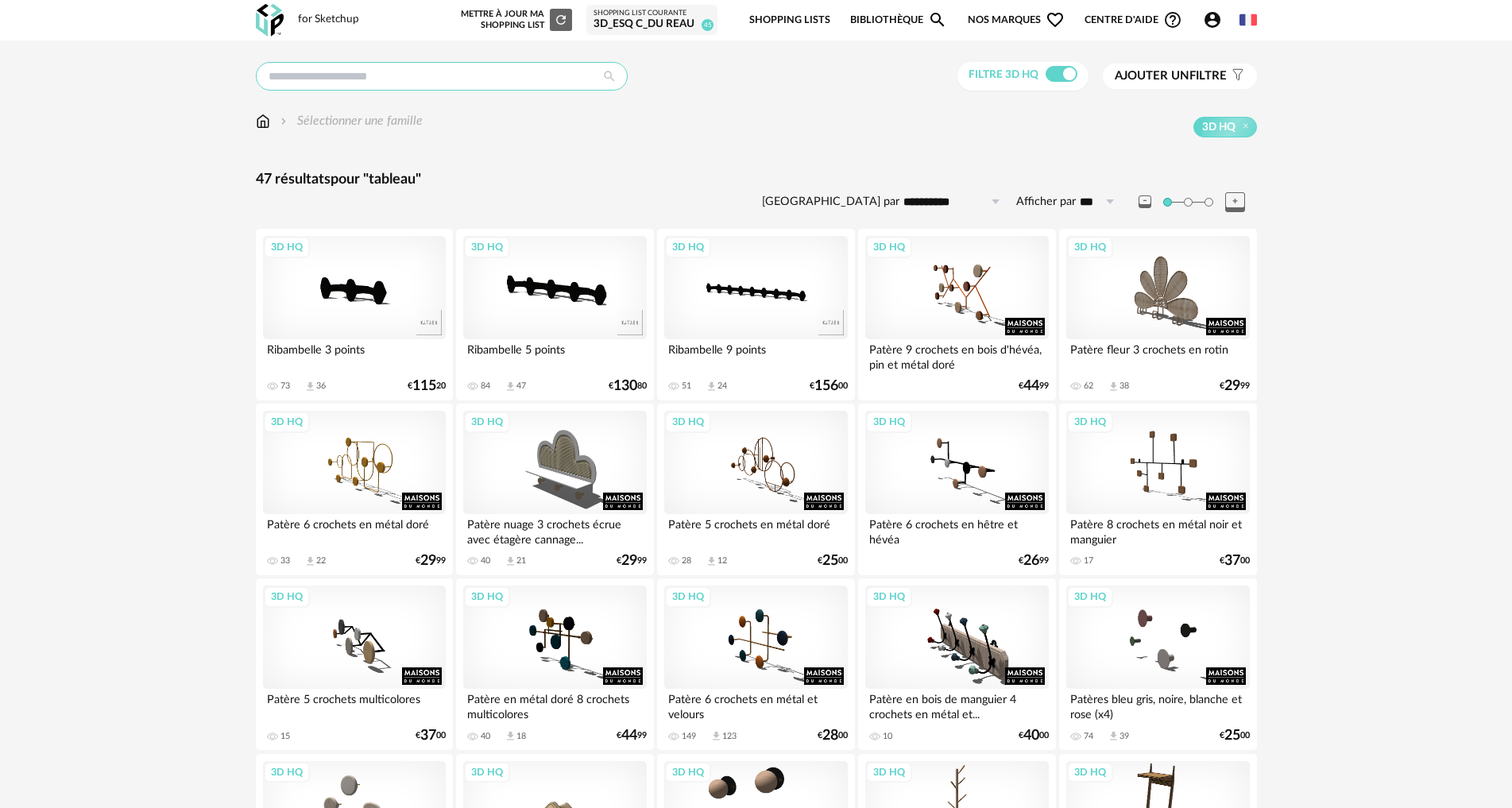
type input "*******"
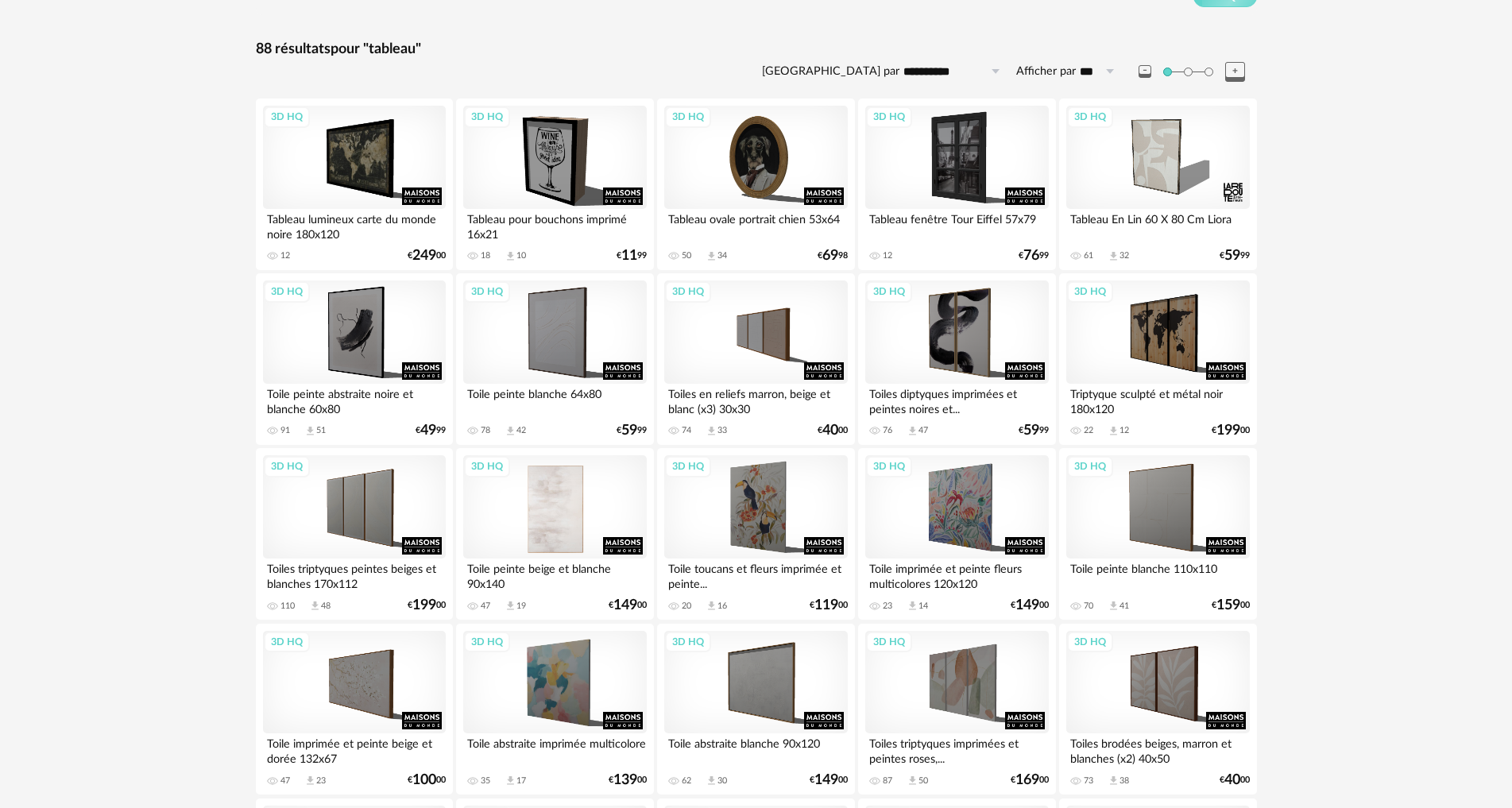
scroll to position [158, 0]
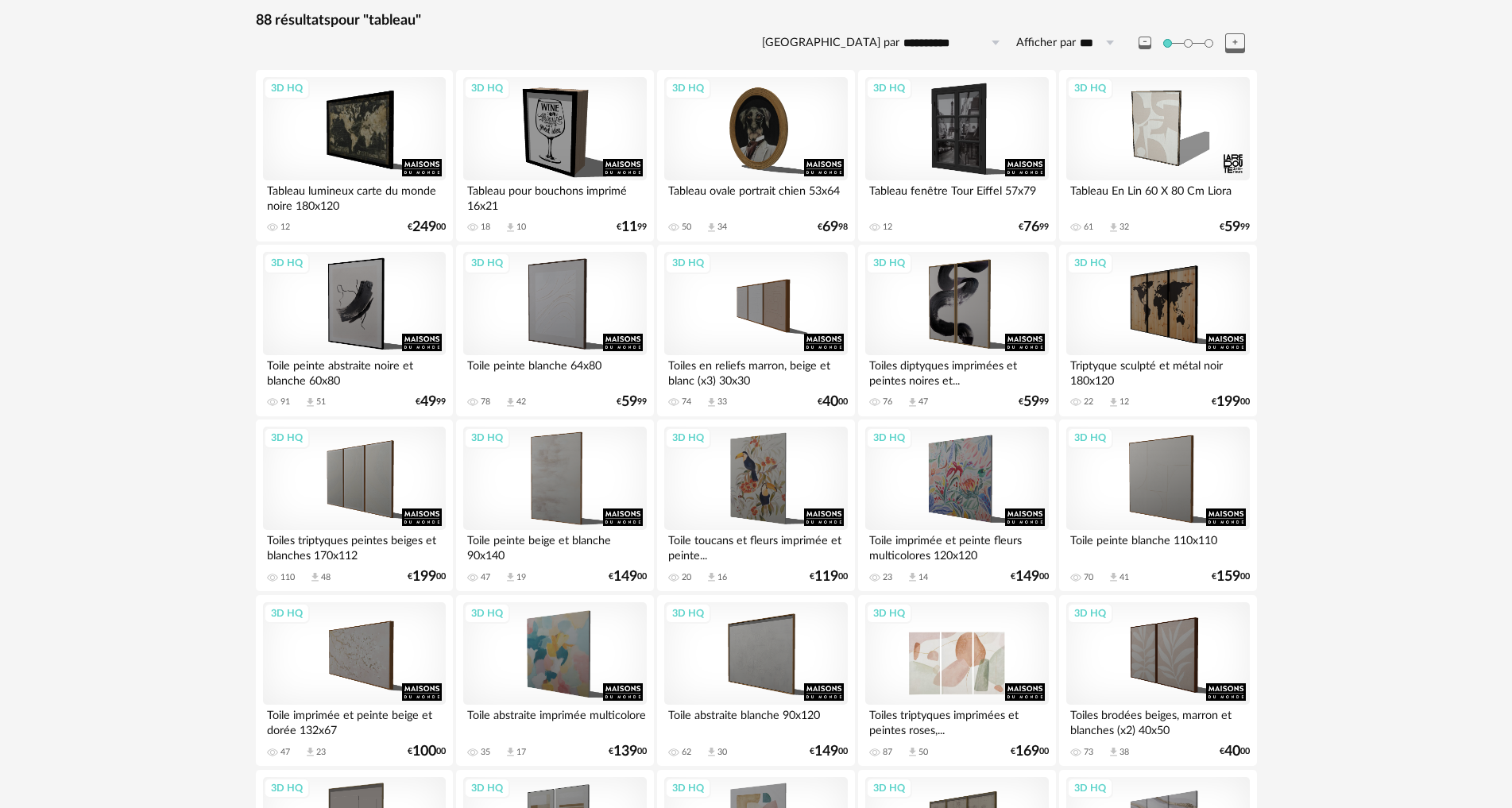
click at [976, 658] on div "3D HQ" at bounding box center [957, 653] width 183 height 103
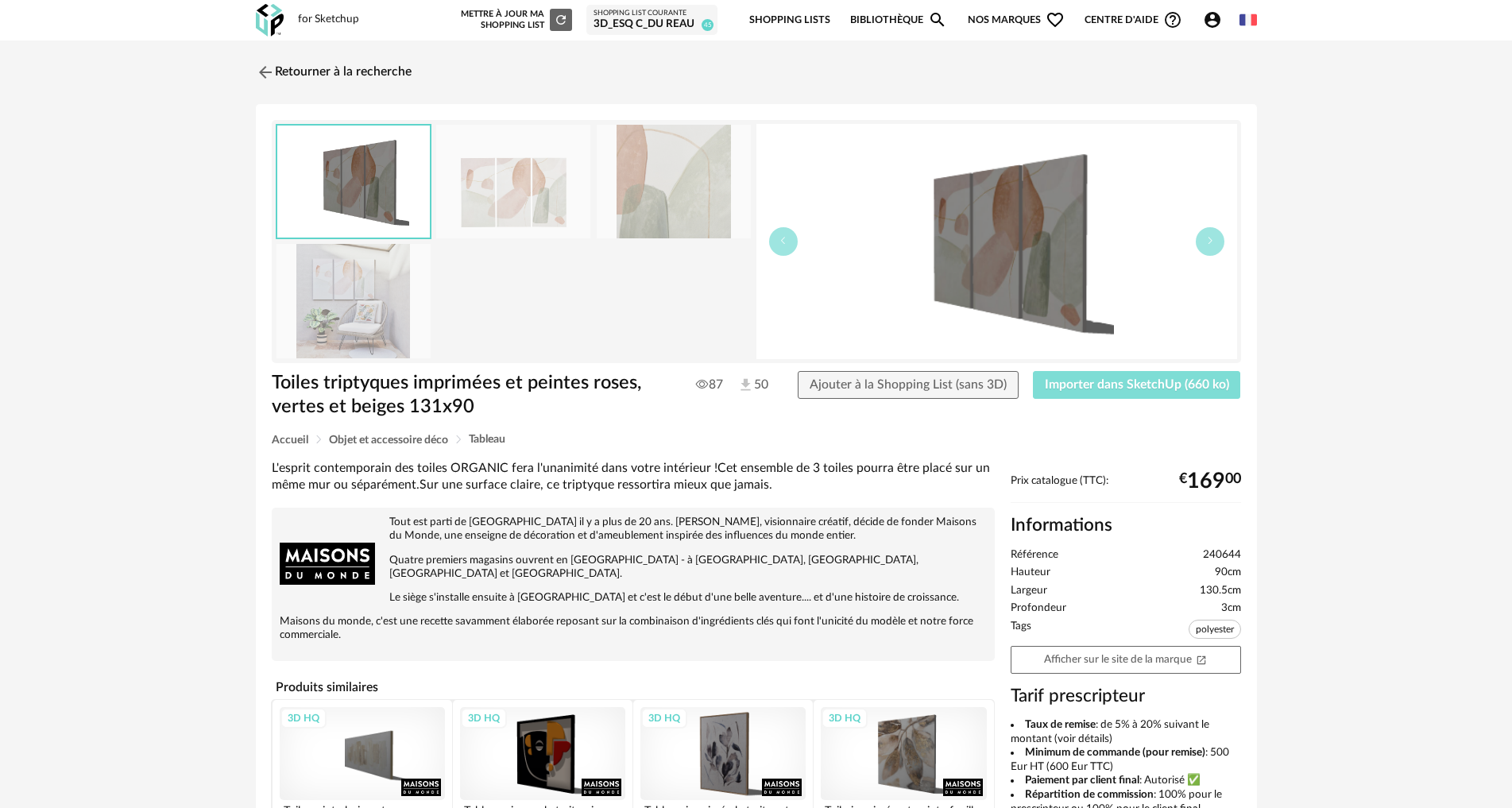
click at [1087, 382] on span "Importer dans SketchUp (660 ko)" at bounding box center [1137, 385] width 185 height 13
click at [252, 67] on img at bounding box center [263, 72] width 23 height 23
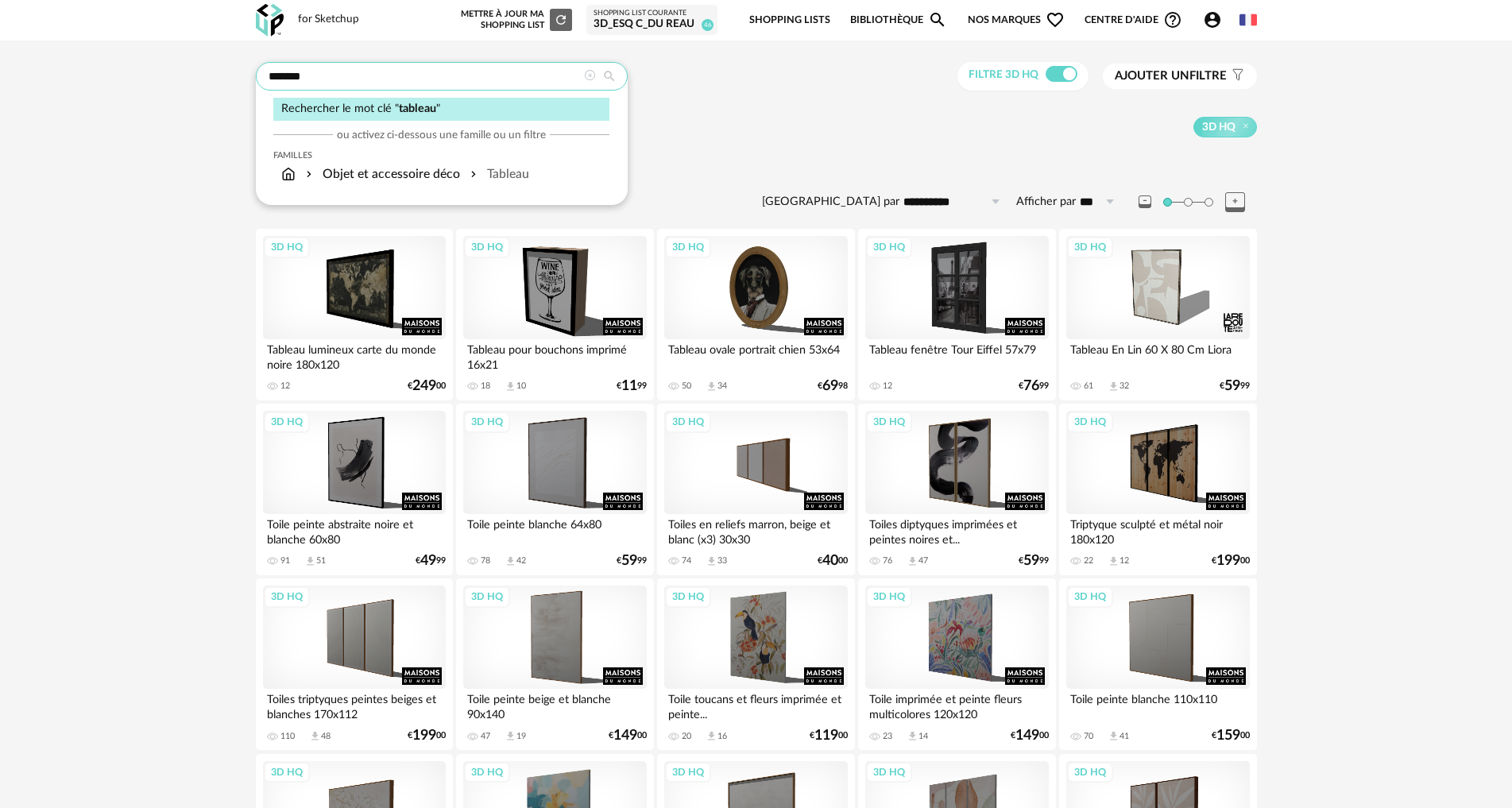
drag, startPoint x: 311, startPoint y: 74, endPoint x: 124, endPoint y: 78, distance: 187.0
type input "*******"
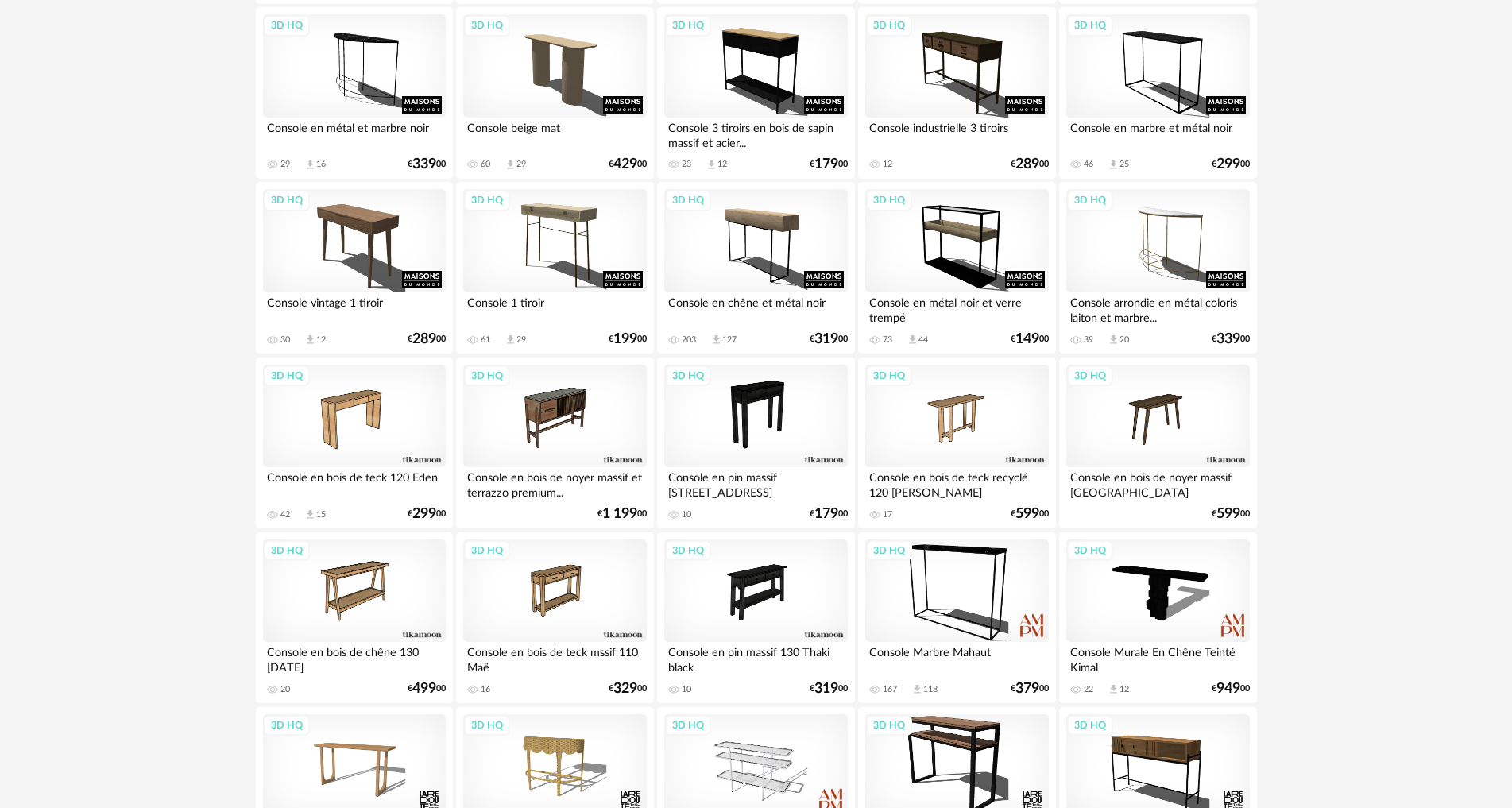
scroll to position [158, 0]
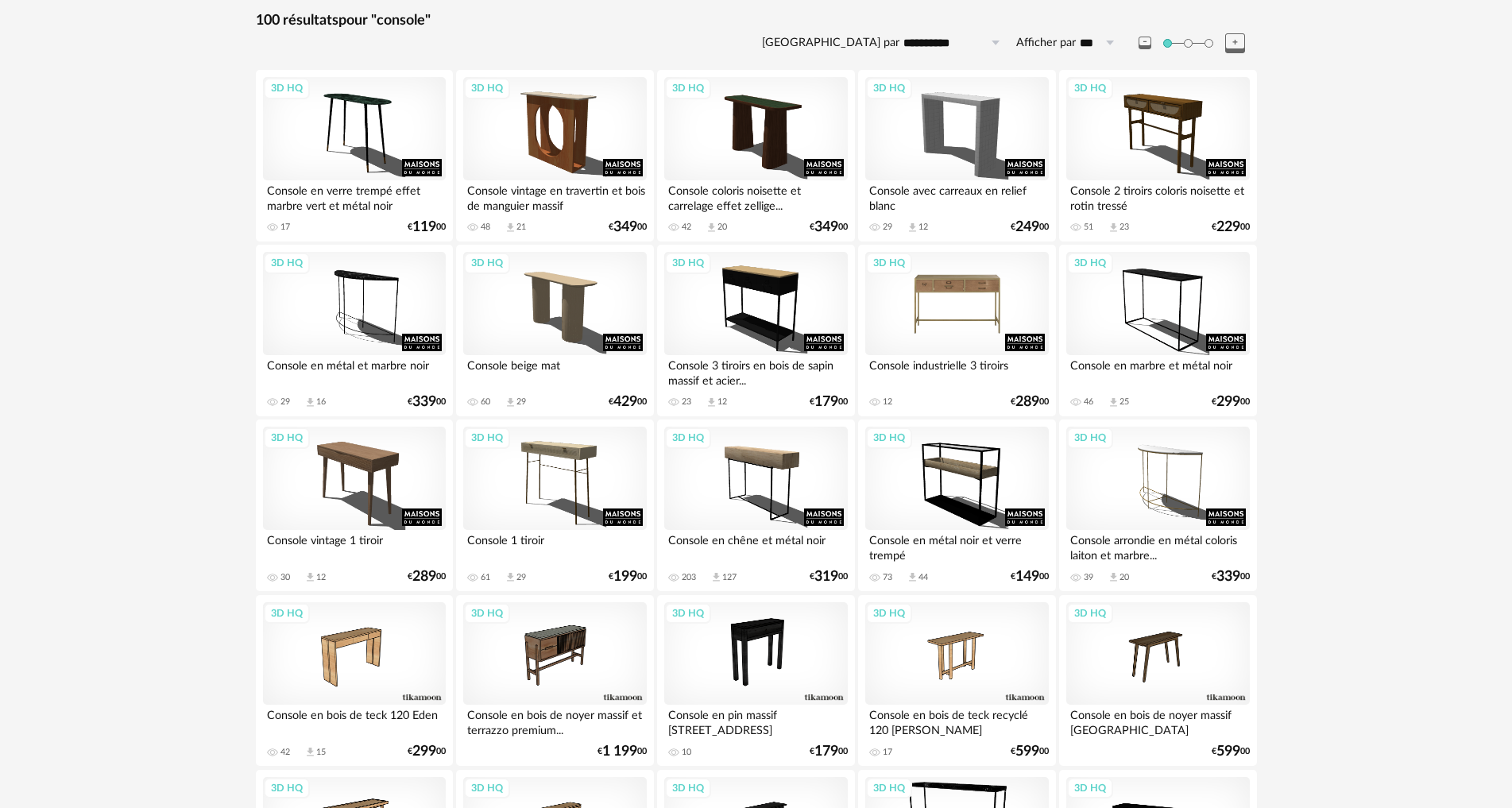
click at [938, 277] on div "3D HQ" at bounding box center [957, 303] width 183 height 103
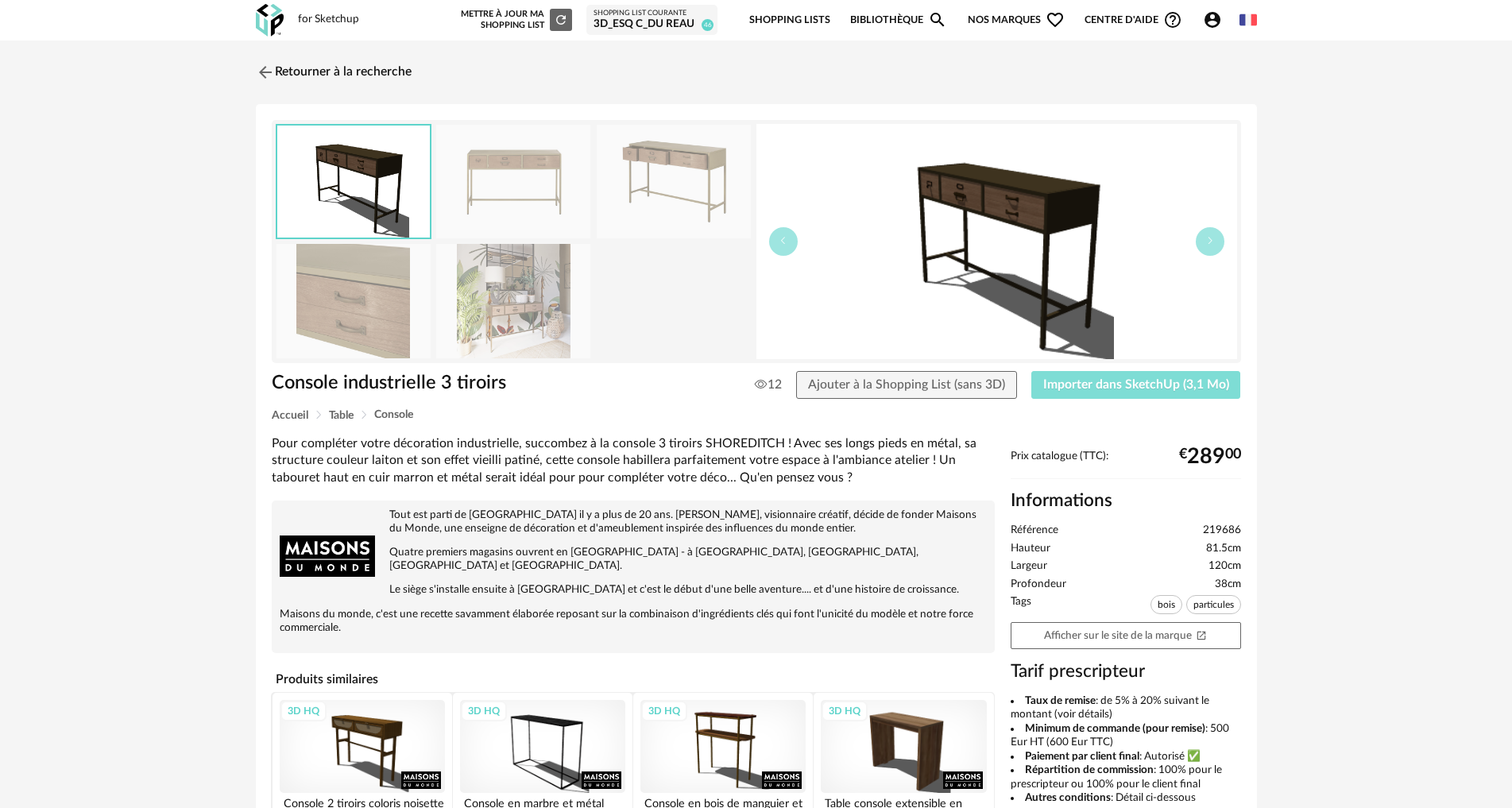
click at [1080, 384] on span "Importer dans SketchUp (3,1 Mo)" at bounding box center [1136, 385] width 186 height 13
click at [260, 72] on img at bounding box center [263, 72] width 23 height 23
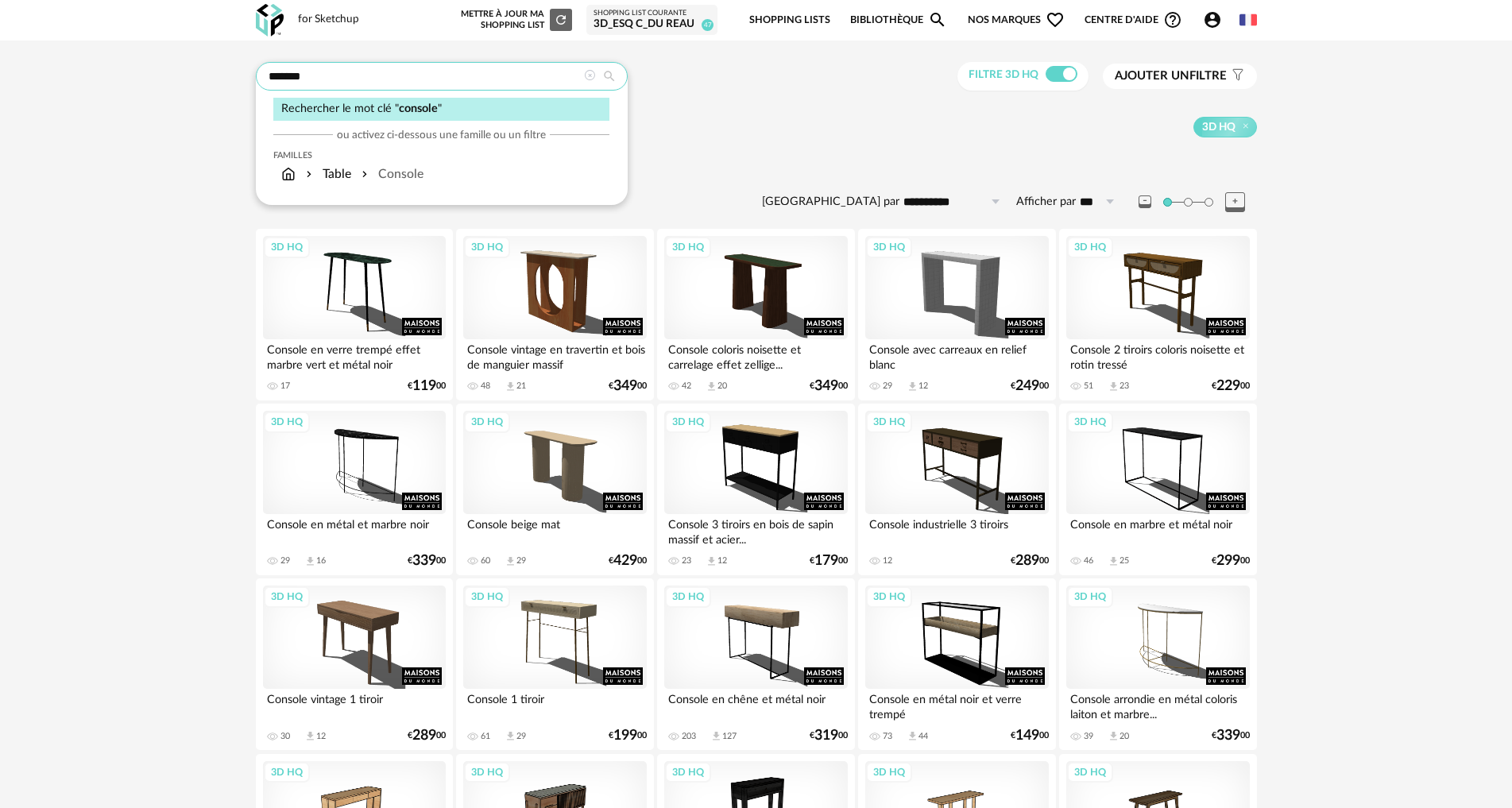
drag, startPoint x: 321, startPoint y: 77, endPoint x: 154, endPoint y: 68, distance: 167.2
type input "*****"
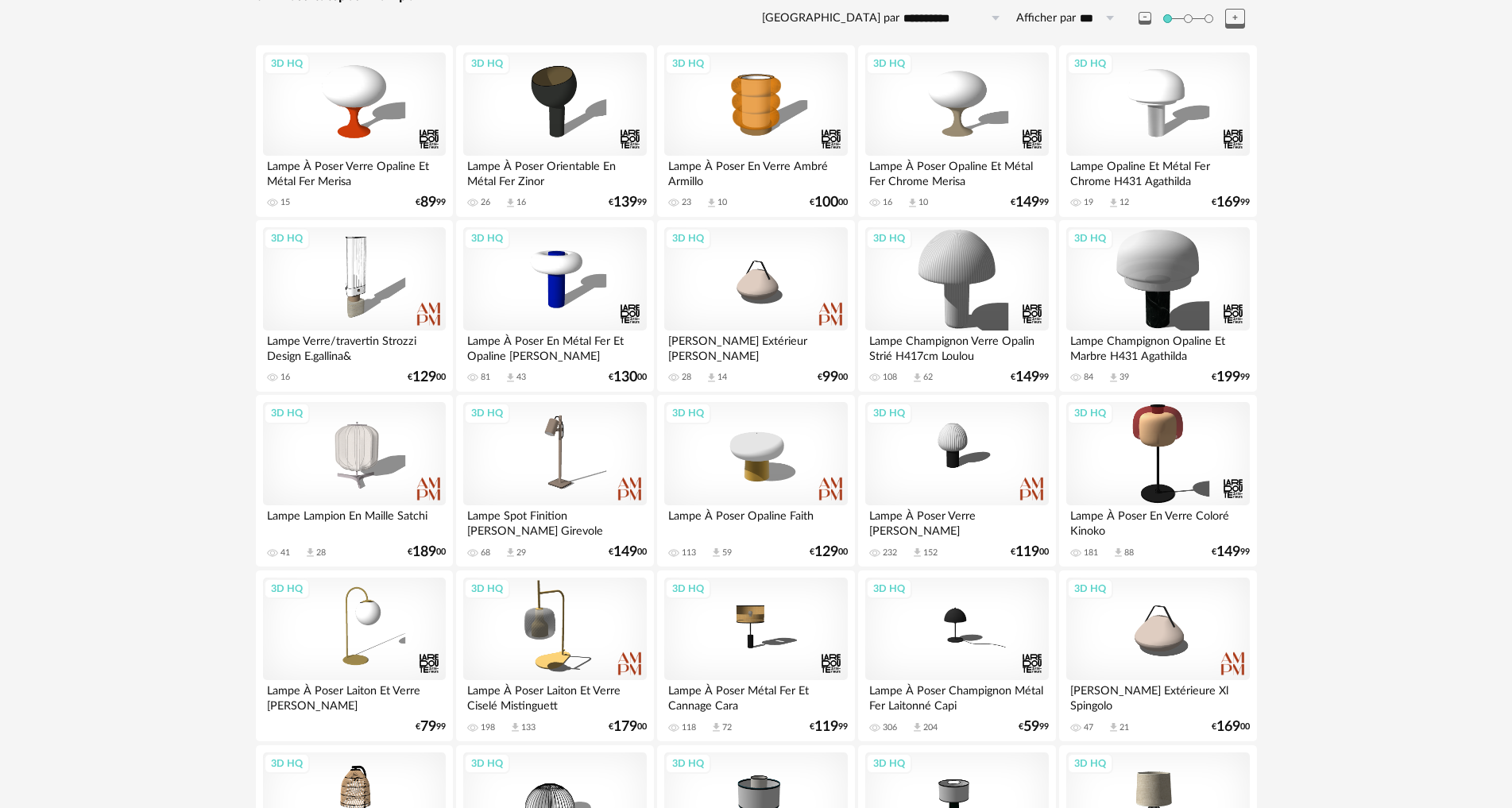
scroll to position [238, 0]
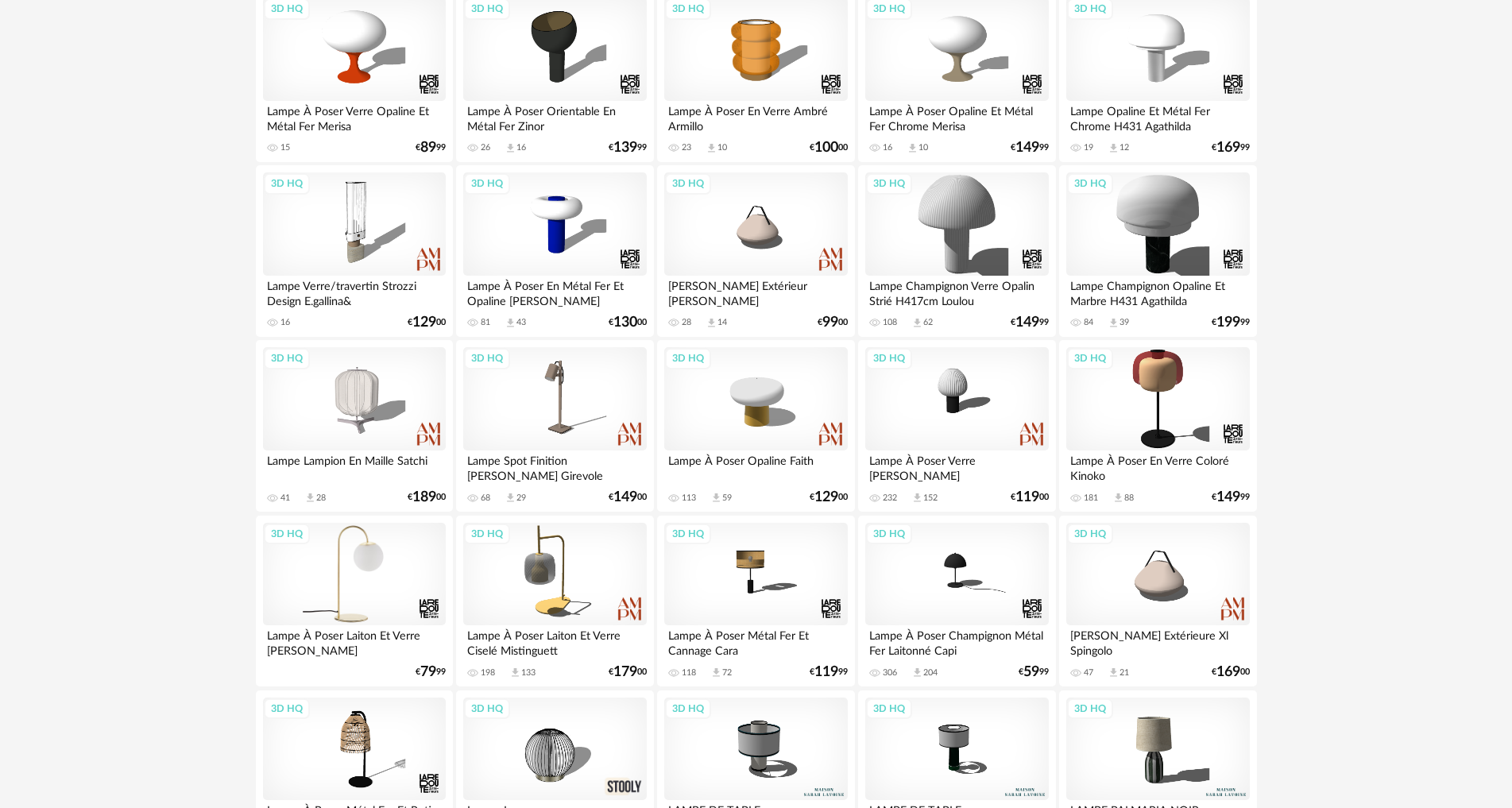
click at [350, 560] on div "3D HQ" at bounding box center [354, 573] width 183 height 103
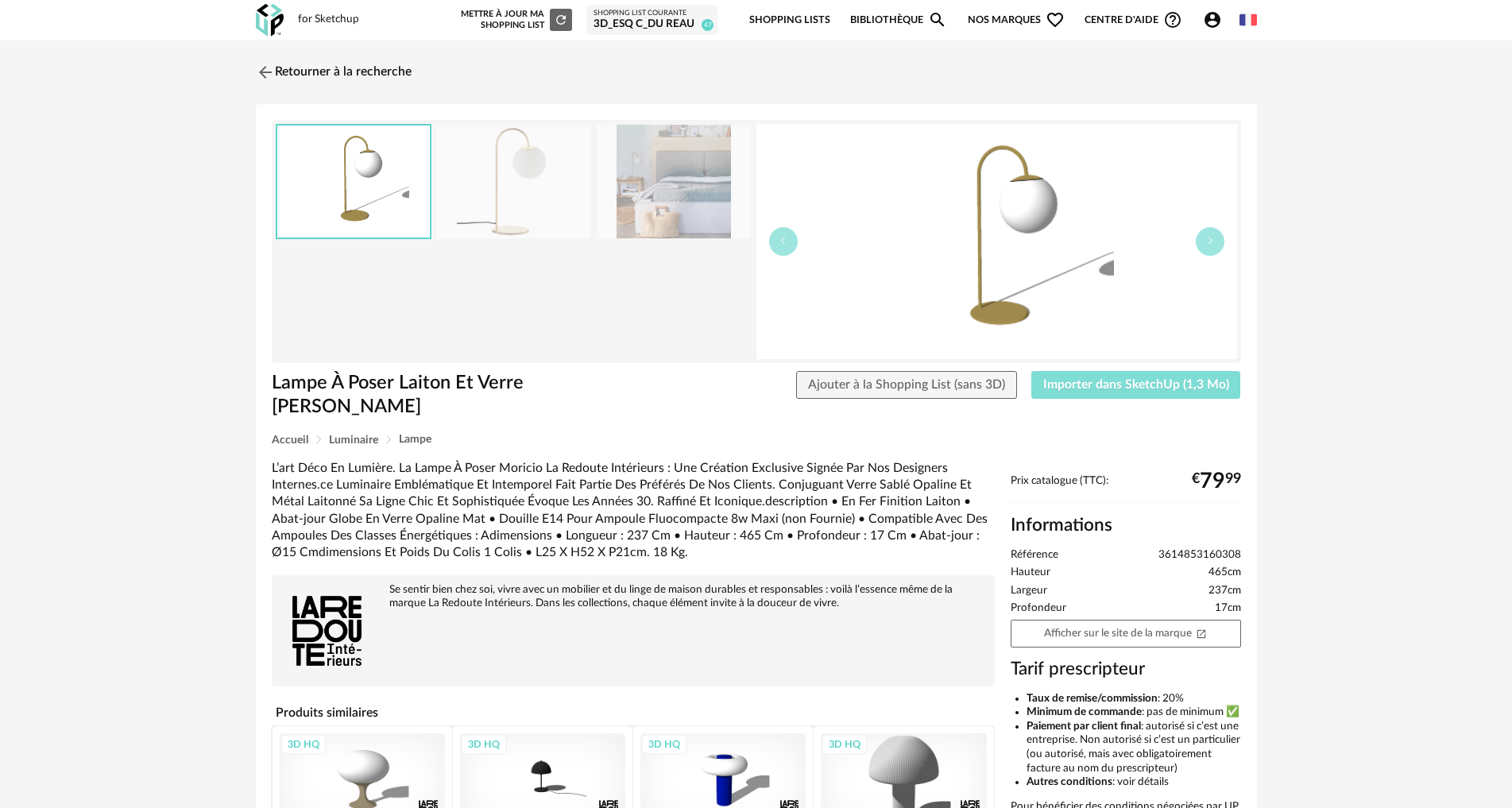
click at [1078, 386] on span "Importer dans SketchUp (1,3 Mo)" at bounding box center [1136, 385] width 186 height 13
click at [261, 77] on img at bounding box center [263, 72] width 23 height 23
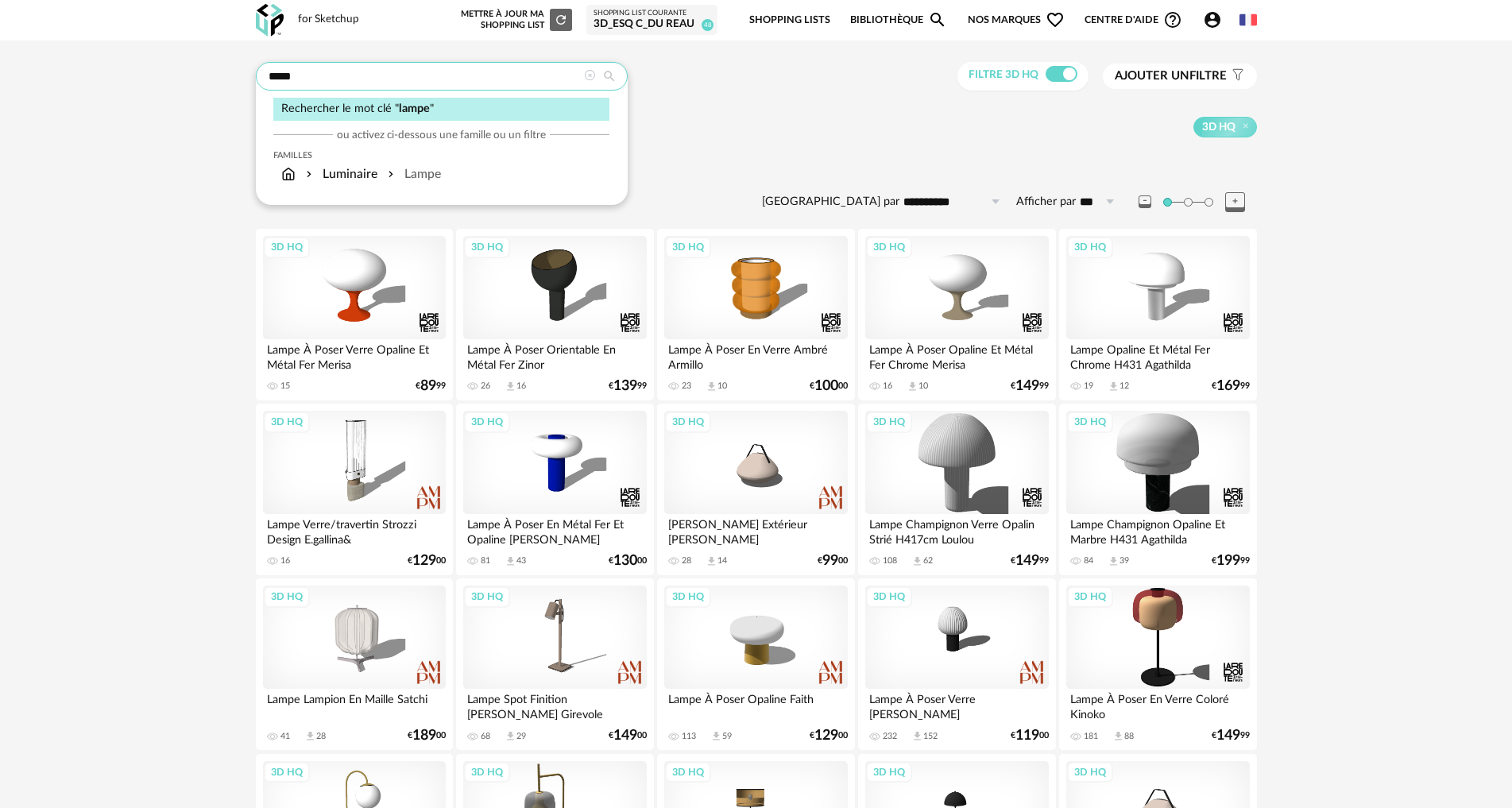
drag, startPoint x: 313, startPoint y: 75, endPoint x: 137, endPoint y: 72, distance: 176.0
type input "********"
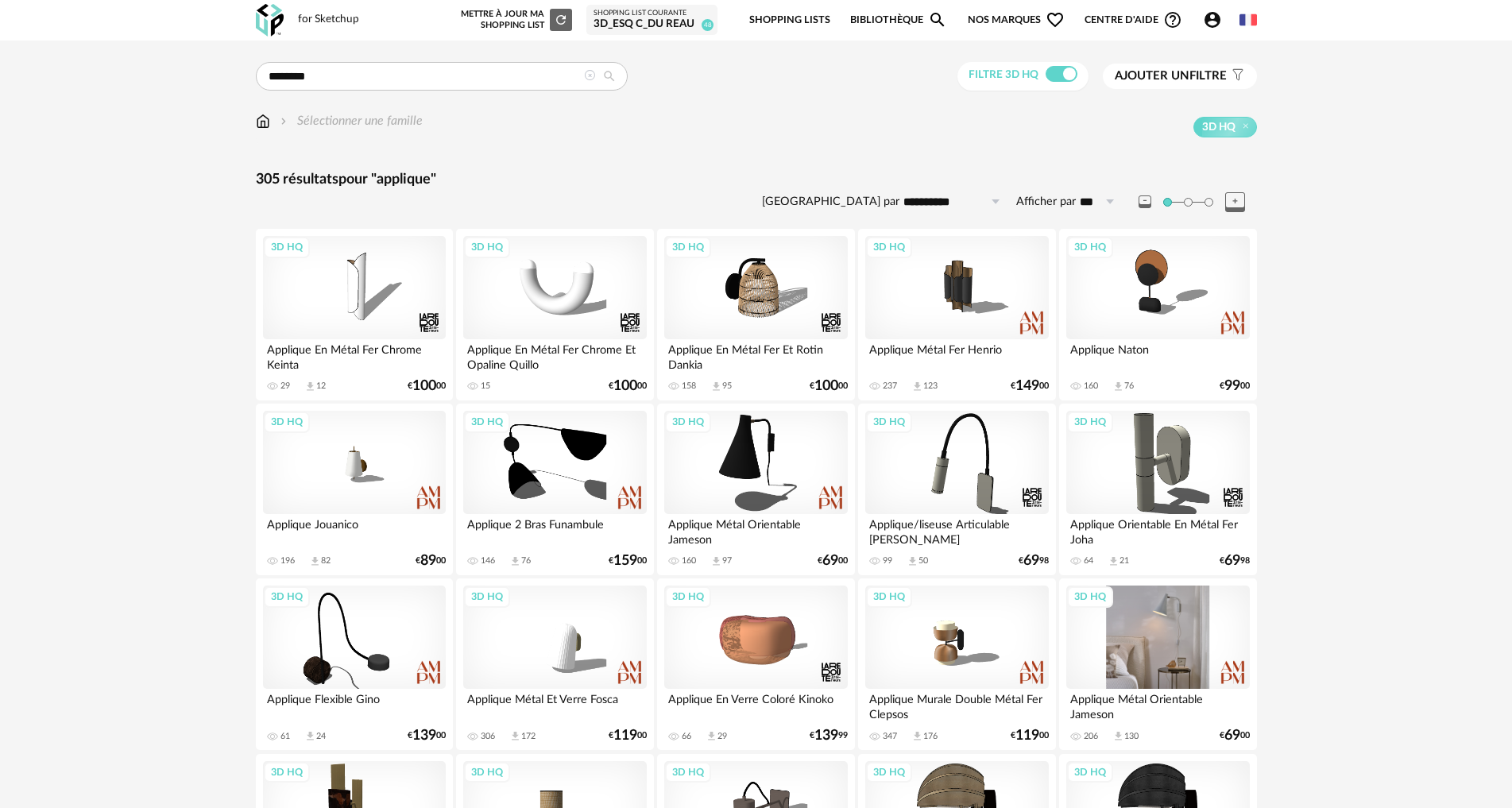
click at [1154, 618] on div "3D HQ" at bounding box center [1158, 637] width 183 height 103
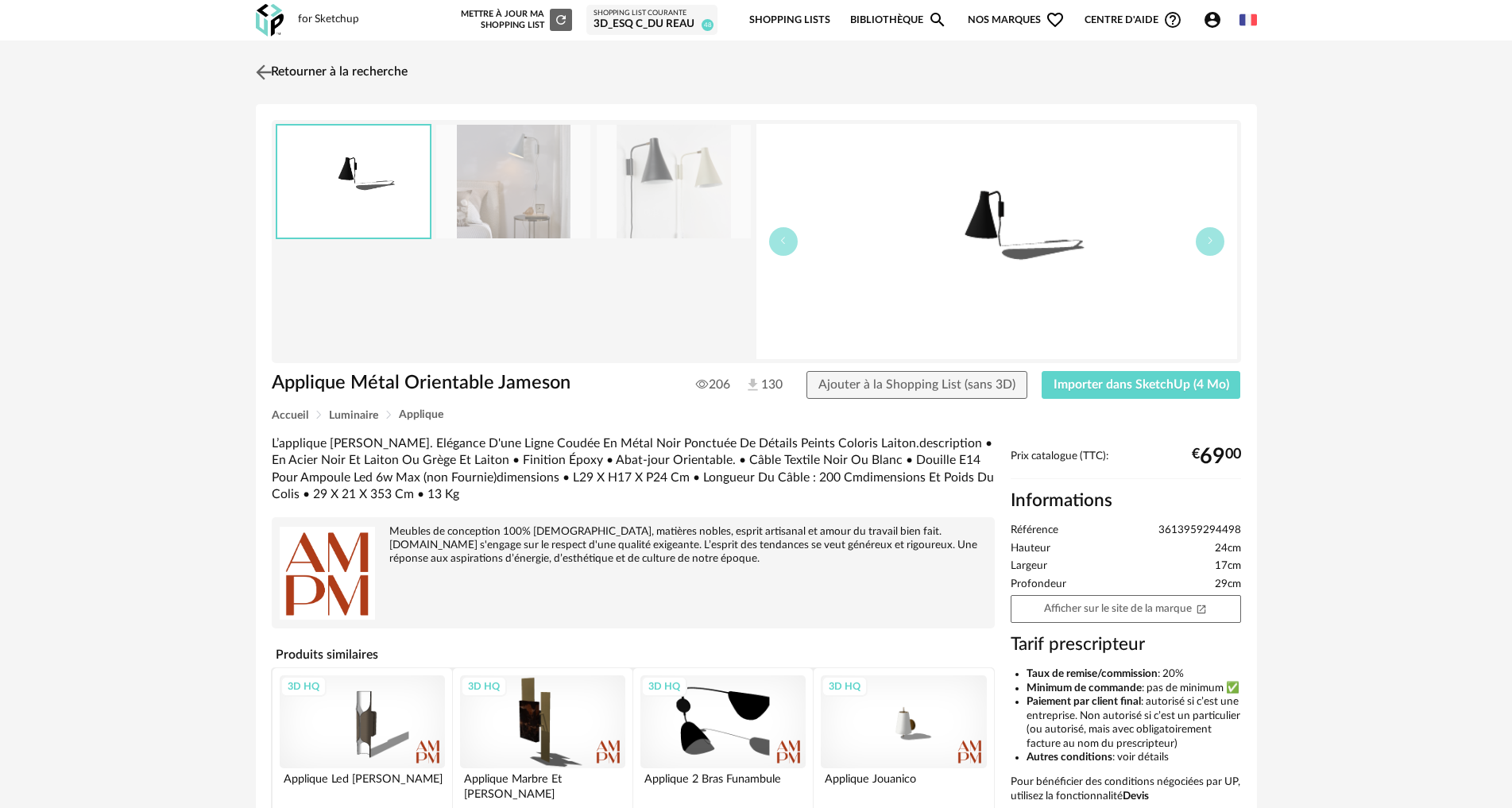
click at [263, 75] on img at bounding box center [263, 72] width 23 height 23
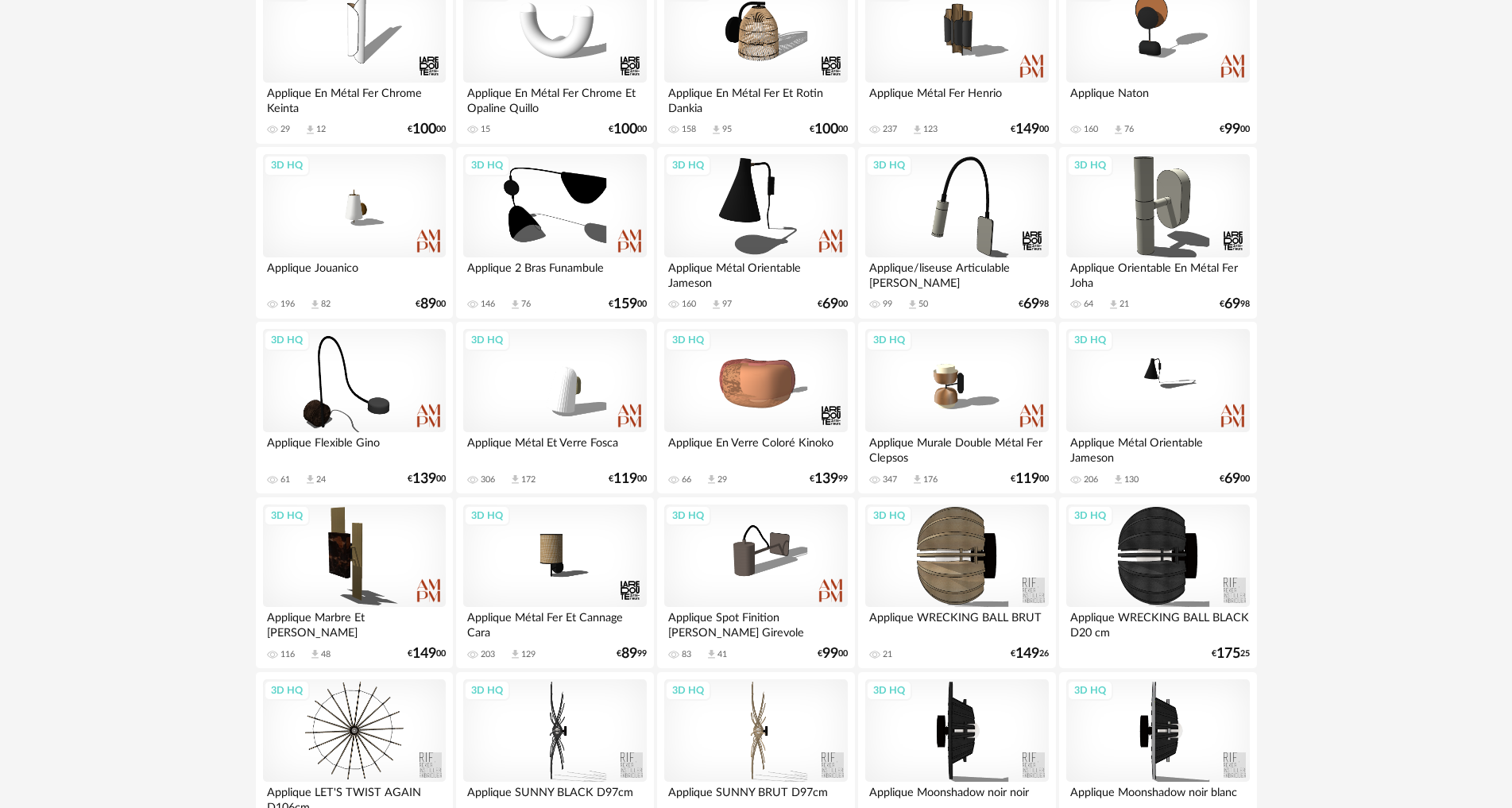
scroll to position [80, 0]
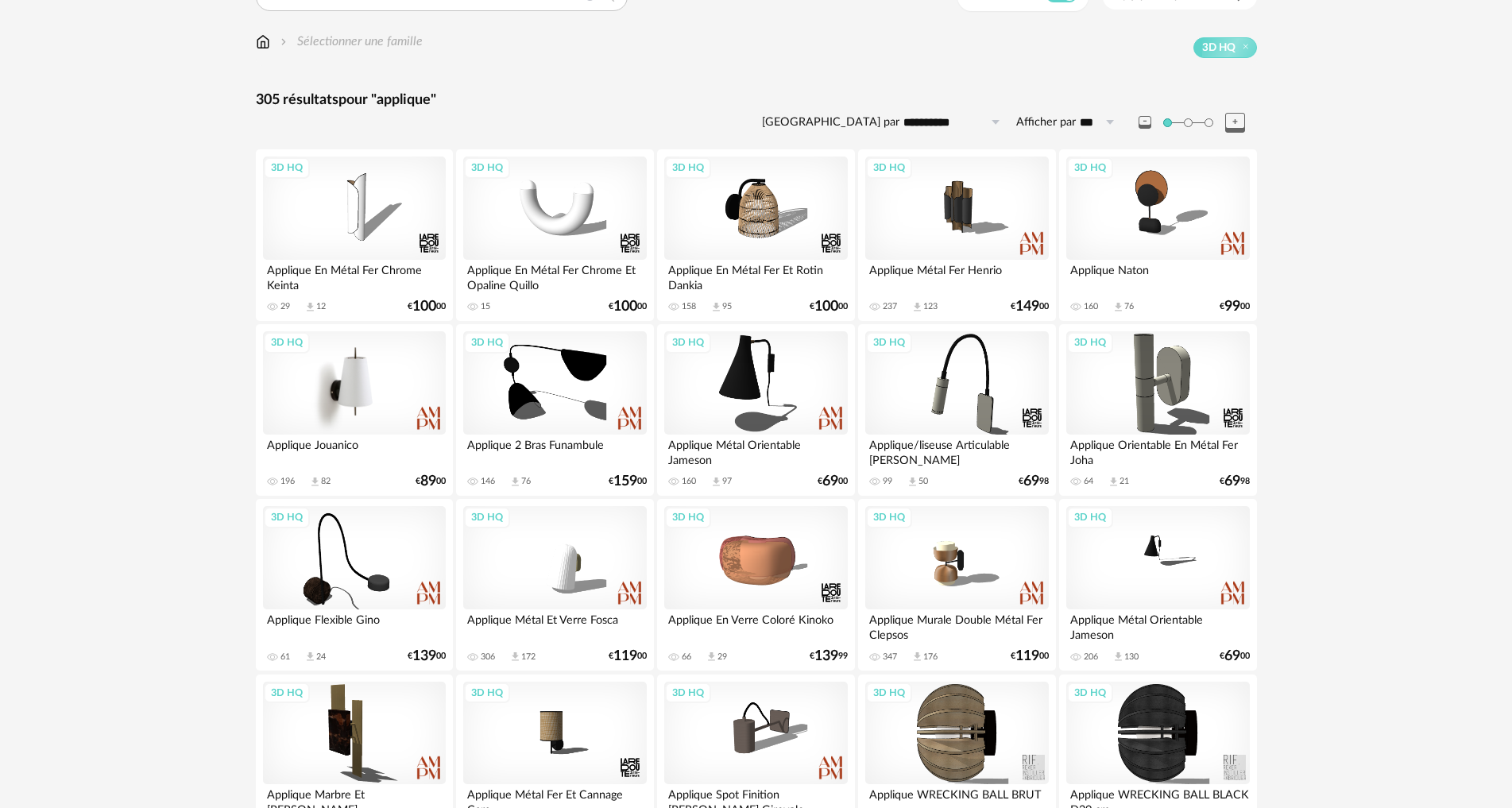
click at [392, 377] on div "3D HQ" at bounding box center [354, 382] width 183 height 103
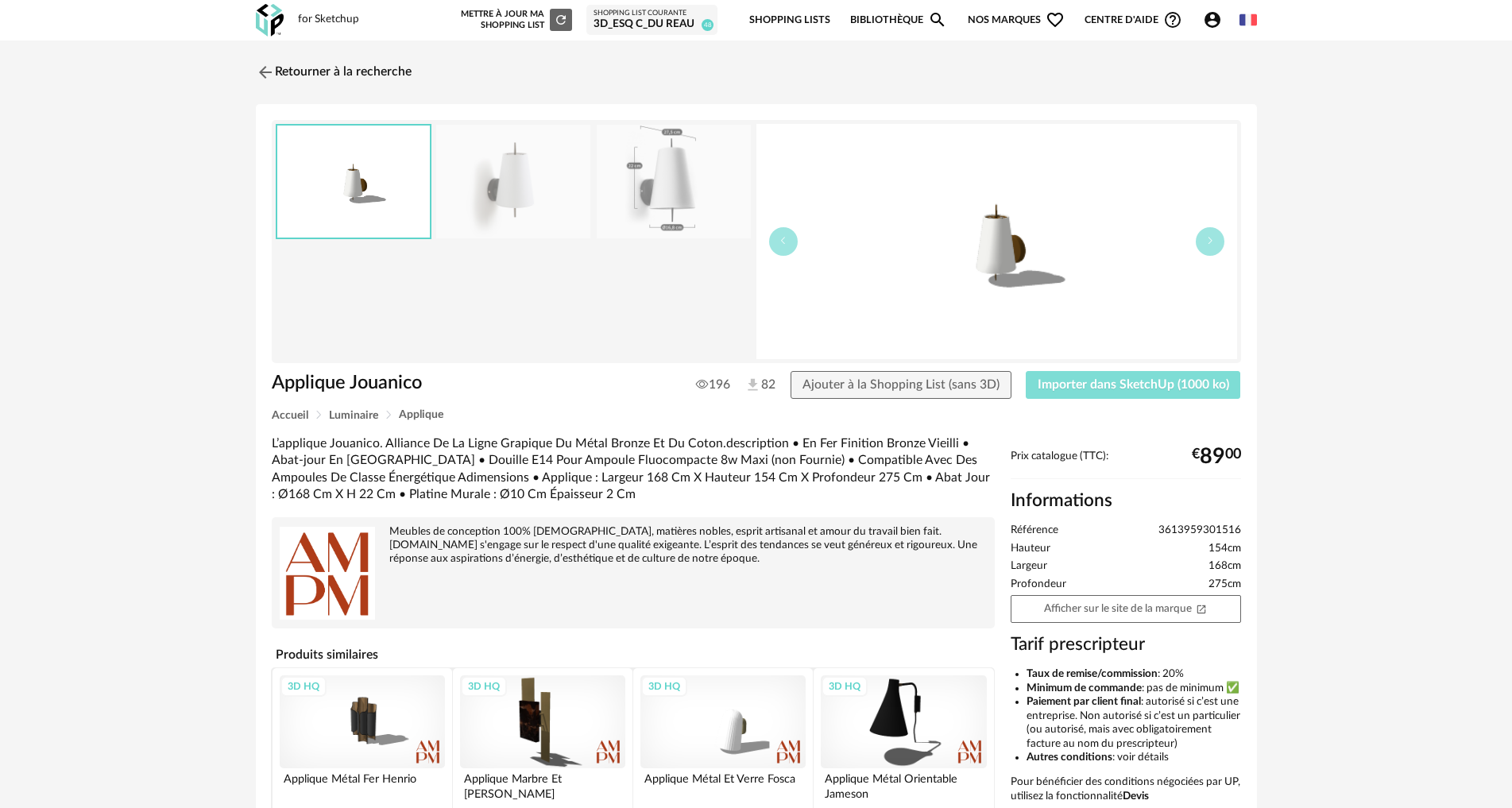
click at [1120, 382] on span "Importer dans SketchUp (1000 ko)" at bounding box center [1133, 385] width 191 height 13
click at [266, 72] on img at bounding box center [263, 72] width 23 height 23
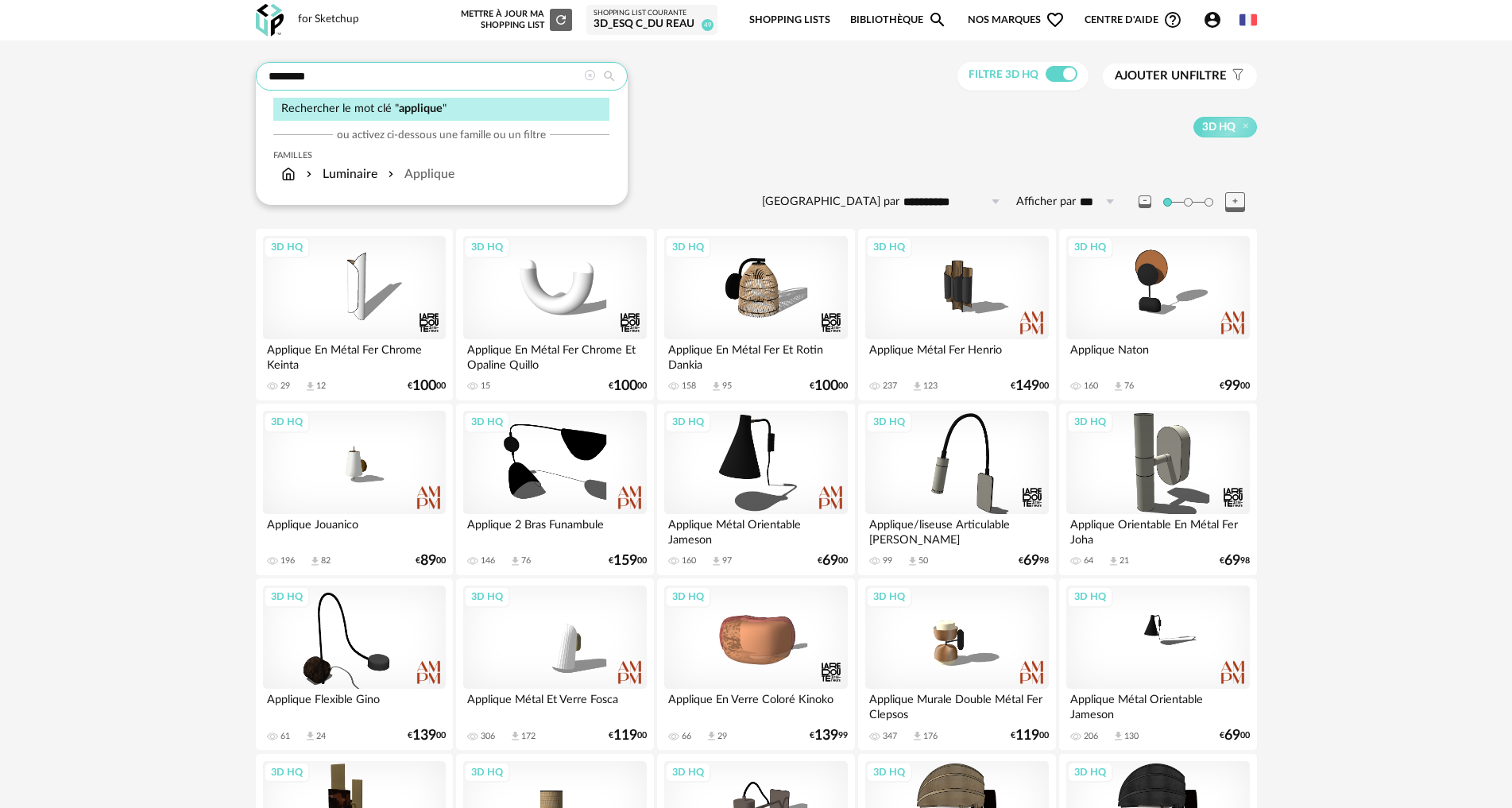
drag, startPoint x: 328, startPoint y: 74, endPoint x: 174, endPoint y: 75, distance: 154.0
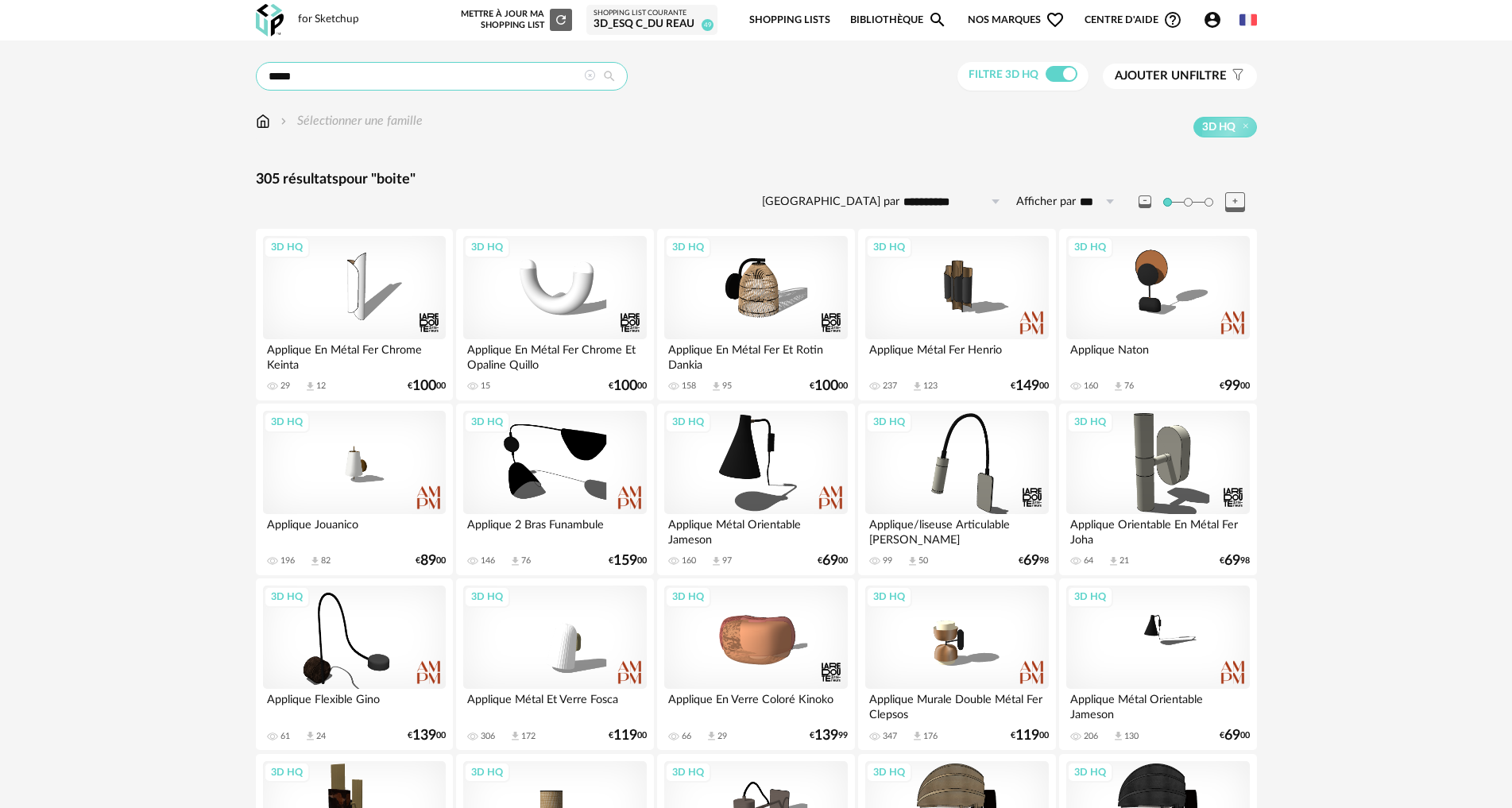
type input "*****"
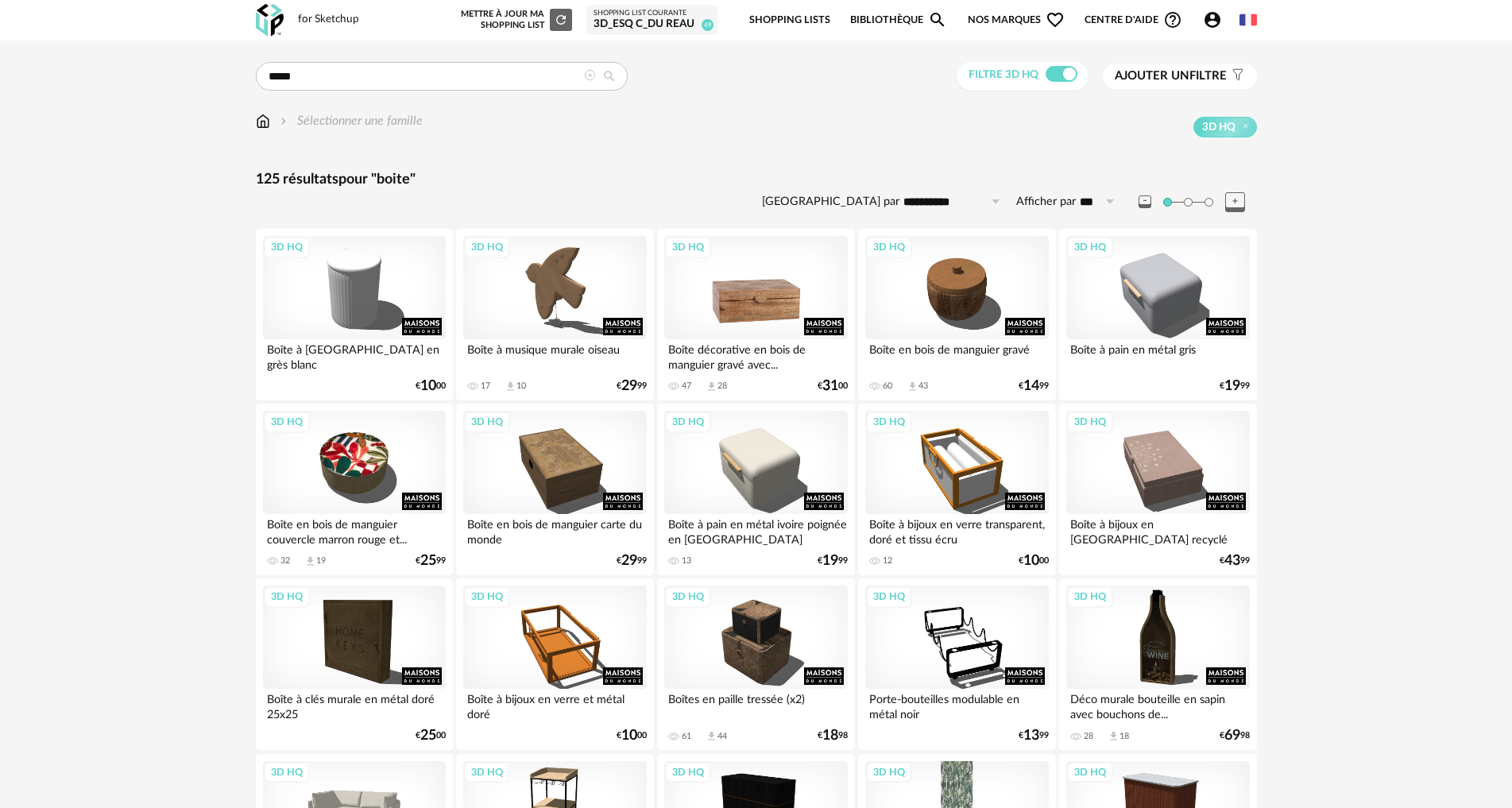
click at [733, 292] on div "3D HQ" at bounding box center [756, 287] width 183 height 103
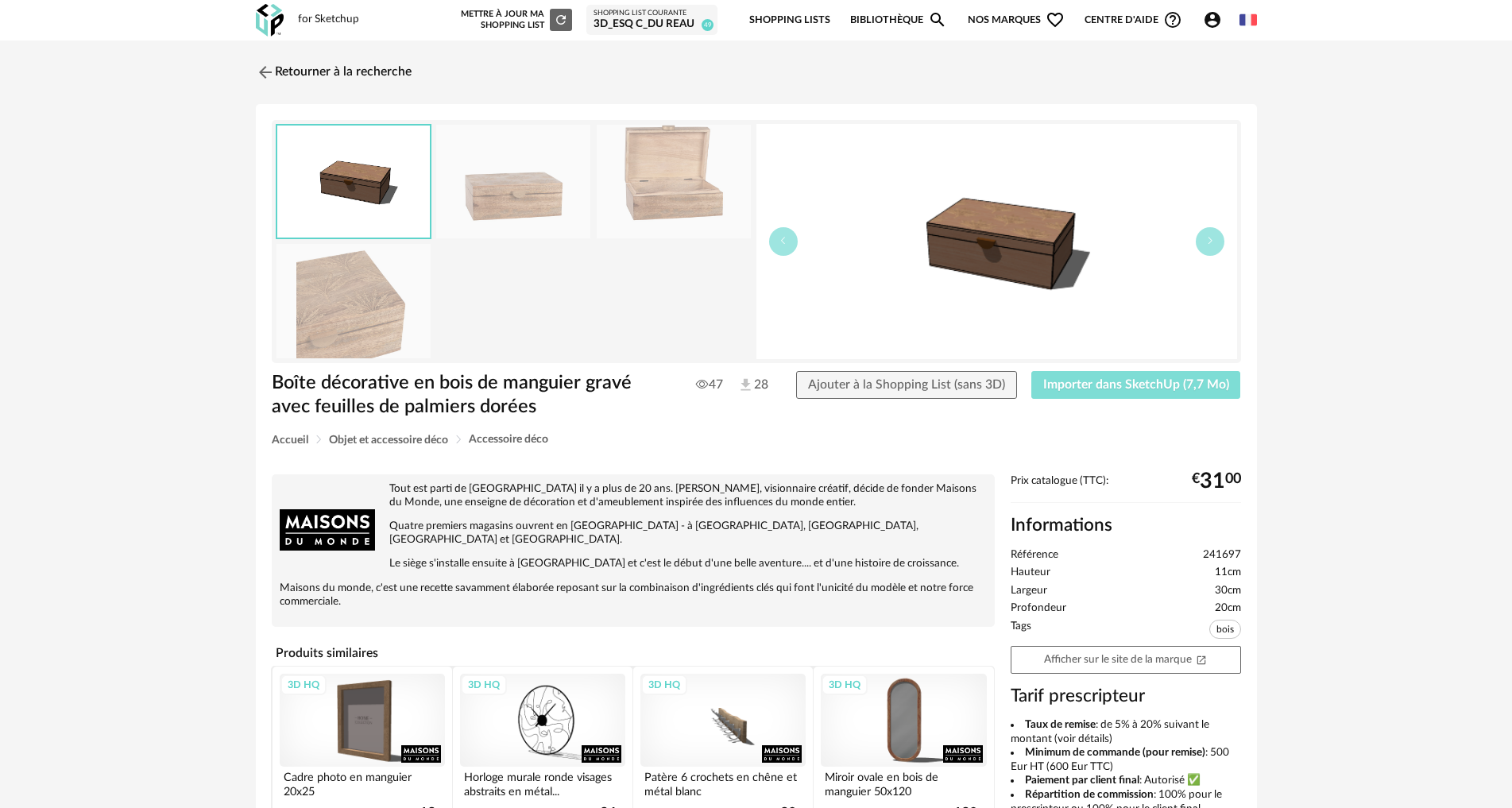
click at [1082, 386] on span "Importer dans SketchUp (7,7 Mo)" at bounding box center [1136, 385] width 186 height 13
click at [253, 71] on div "Retourner à la recherche Boîte décorative en bois de manguier gravé avec feuill…" at bounding box center [756, 583] width 1030 height 1057
click at [263, 77] on img at bounding box center [263, 72] width 23 height 23
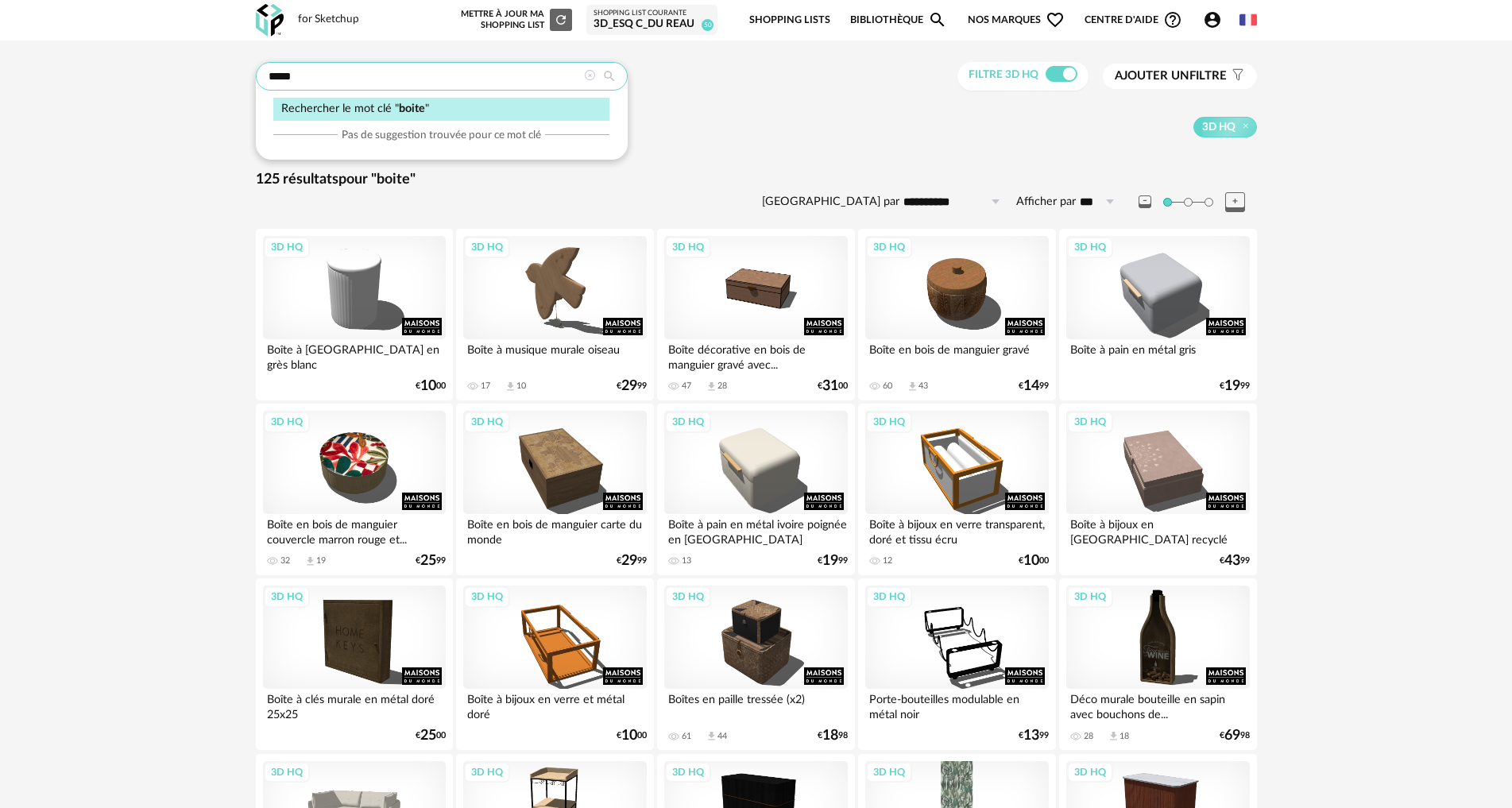
drag, startPoint x: 265, startPoint y: 81, endPoint x: 198, endPoint y: 80, distance: 67.0
type input "*"
type input "******"
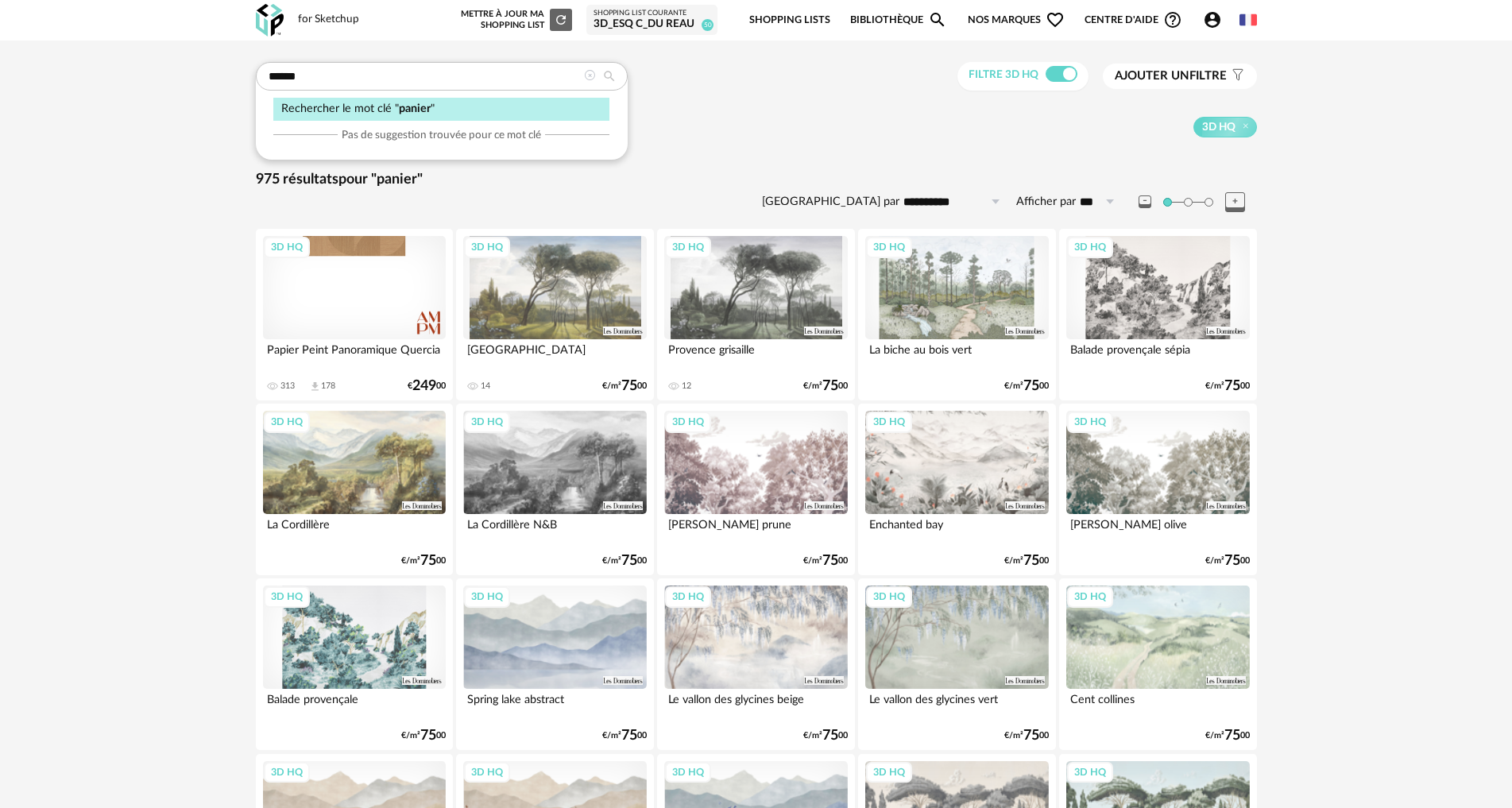
click at [589, 74] on icon at bounding box center [589, 75] width 11 height 11
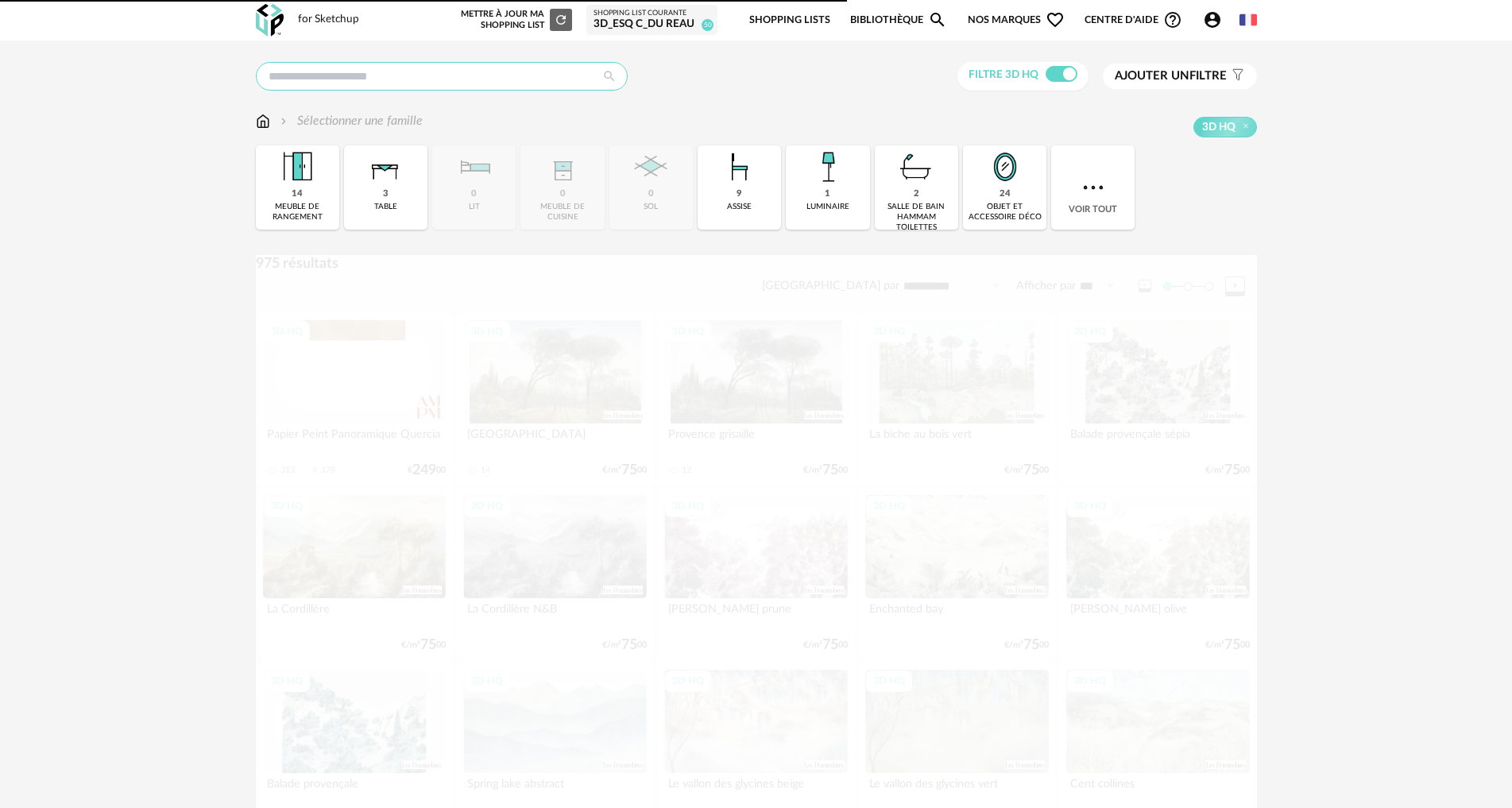
click at [309, 76] on input "text" at bounding box center [441, 76] width 372 height 29
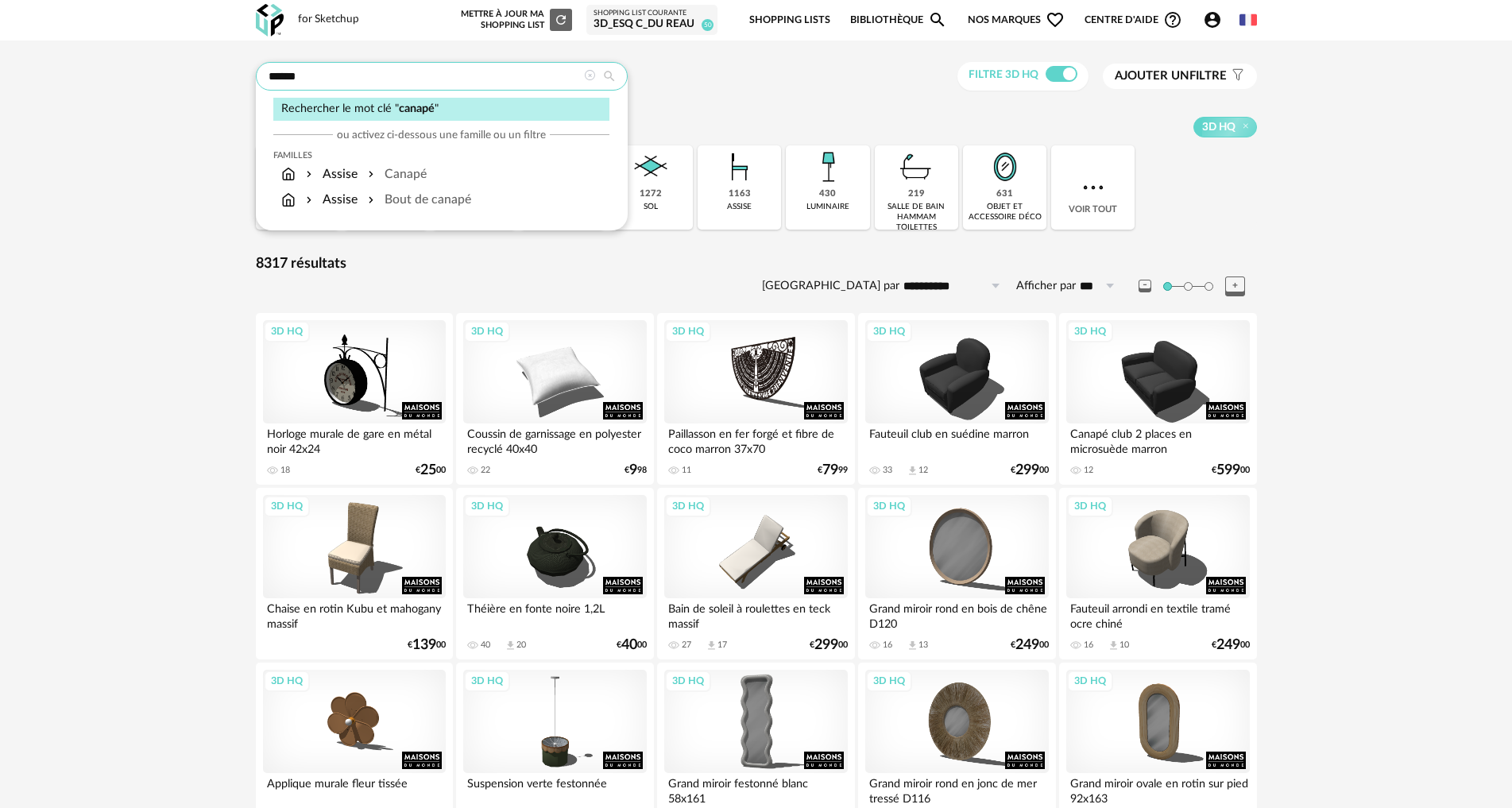
type input "******"
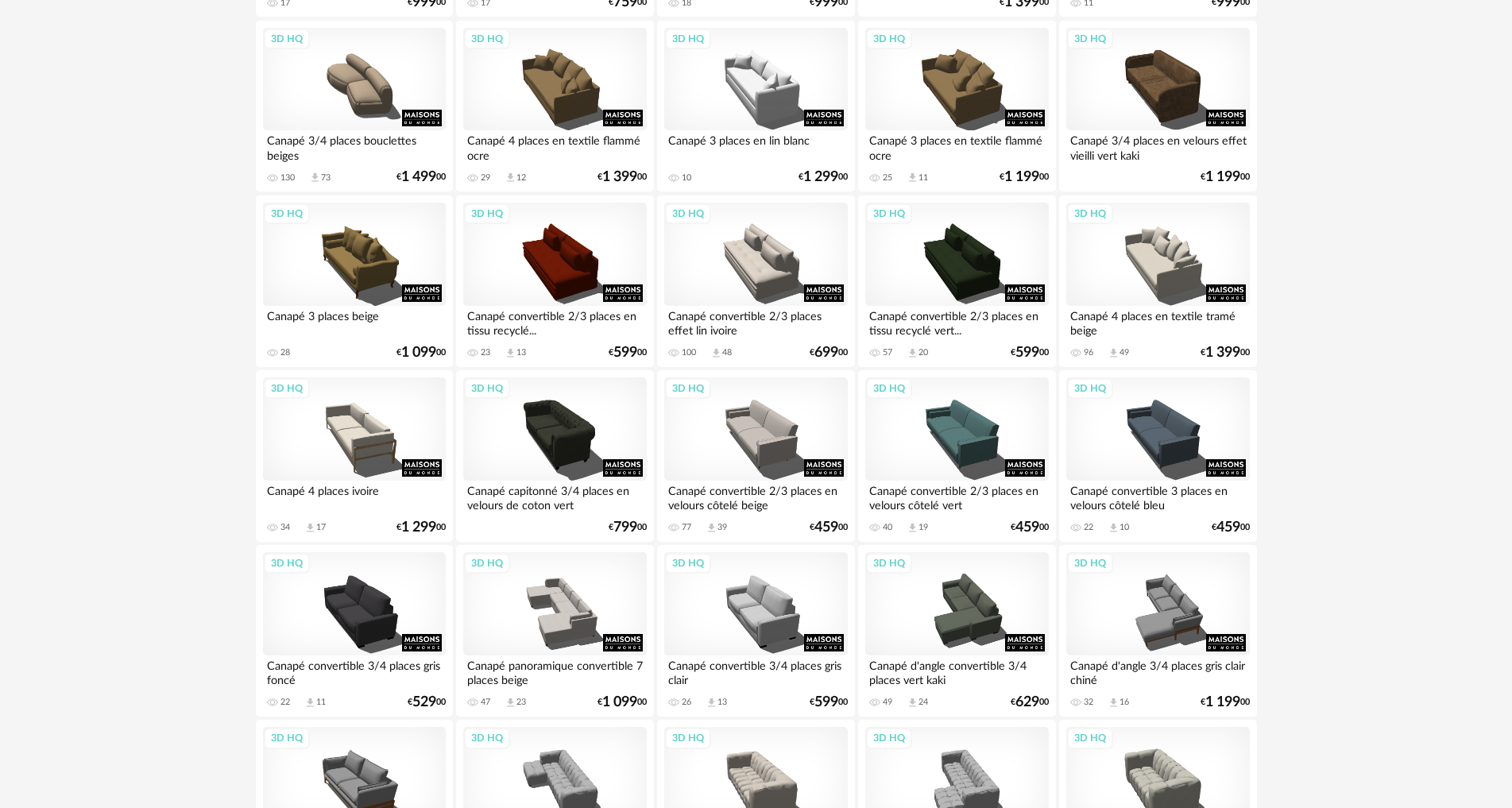
scroll to position [1350, 0]
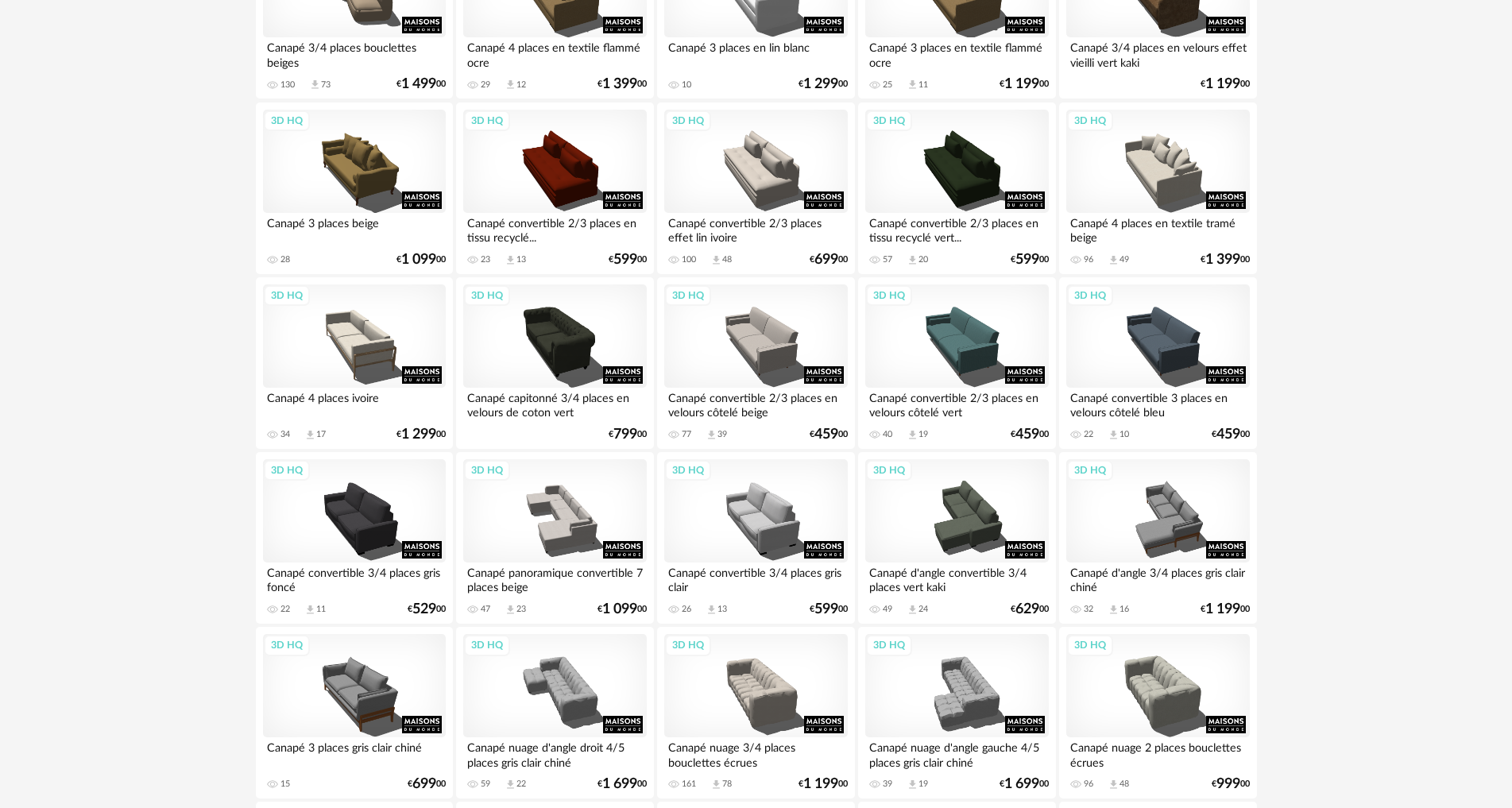
click at [1333, 391] on div "**********" at bounding box center [756, 567] width 1512 height 3753
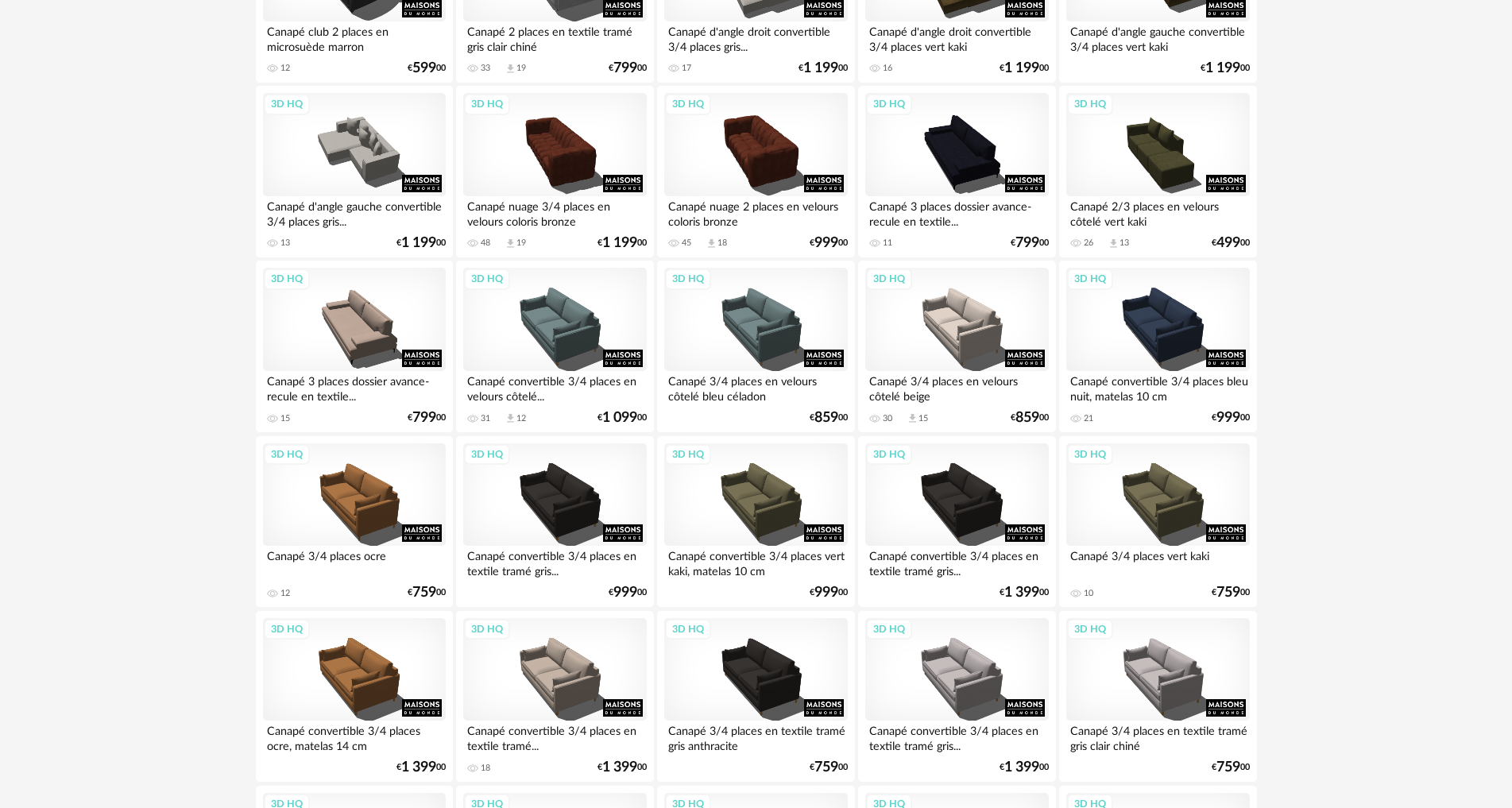
scroll to position [0, 0]
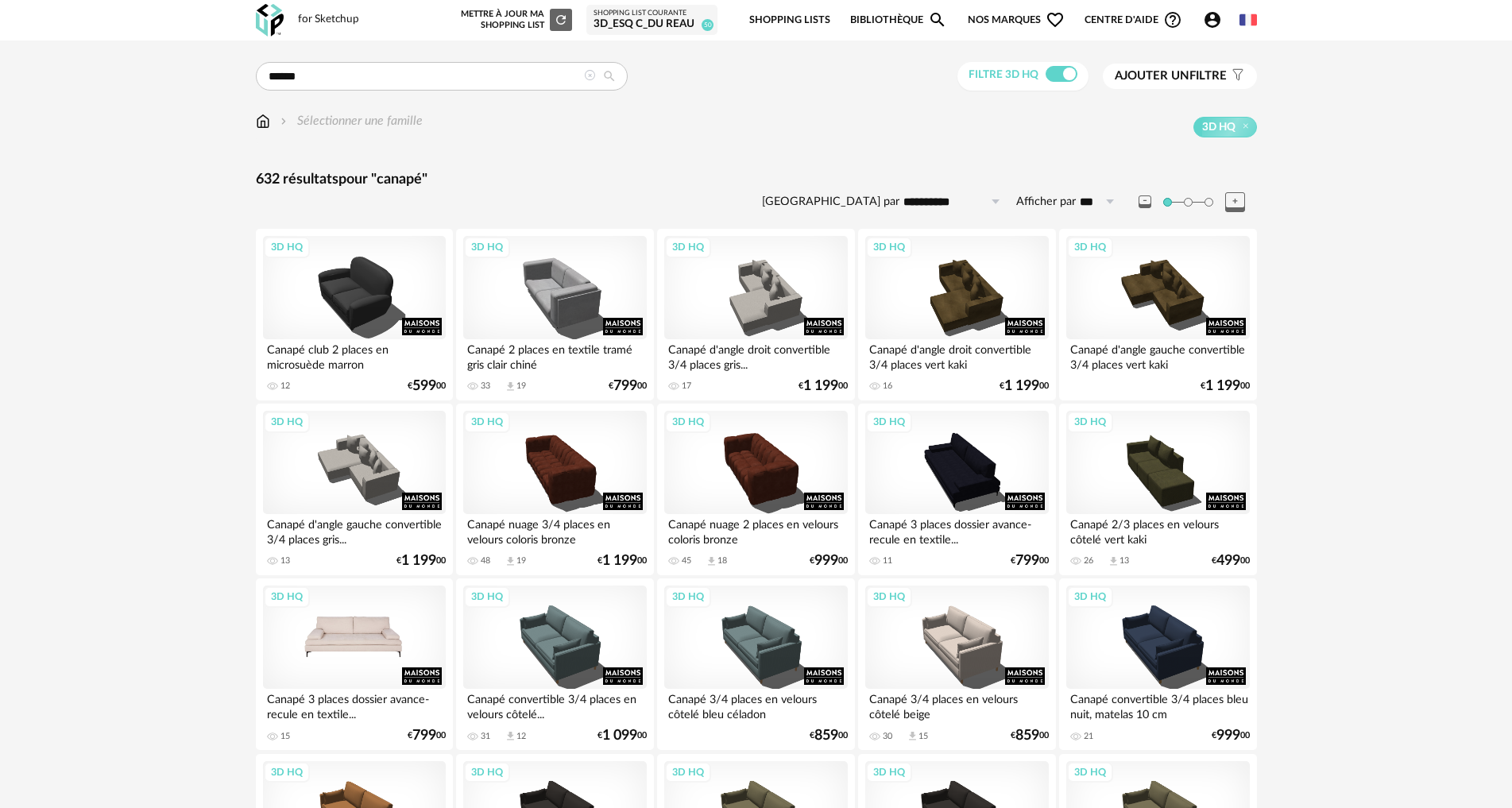
click at [387, 613] on div "3D HQ" at bounding box center [354, 637] width 183 height 103
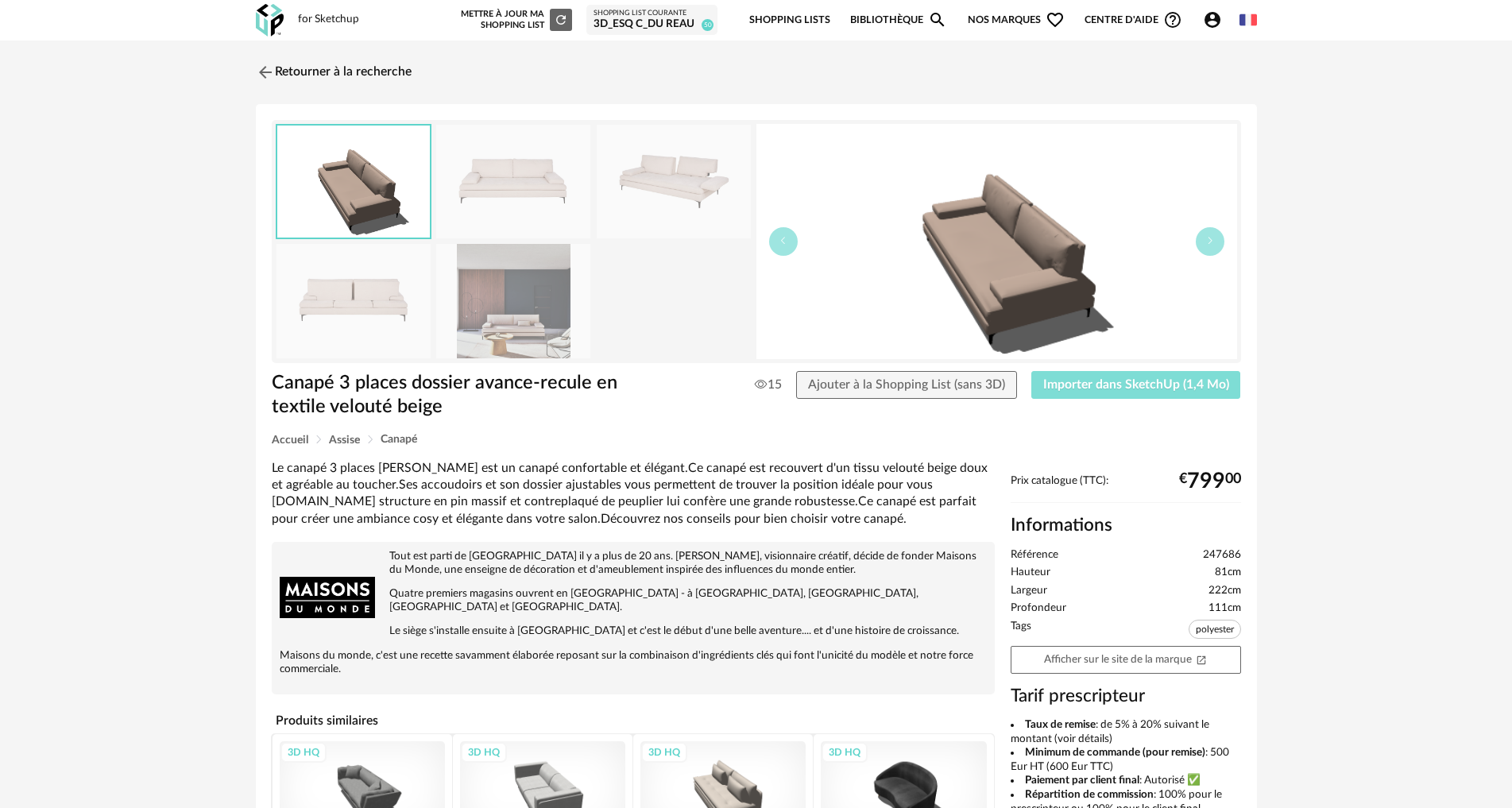
click at [1148, 383] on span "Importer dans SketchUp (1,4 Mo)" at bounding box center [1136, 385] width 186 height 13
